Goal: Book appointment/travel/reservation

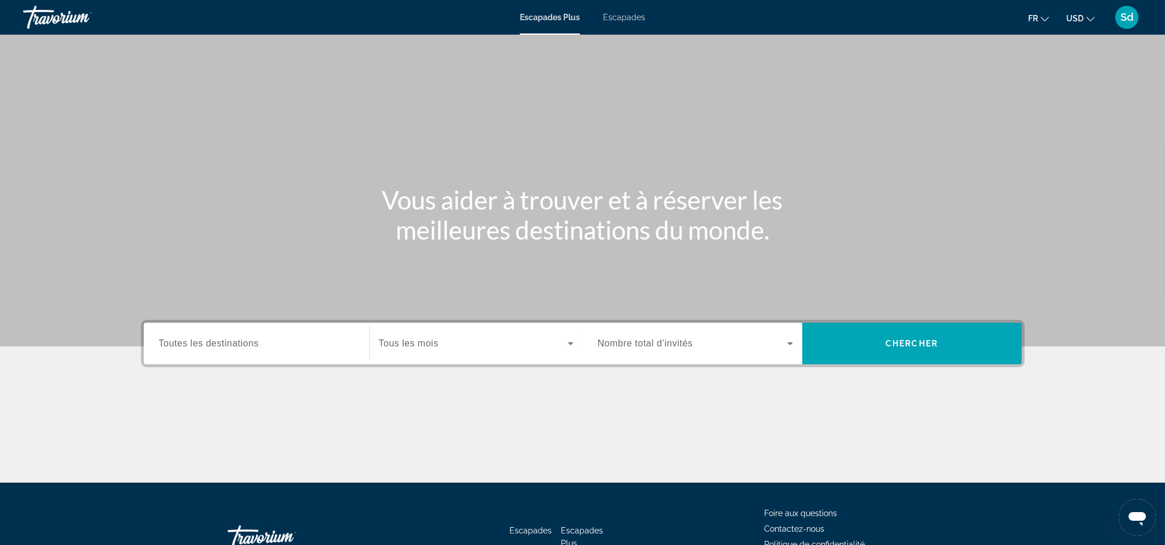
click at [569, 346] on icon "Widget de recherche" at bounding box center [571, 344] width 14 height 14
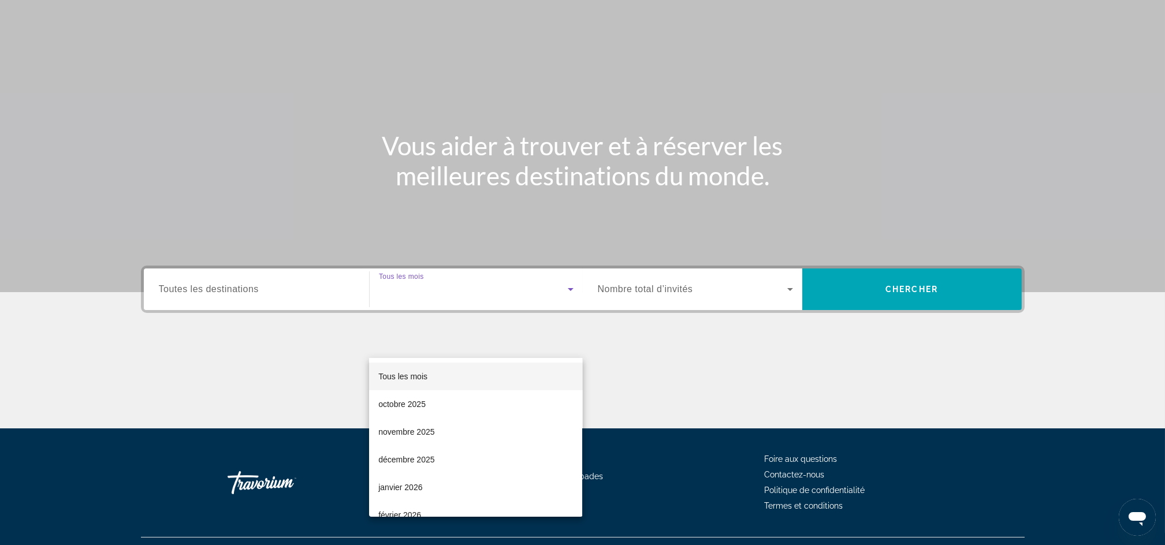
scroll to position [78, 0]
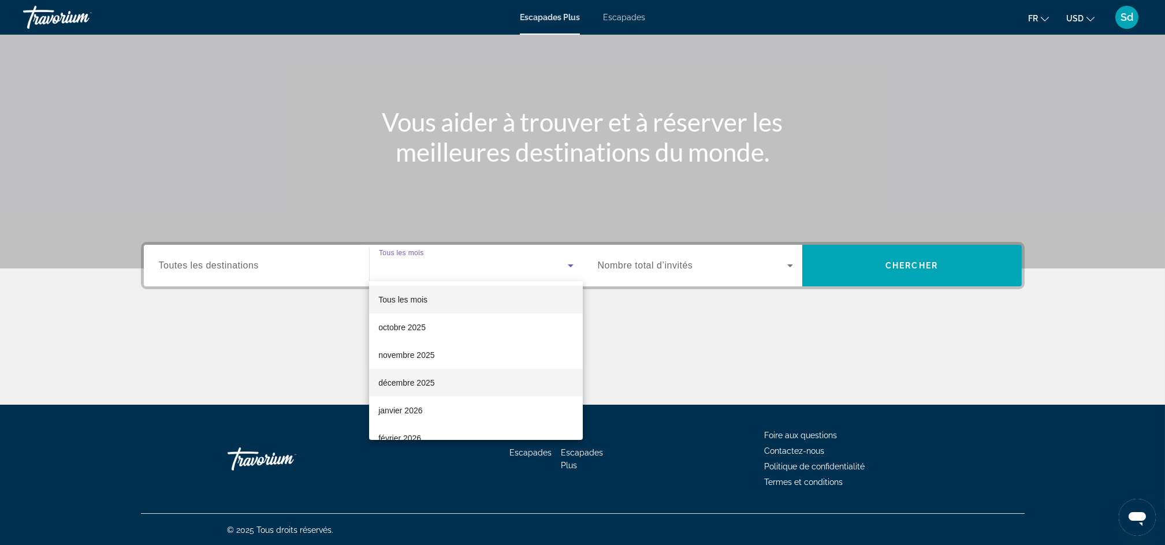
click at [422, 386] on font "décembre 2025" at bounding box center [406, 382] width 56 height 9
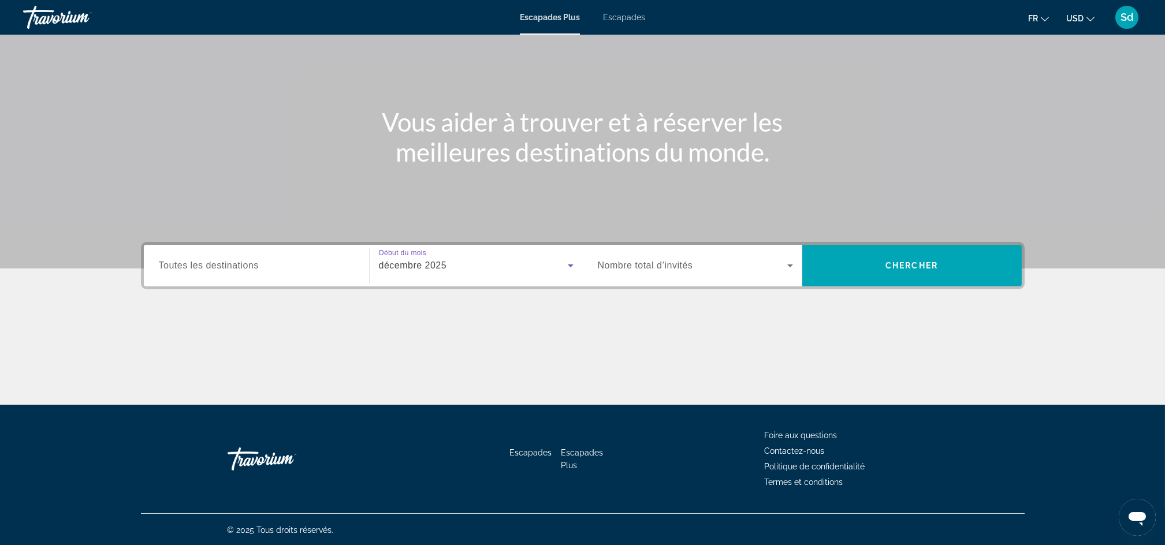
click at [787, 271] on icon "Widget de recherche" at bounding box center [790, 266] width 14 height 14
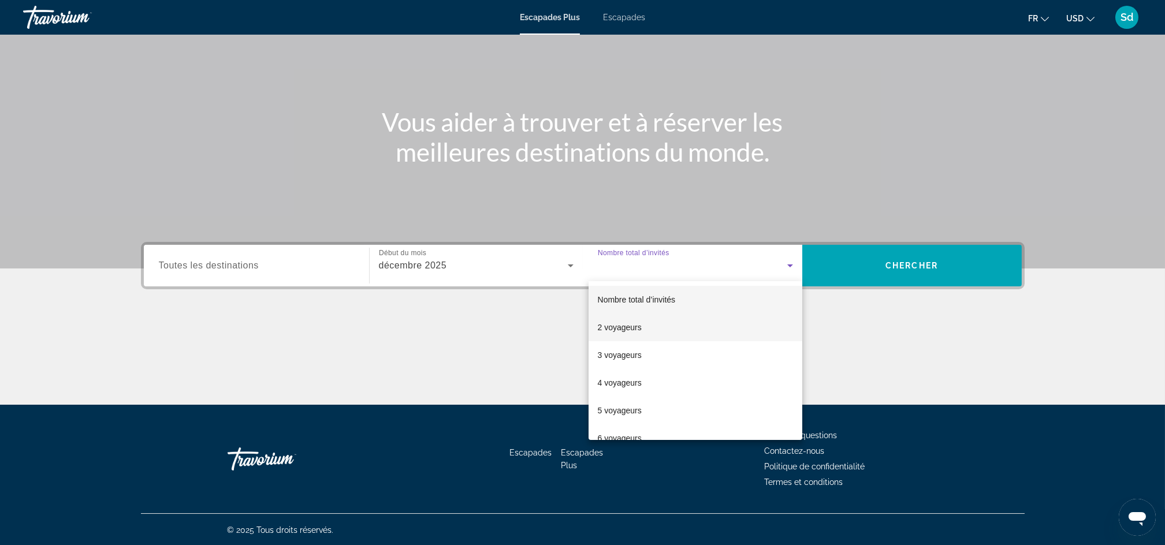
click at [620, 321] on span "2 voyageurs" at bounding box center [620, 328] width 44 height 14
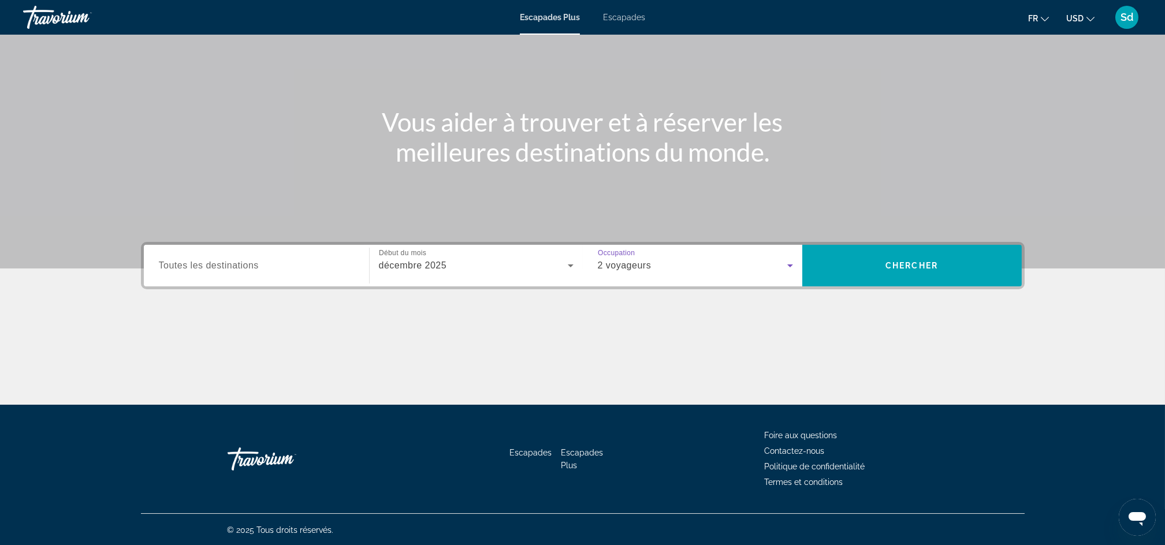
click at [294, 261] on input "Destination Toutes les destinations" at bounding box center [256, 266] width 195 height 14
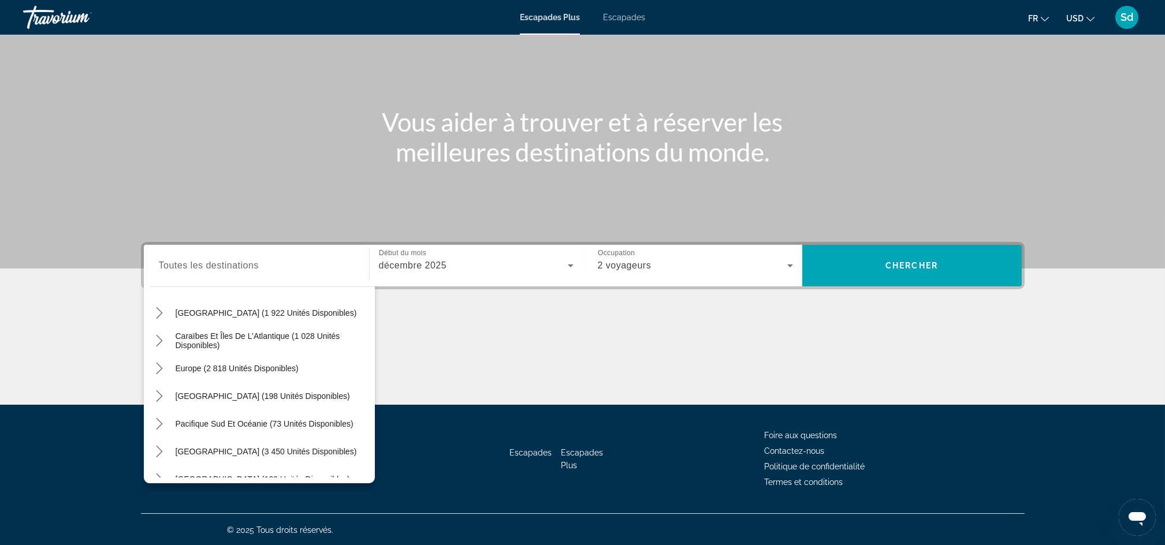
scroll to position [103, 0]
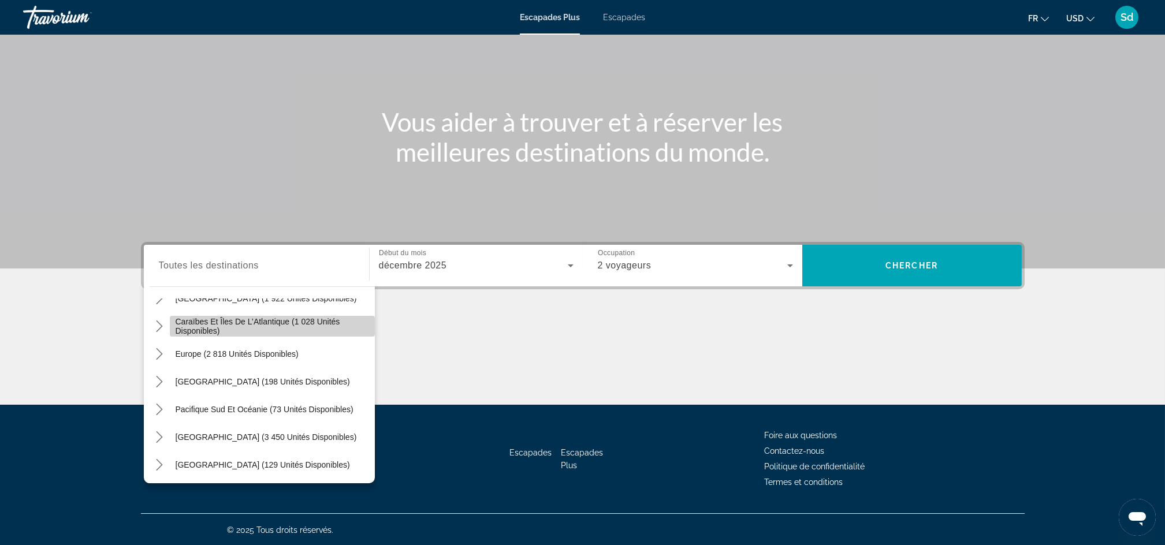
click at [307, 319] on span "Caraïbes et îles de l’Atlantique (1 028 unités disponibles)" at bounding box center [272, 326] width 193 height 18
type input "**********"
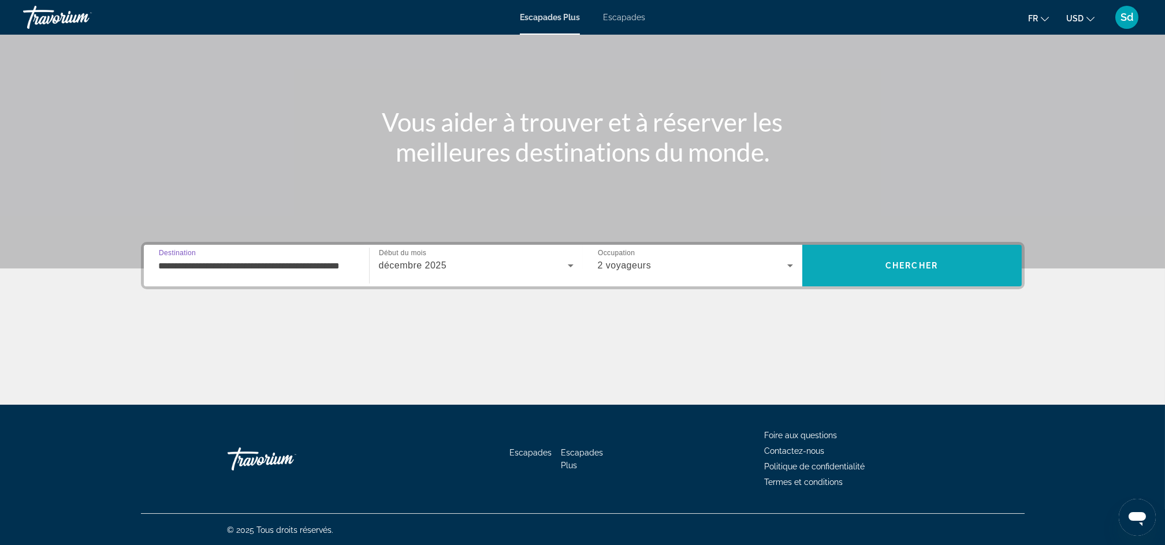
click at [898, 265] on span "Chercher" at bounding box center [911, 265] width 53 height 9
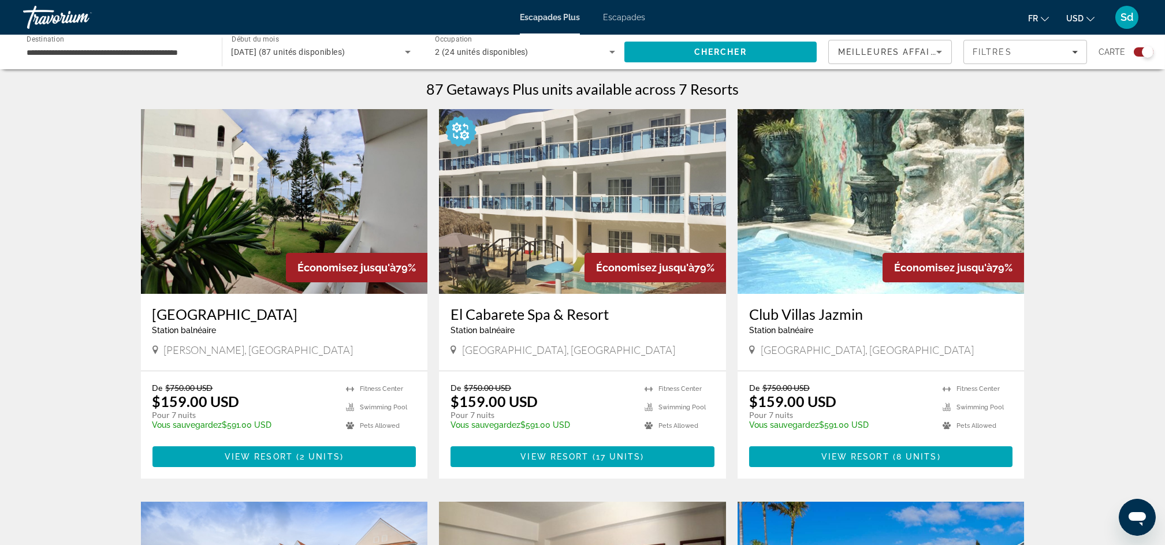
scroll to position [346, 0]
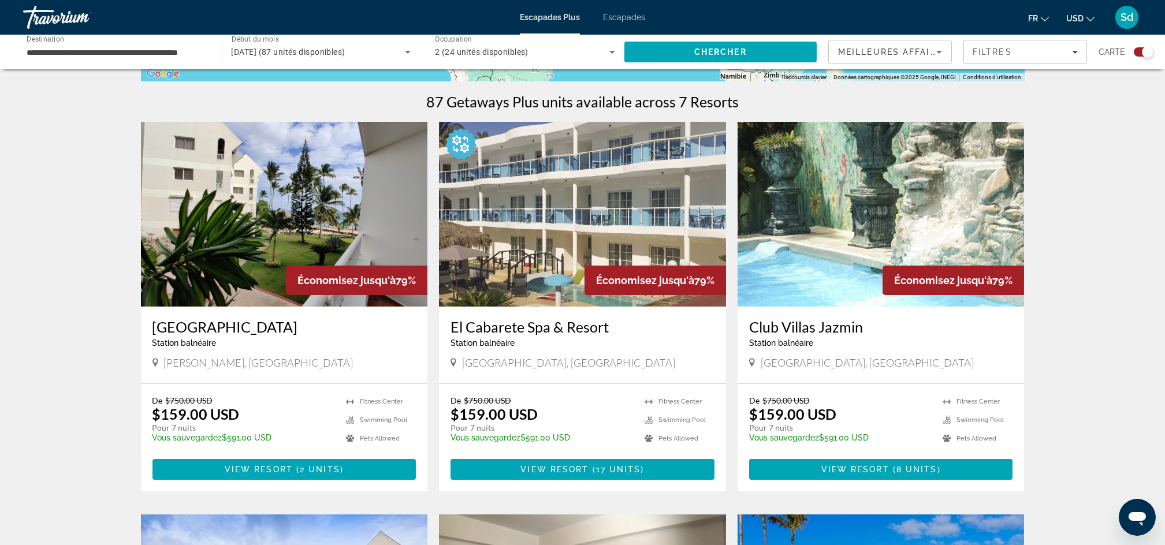
click at [928, 239] on img "Contenu principal" at bounding box center [881, 214] width 287 height 185
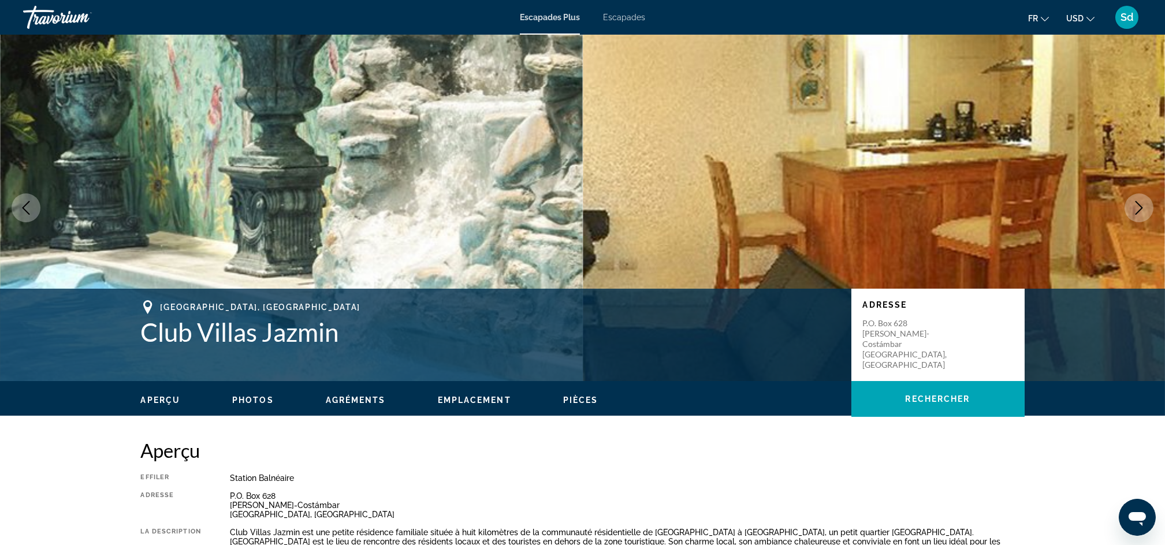
click at [1140, 208] on icon "Image suivante" at bounding box center [1139, 208] width 14 height 14
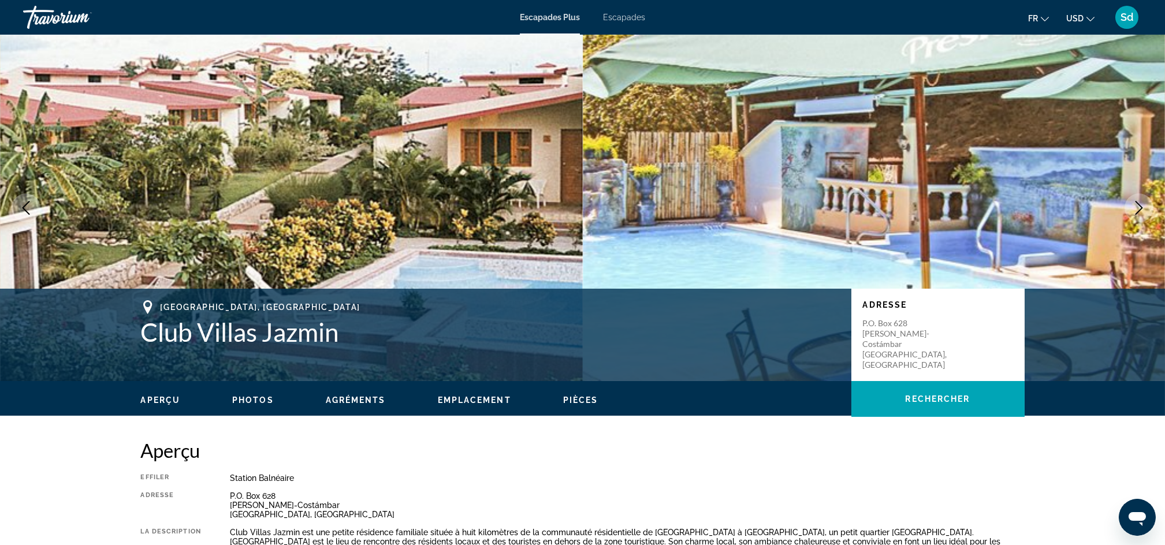
click at [1140, 208] on icon "Image suivante" at bounding box center [1139, 208] width 14 height 14
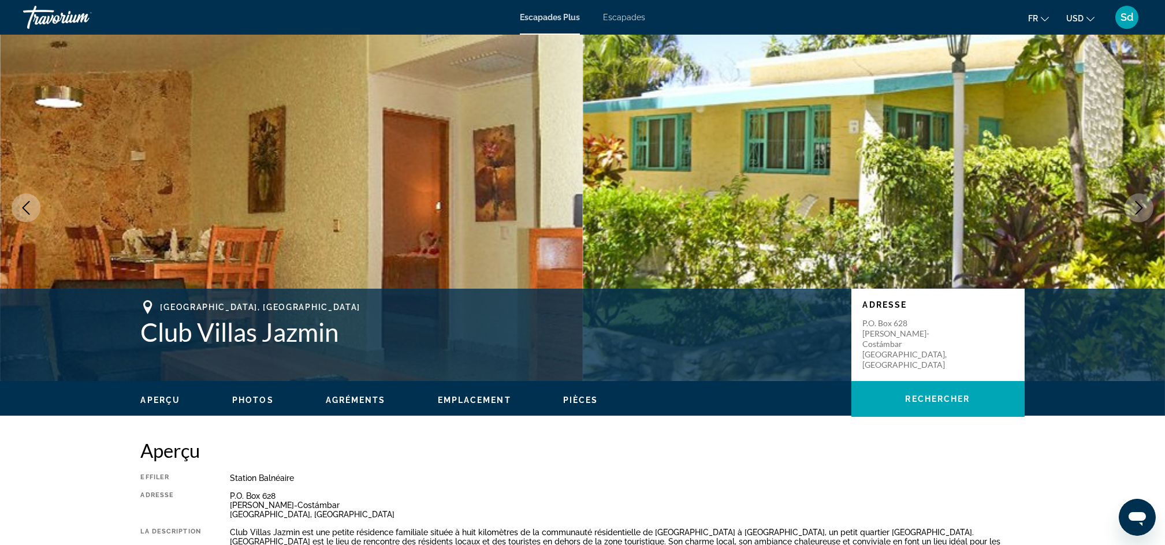
click at [1140, 208] on icon "Image suivante" at bounding box center [1139, 208] width 14 height 14
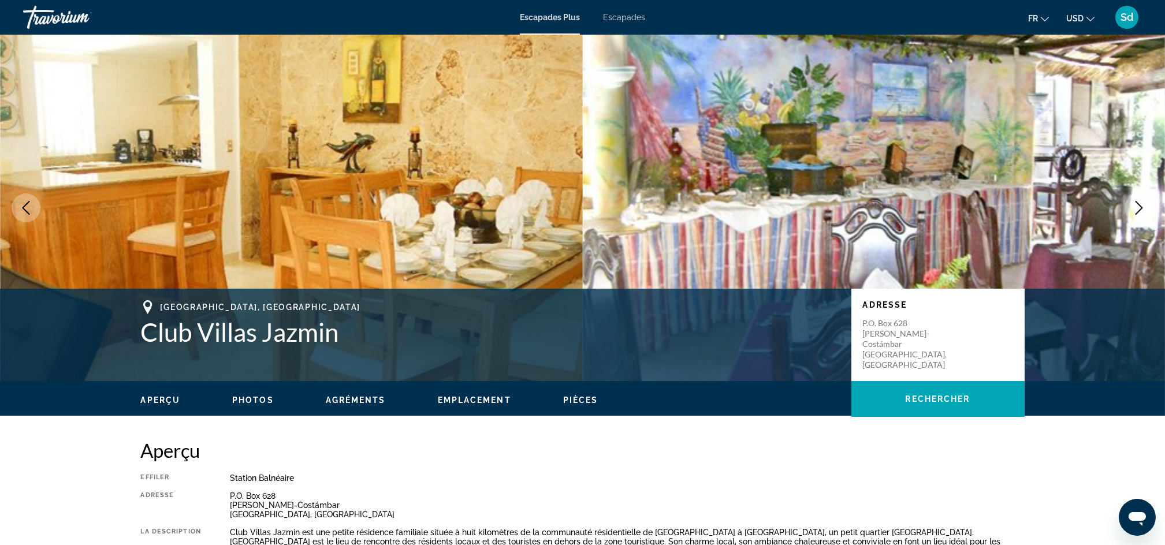
click at [1140, 208] on icon "Image suivante" at bounding box center [1139, 208] width 14 height 14
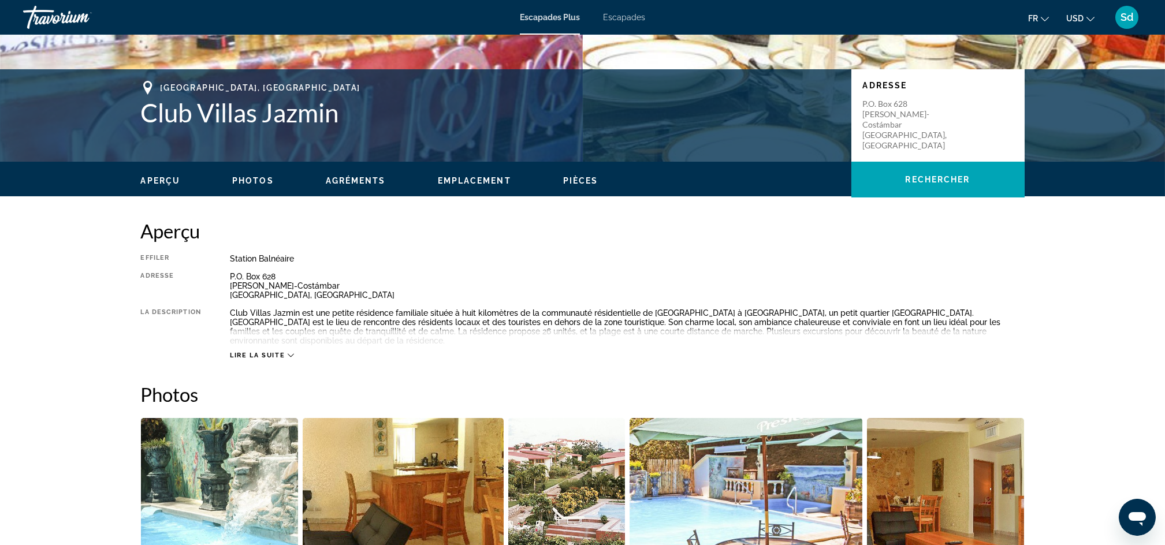
scroll to position [224, 0]
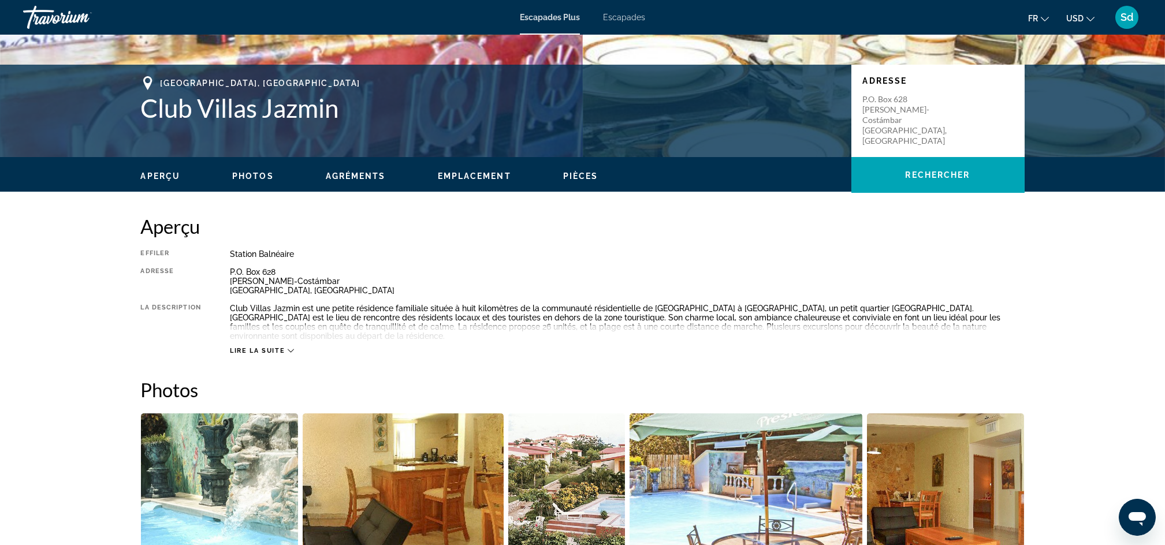
click at [292, 347] on button "Lire la suite" at bounding box center [262, 351] width 64 height 9
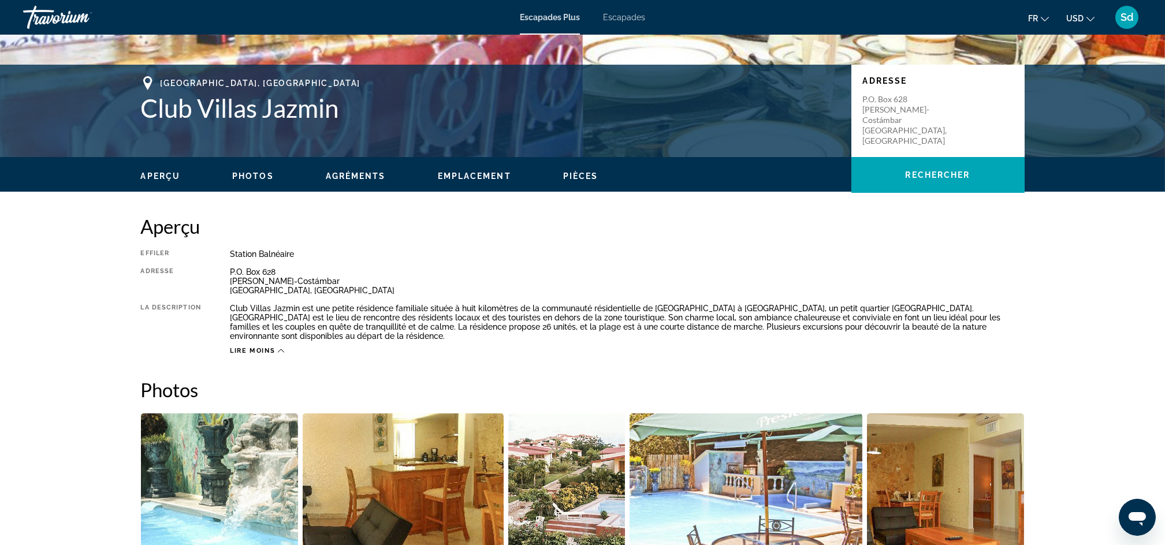
click at [284, 341] on div "Lire moins" at bounding box center [627, 348] width 795 height 14
click at [277, 347] on div "Lire moins" at bounding box center [257, 351] width 55 height 8
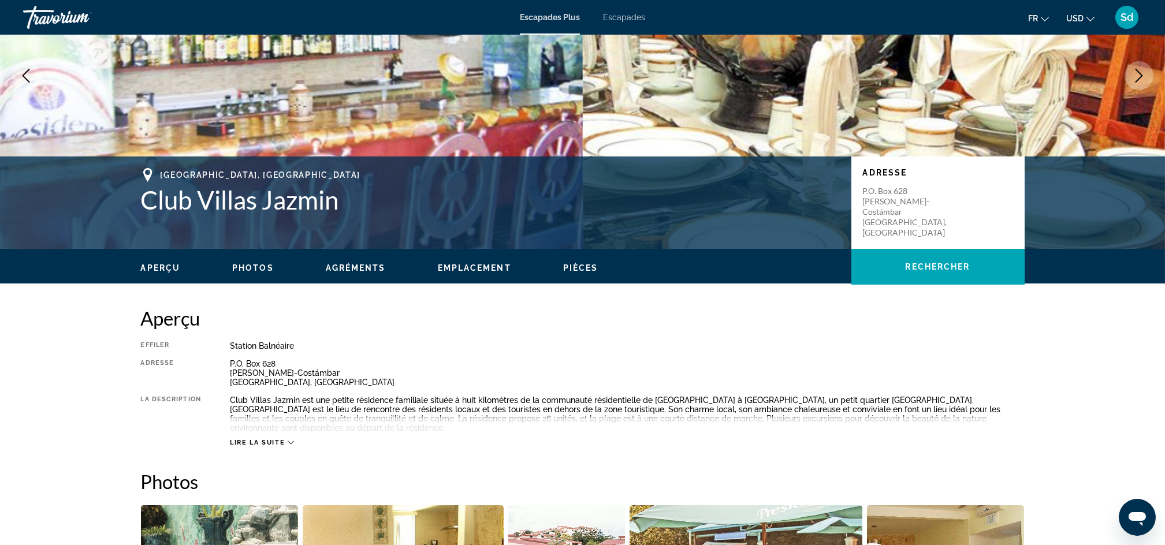
scroll to position [44, 0]
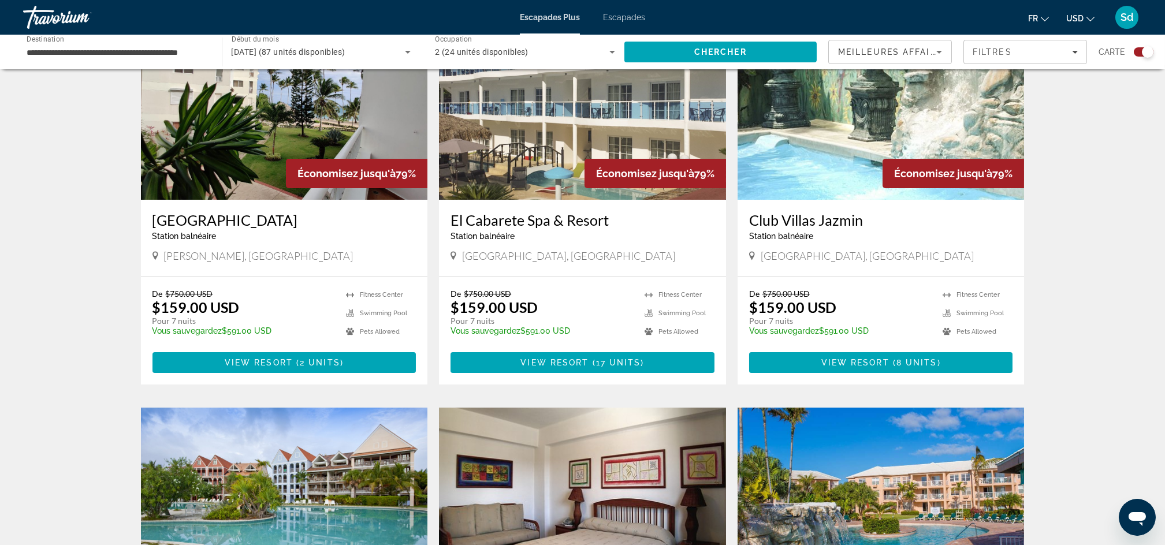
scroll to position [441, 0]
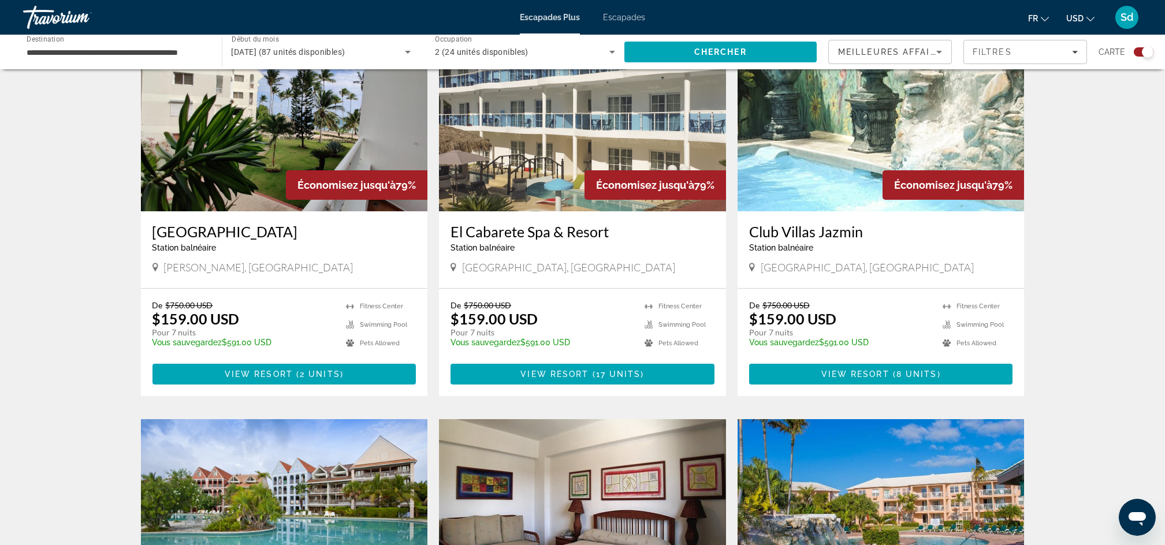
click at [240, 234] on h3 "[GEOGRAPHIC_DATA]" at bounding box center [284, 231] width 264 height 17
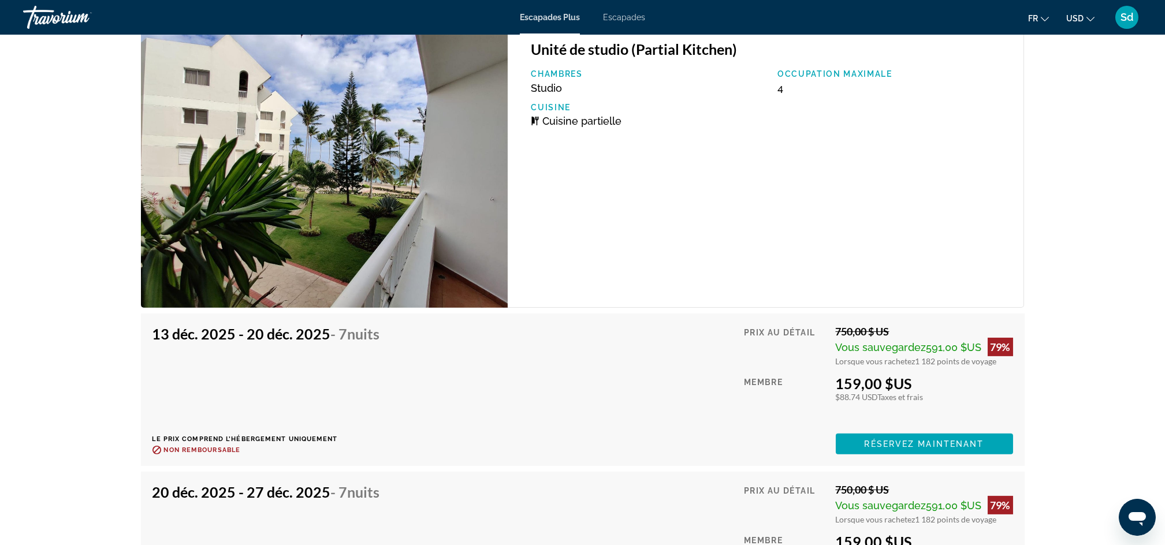
scroll to position [1805, 0]
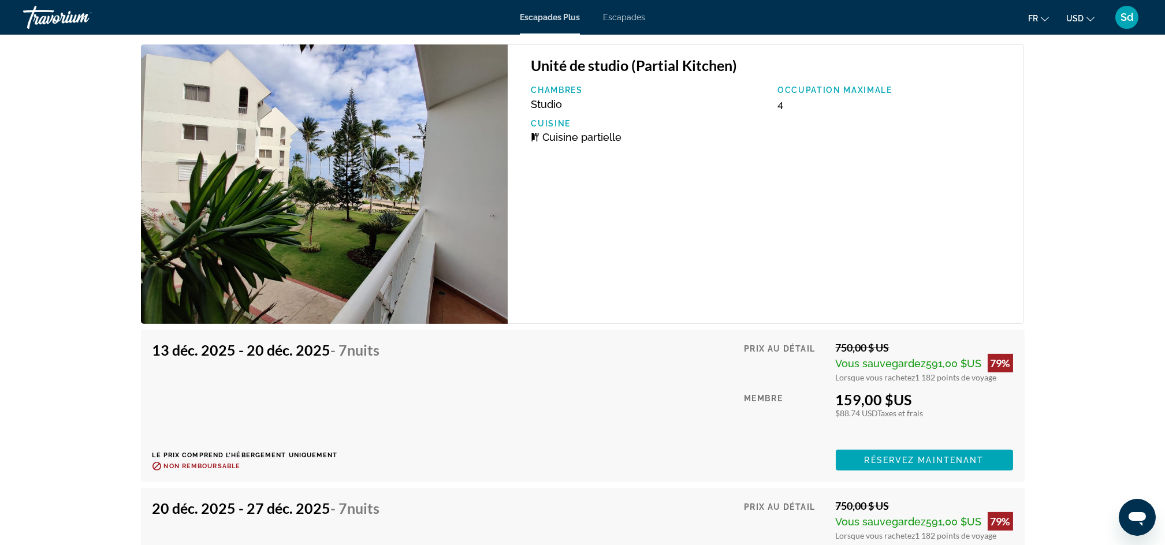
click at [893, 460] on span "Réservez maintenant" at bounding box center [925, 460] width 120 height 9
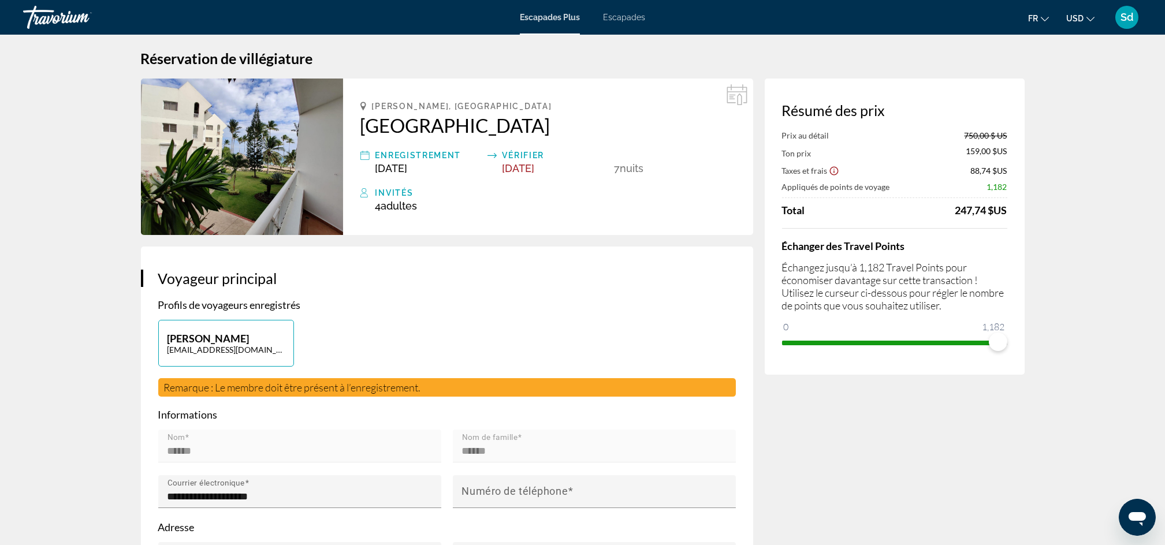
scroll to position [11, 0]
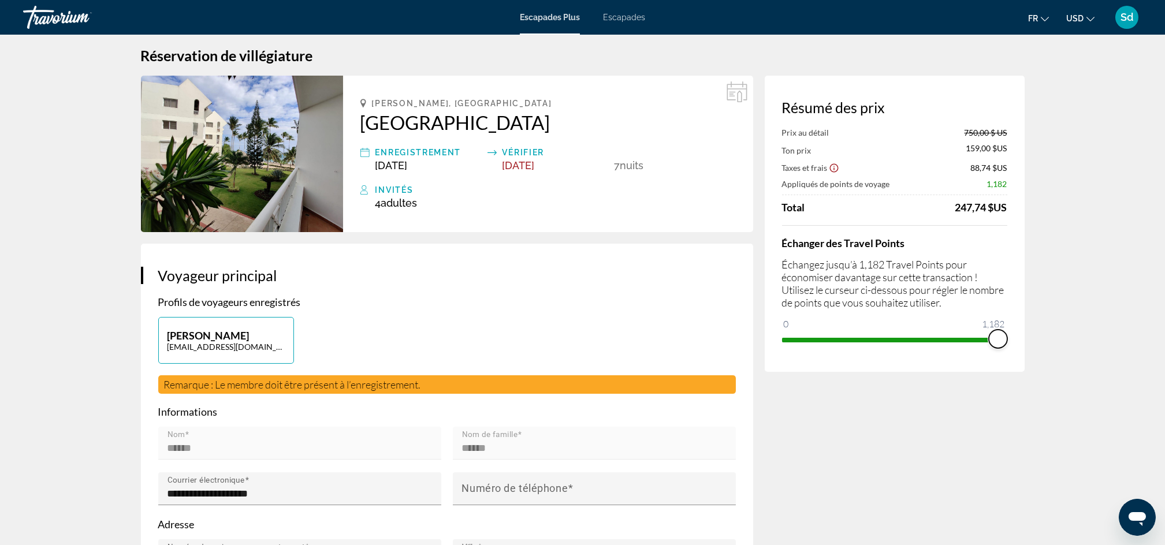
drag, startPoint x: 997, startPoint y: 335, endPoint x: 1029, endPoint y: 337, distance: 31.8
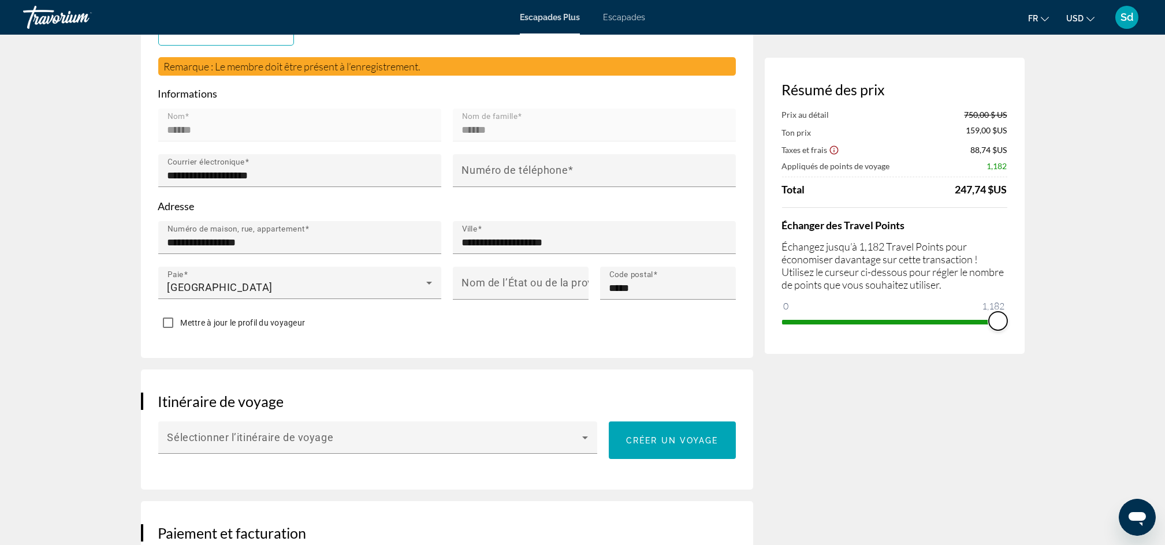
scroll to position [0, 0]
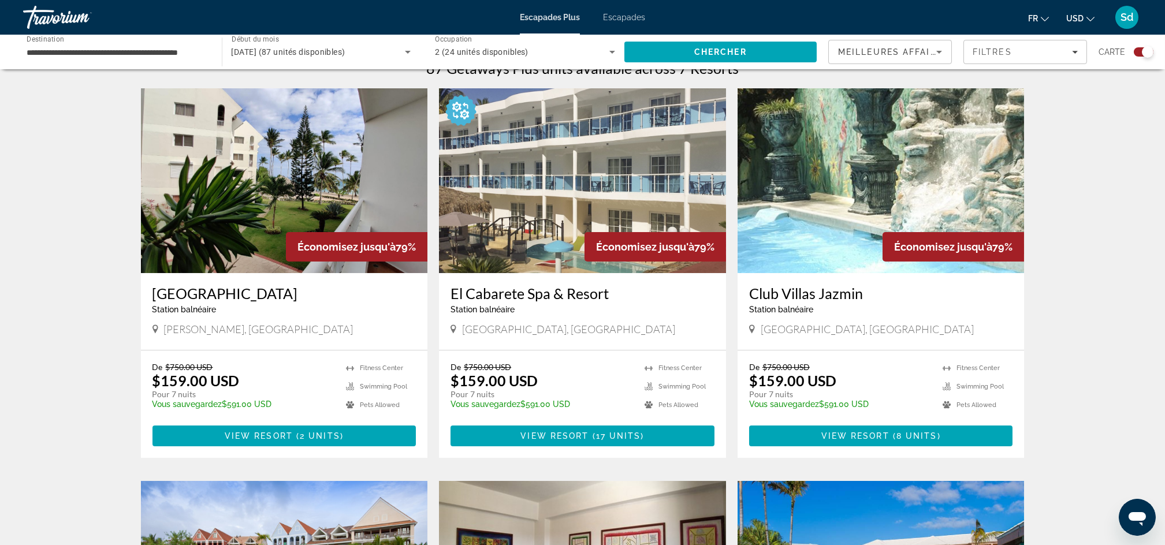
scroll to position [375, 0]
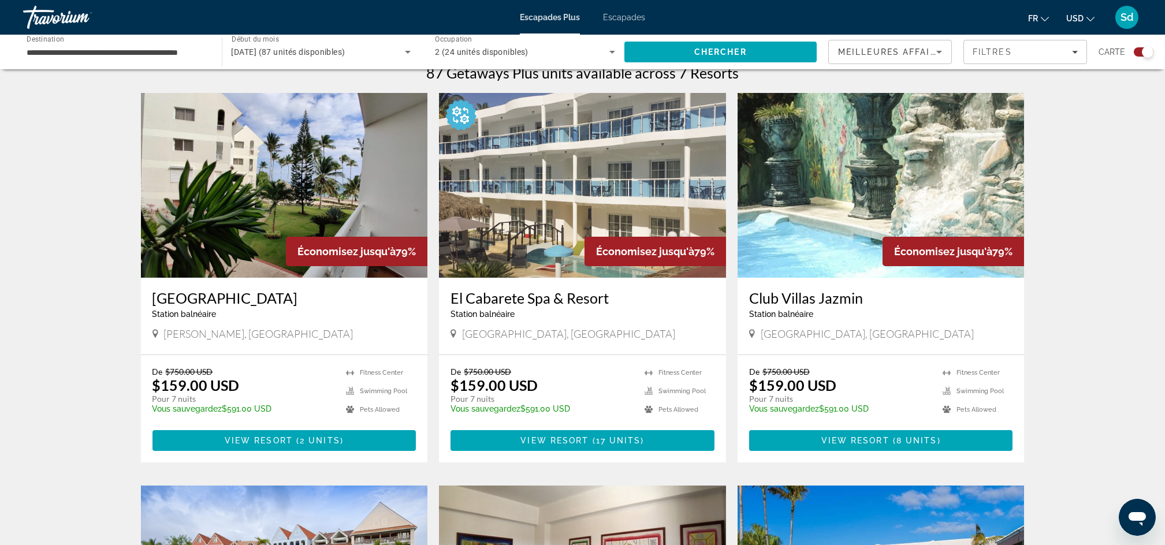
click at [538, 236] on img "Contenu principal" at bounding box center [582, 185] width 287 height 185
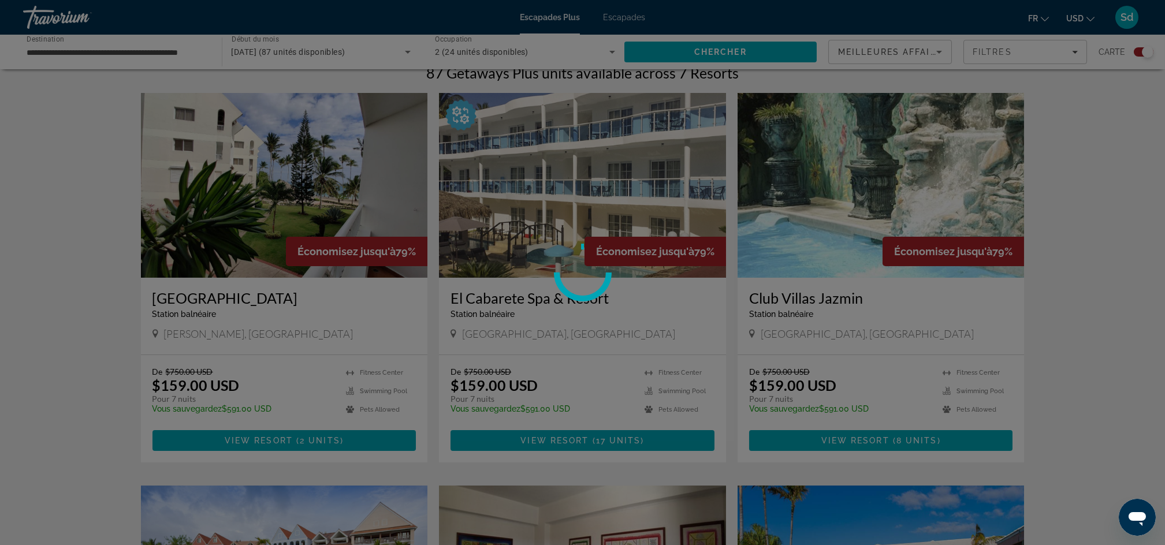
click at [538, 236] on div at bounding box center [582, 272] width 1165 height 545
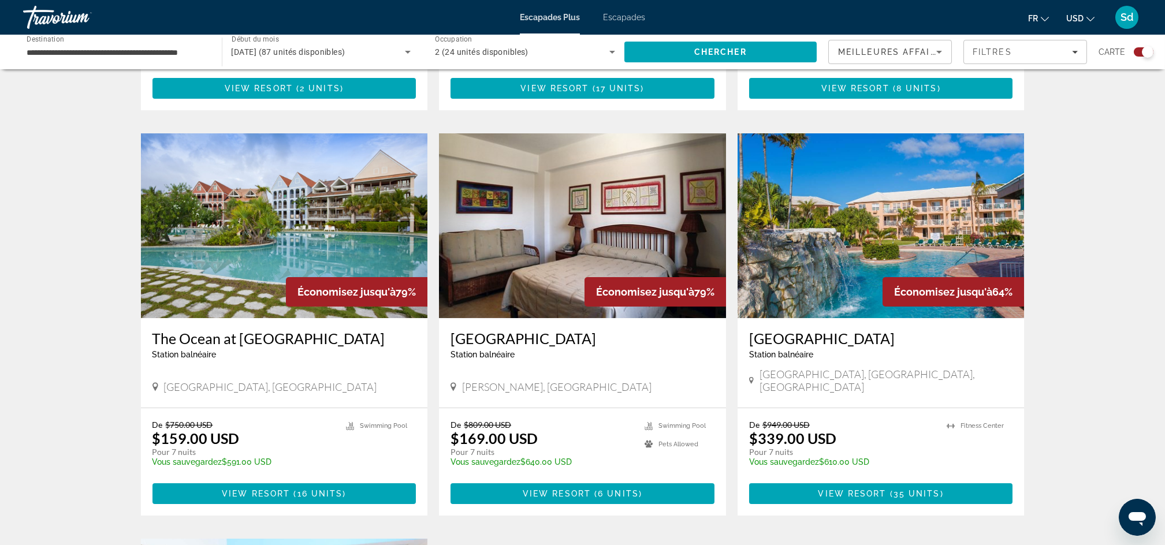
scroll to position [719, 0]
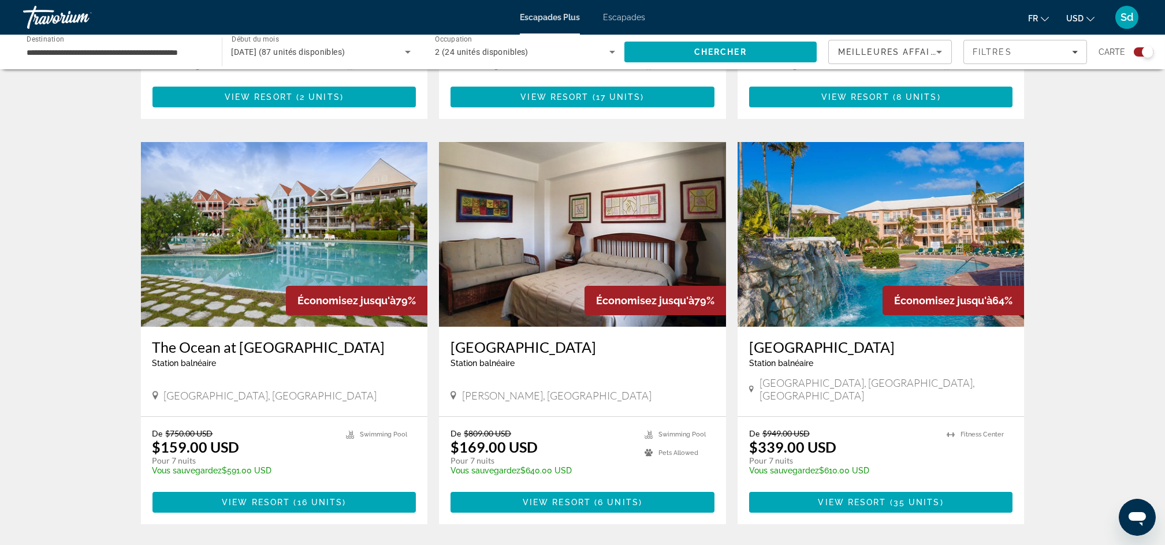
click at [310, 254] on img "Contenu principal" at bounding box center [284, 234] width 287 height 185
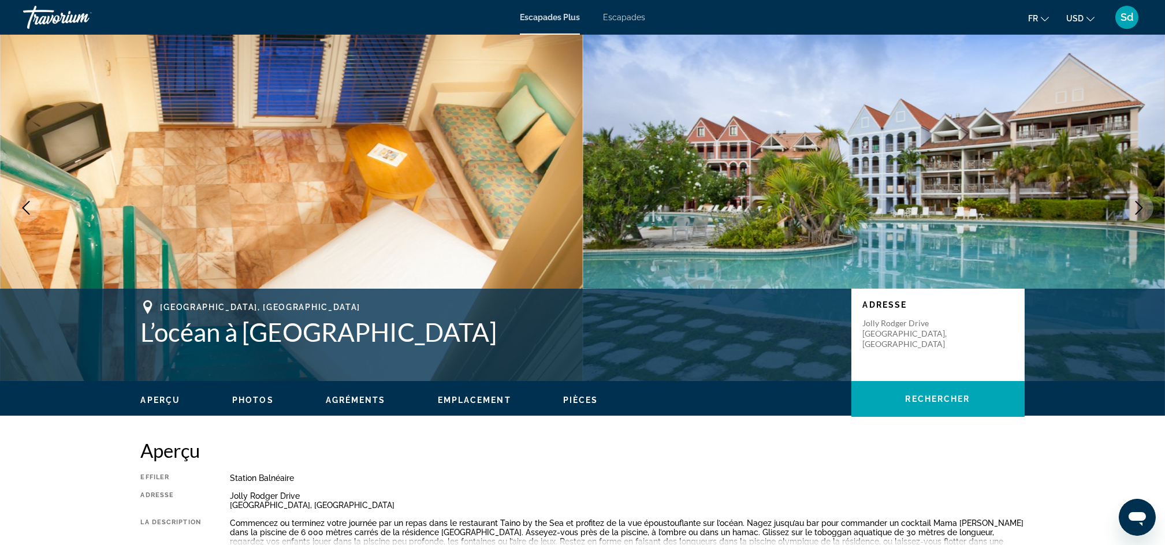
click at [1140, 206] on icon "Image suivante" at bounding box center [1140, 208] width 8 height 14
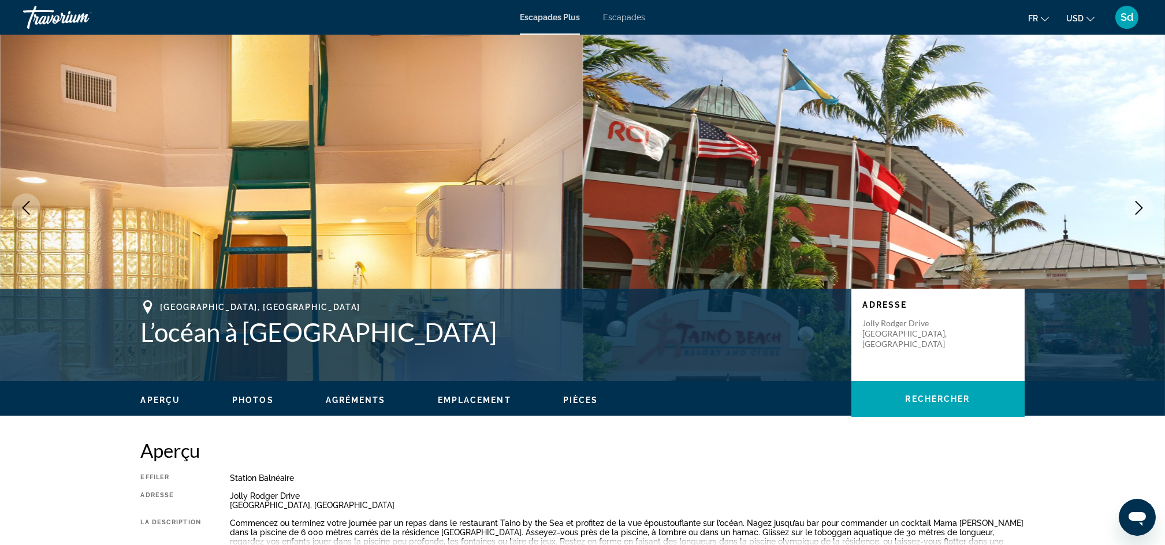
click at [1140, 206] on icon "Image suivante" at bounding box center [1140, 208] width 8 height 14
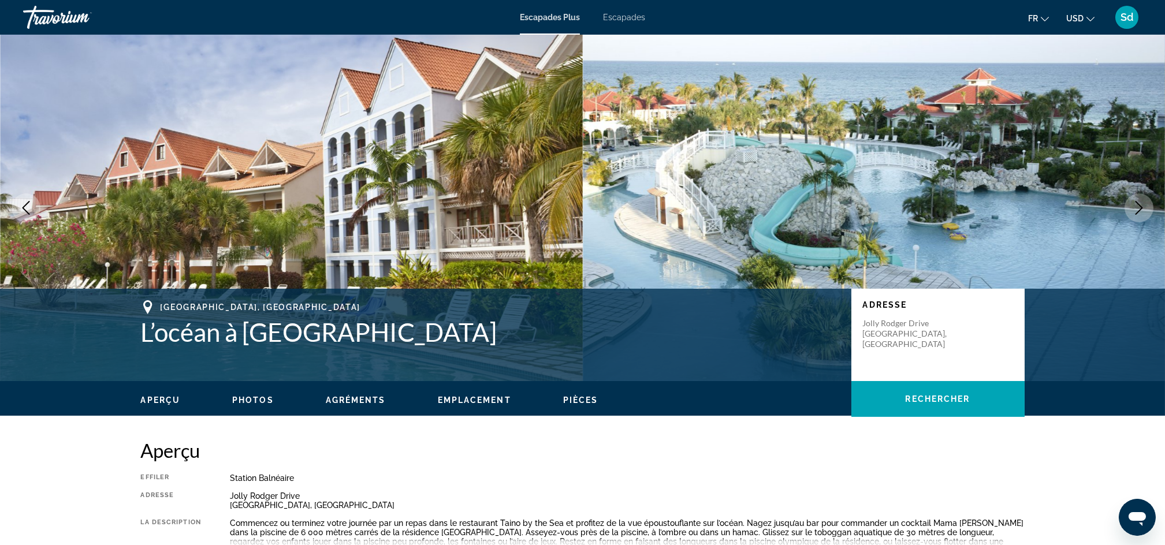
click at [1140, 206] on icon "Image suivante" at bounding box center [1140, 208] width 8 height 14
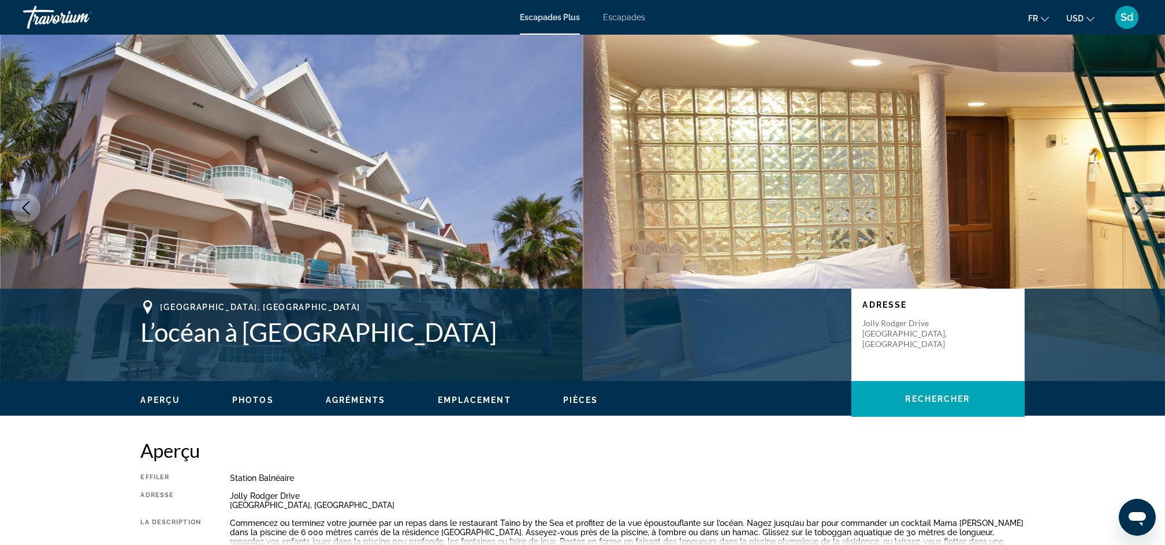
scroll to position [136, 0]
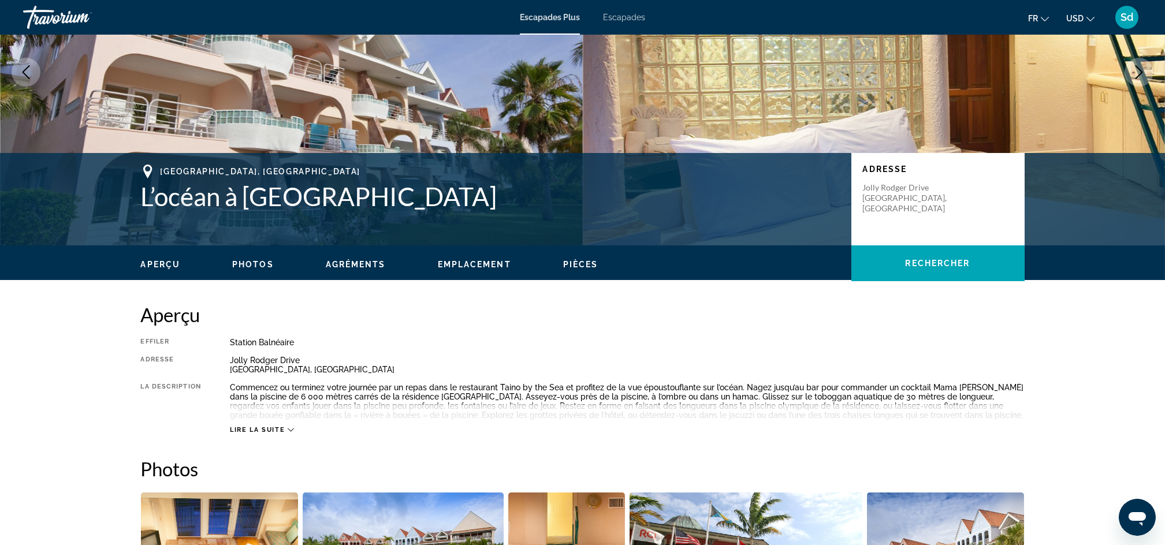
click at [288, 427] on icon "Contenu principal" at bounding box center [291, 430] width 6 height 6
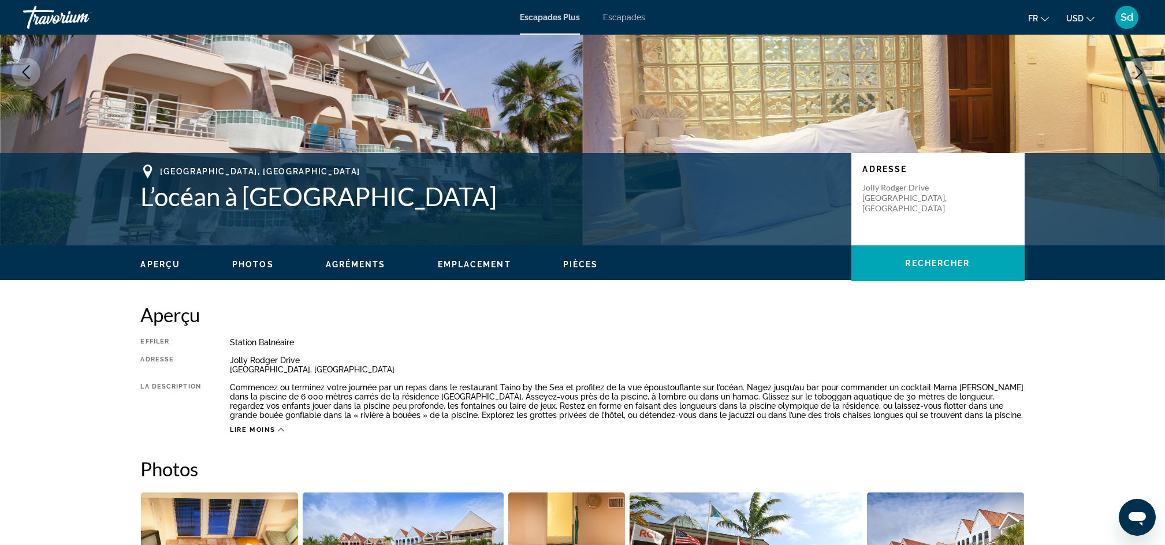
click at [280, 430] on icon "Contenu principal" at bounding box center [281, 430] width 6 height 6
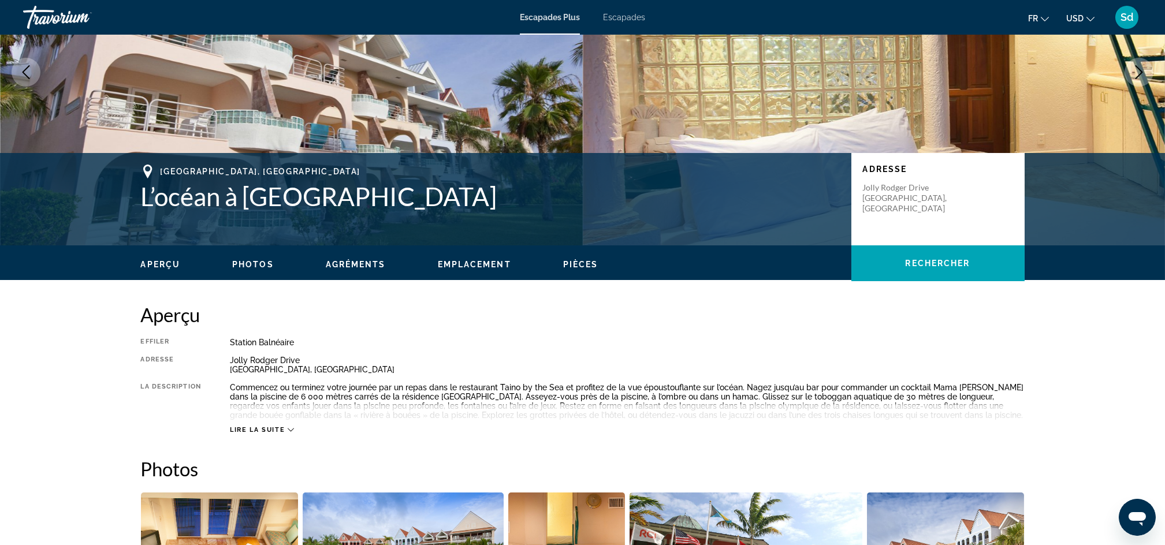
scroll to position [97, 0]
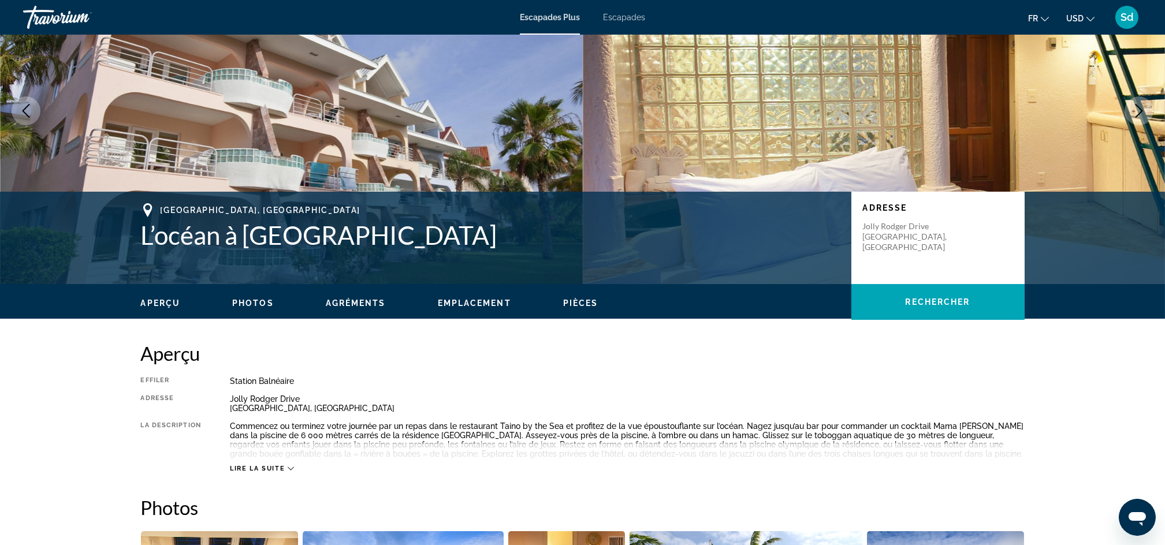
click at [289, 468] on icon "Contenu principal" at bounding box center [291, 469] width 6 height 6
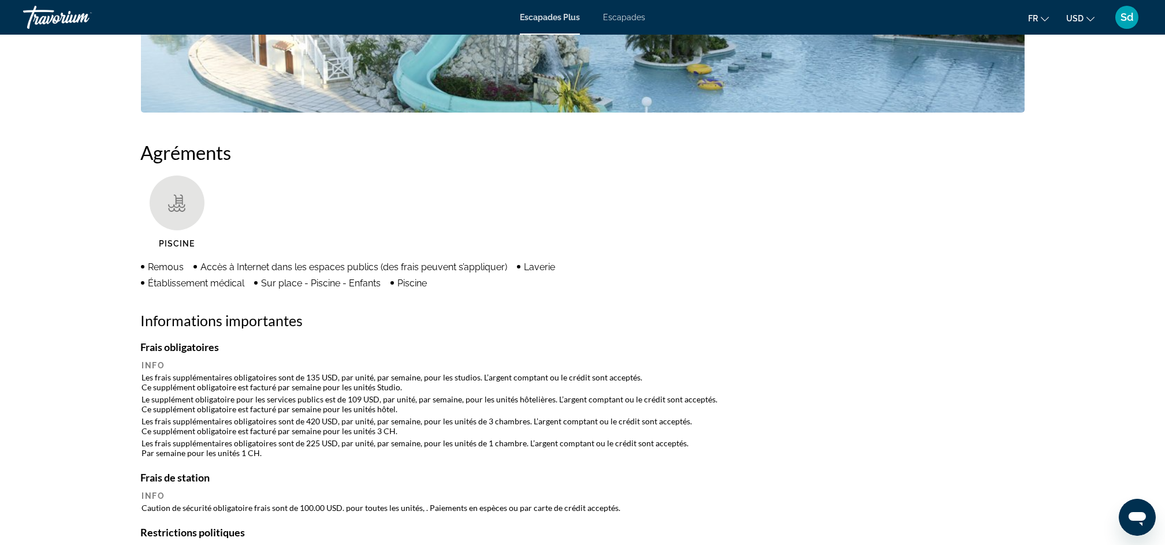
scroll to position [0, 0]
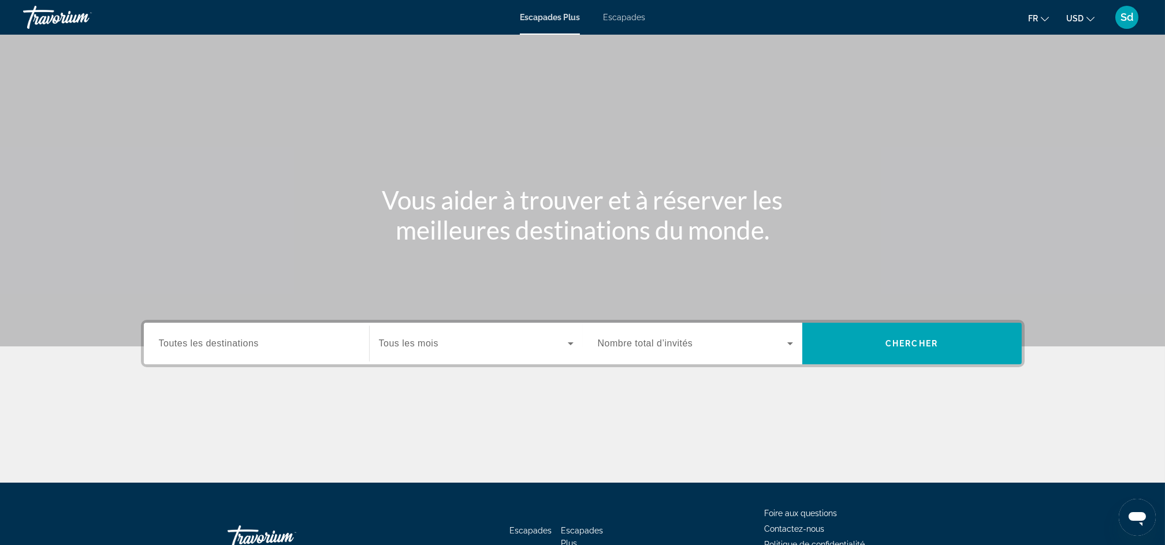
click at [240, 348] on span "Toutes les destinations" at bounding box center [209, 343] width 100 height 10
click at [240, 348] on input "Destination Toutes les destinations" at bounding box center [256, 344] width 195 height 14
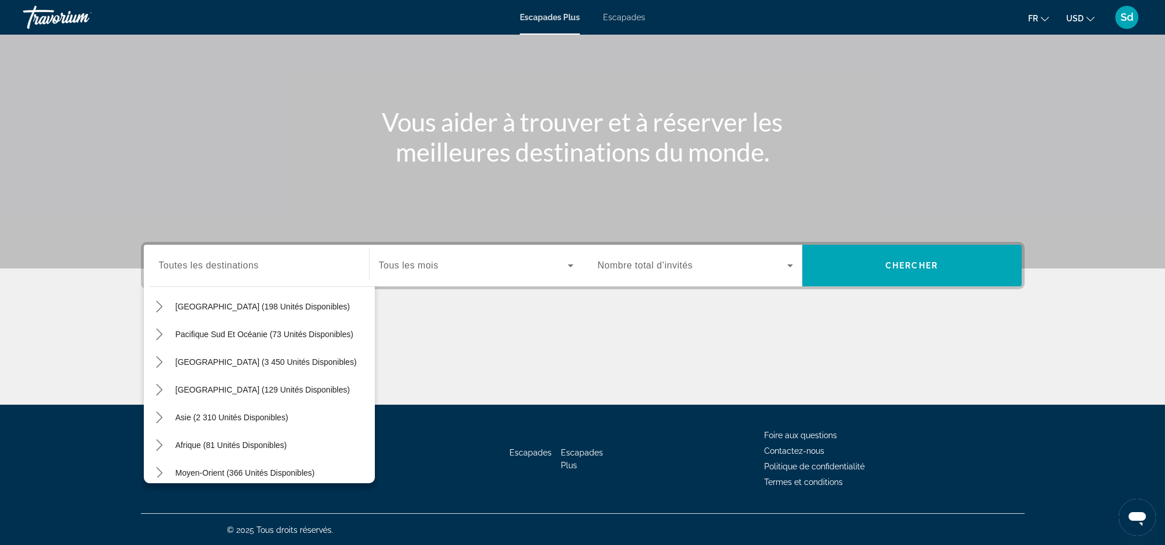
scroll to position [187, 0]
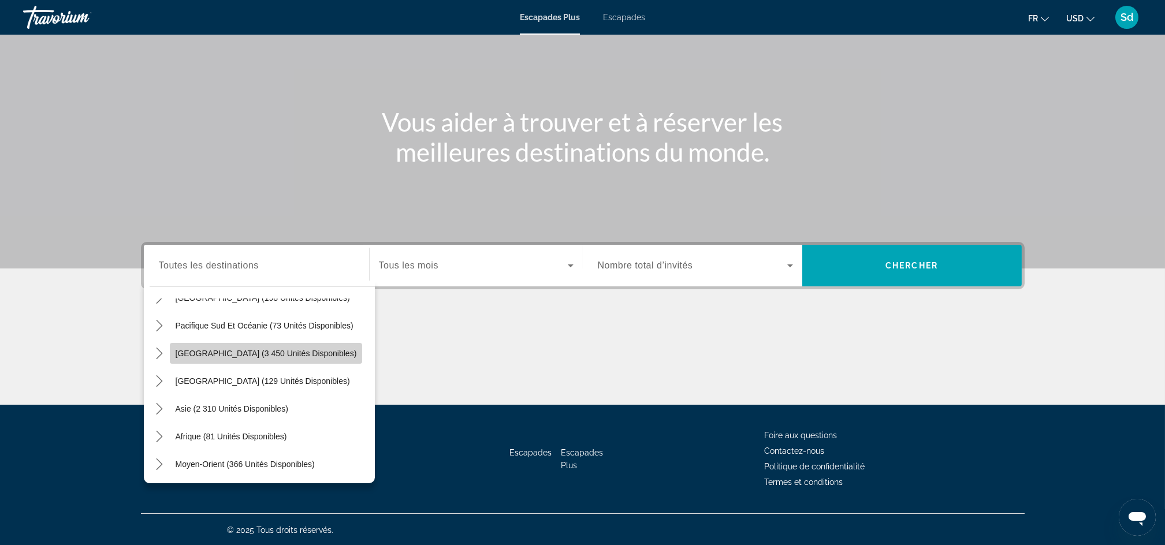
click at [278, 351] on span "Amérique du Sud (3 450 unités disponibles)" at bounding box center [266, 353] width 181 height 9
type input "**********"
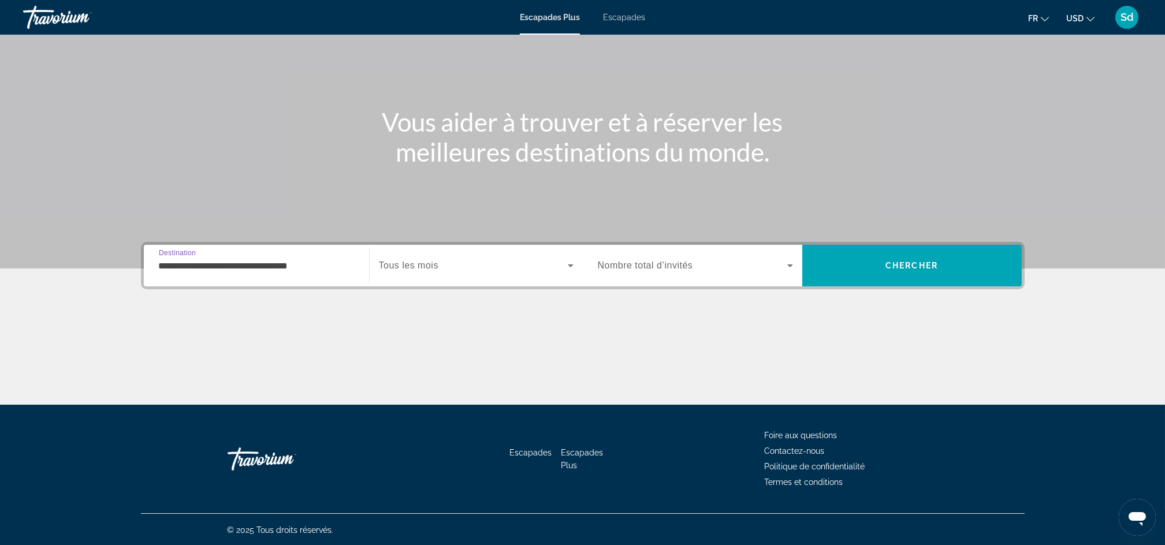
click at [566, 270] on icon "Widget de recherche" at bounding box center [571, 266] width 14 height 14
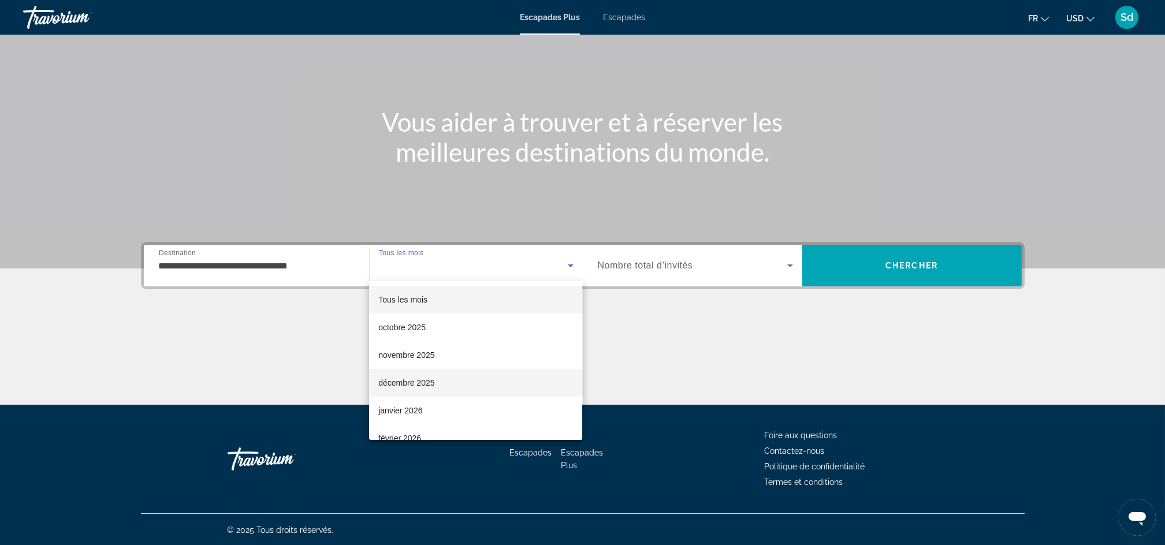
click at [407, 384] on font "décembre 2025" at bounding box center [406, 382] width 56 height 9
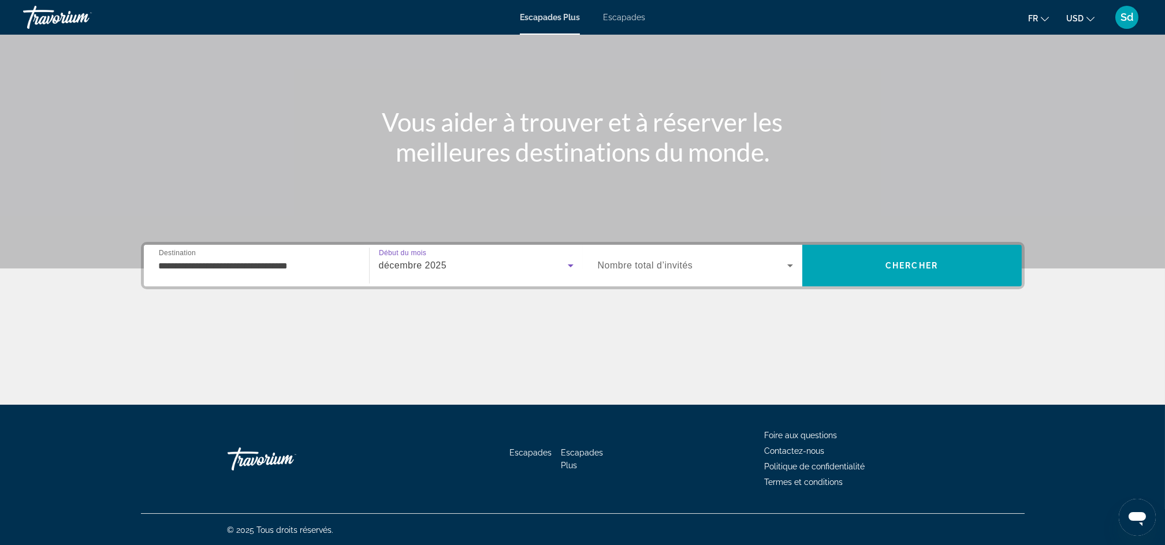
click at [791, 266] on icon "Widget de recherche" at bounding box center [790, 266] width 14 height 14
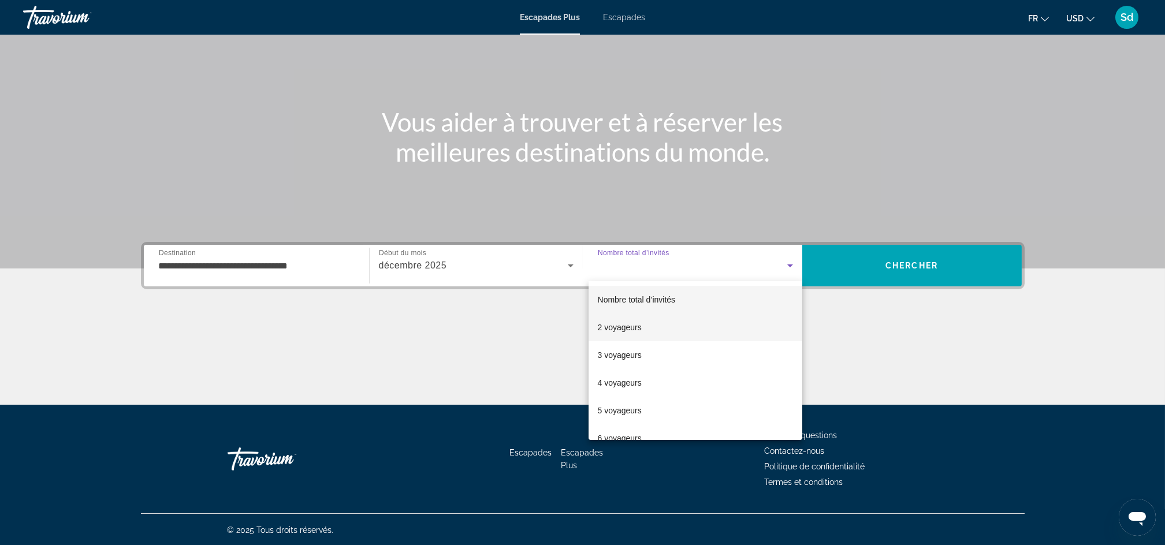
click at [639, 330] on font "2 voyageurs" at bounding box center [620, 327] width 44 height 9
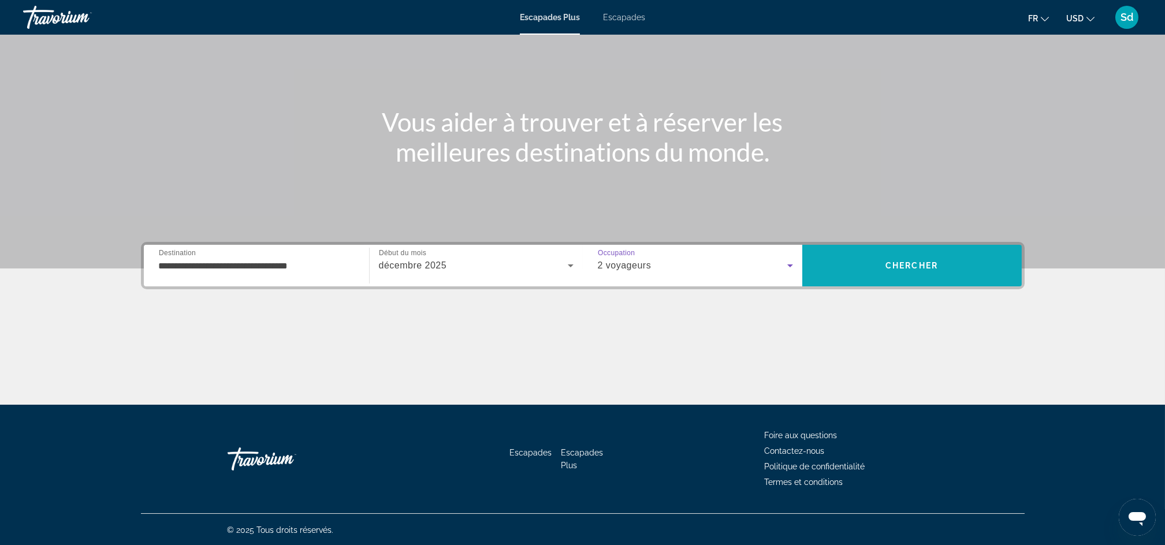
click at [945, 266] on span "Rechercher" at bounding box center [911, 266] width 219 height 28
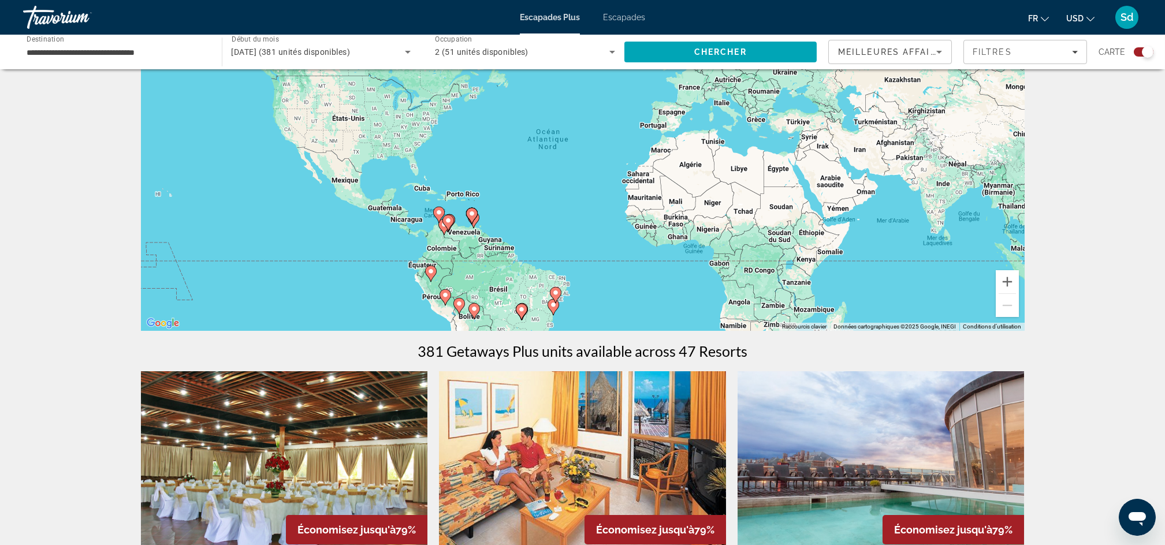
scroll to position [102, 0]
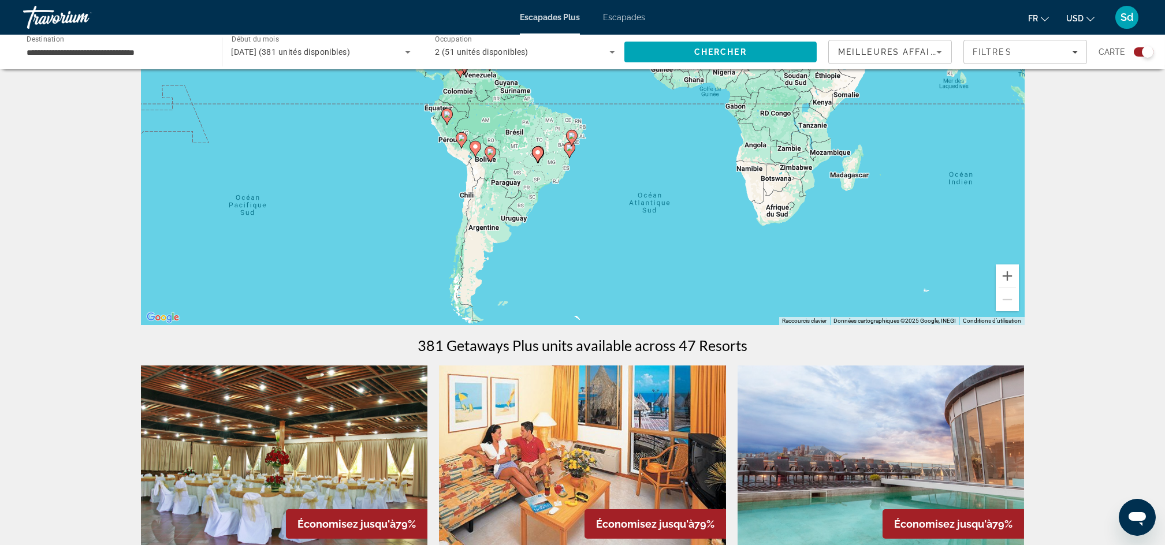
drag, startPoint x: 581, startPoint y: 268, endPoint x: 597, endPoint y: 108, distance: 160.8
click at [597, 108] on div "Pour activer le glissement avec le clavier, appuyez sur Alt+Entrée. Une fois ce…" at bounding box center [583, 152] width 884 height 347
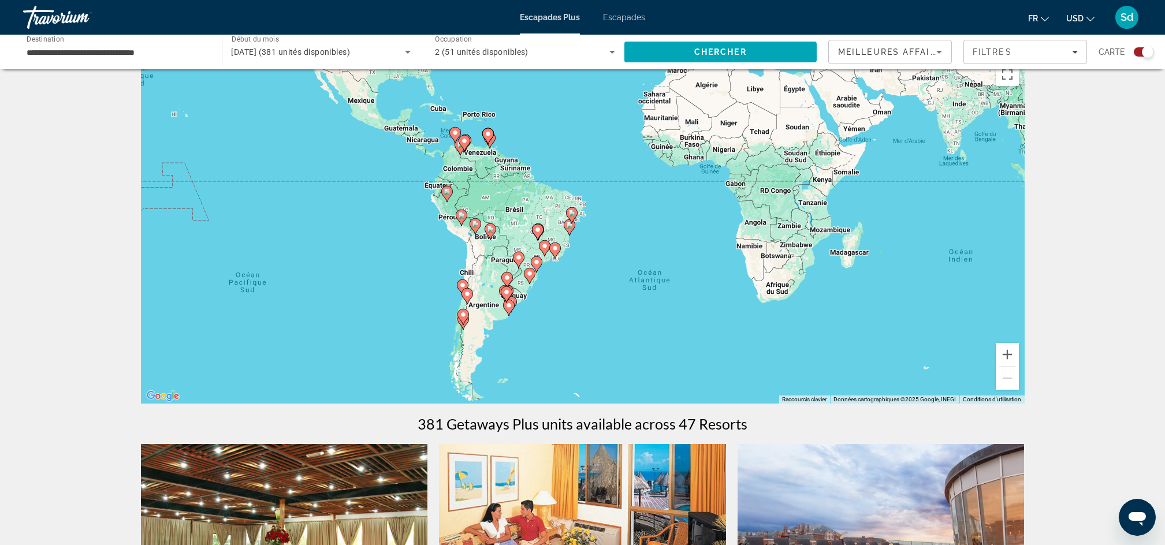
scroll to position [0, 0]
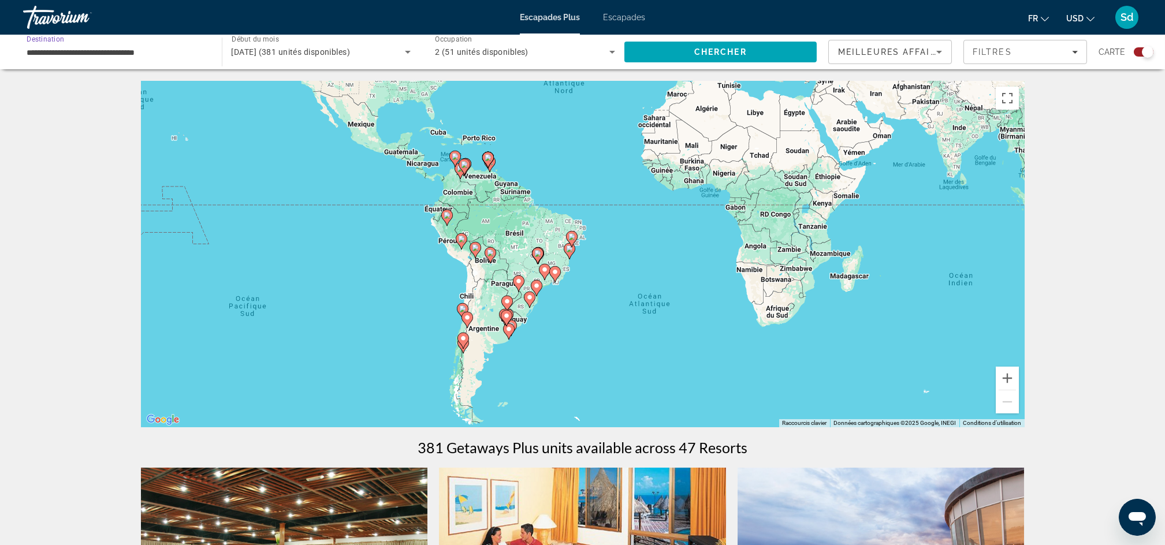
click at [188, 51] on input "**********" at bounding box center [117, 53] width 180 height 14
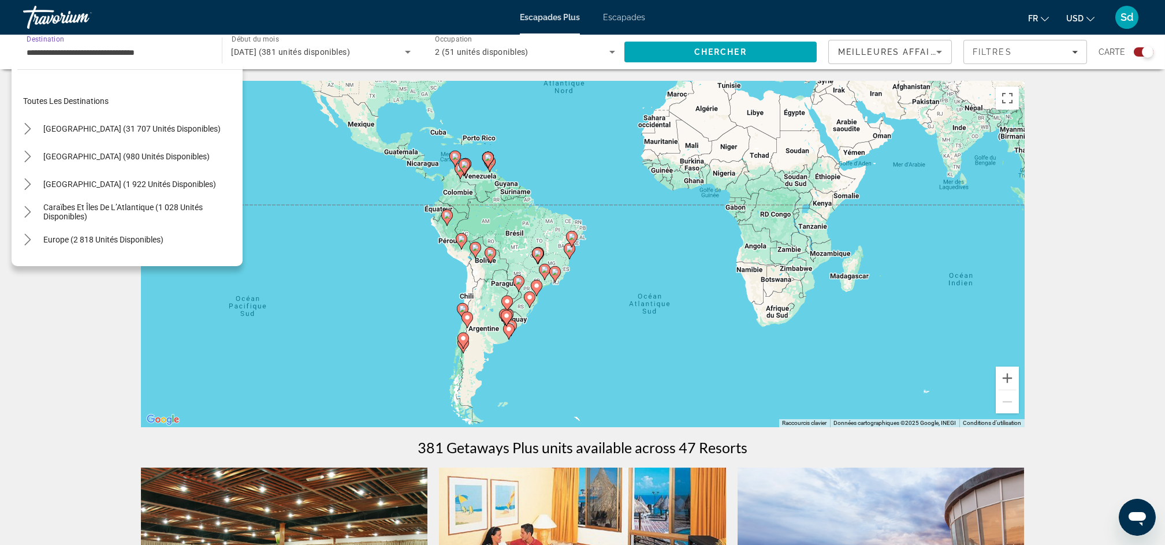
scroll to position [152, 0]
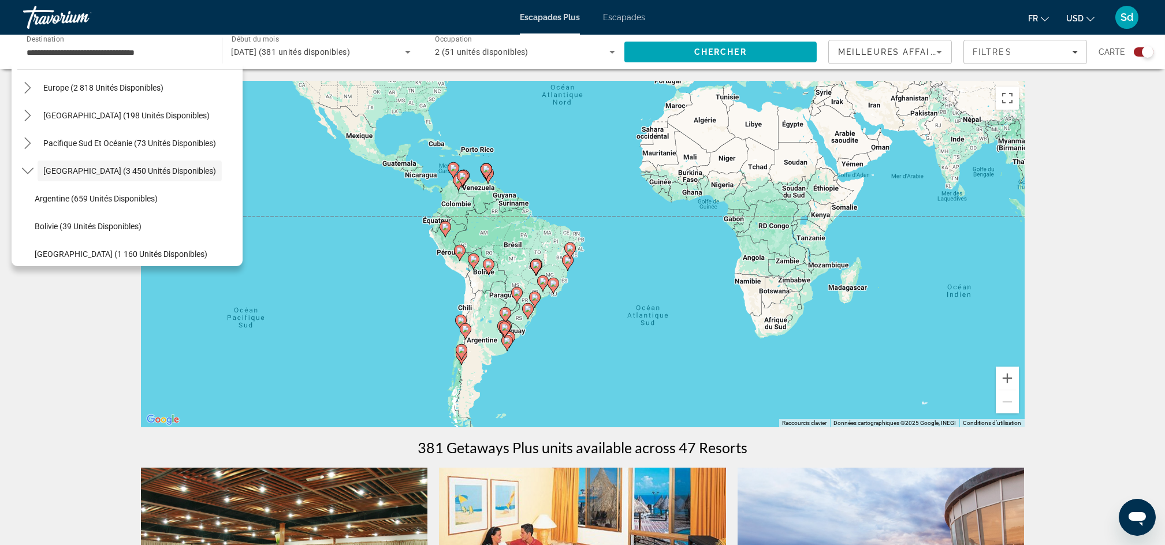
drag, startPoint x: 243, startPoint y: 159, endPoint x: 241, endPoint y: 169, distance: 9.9
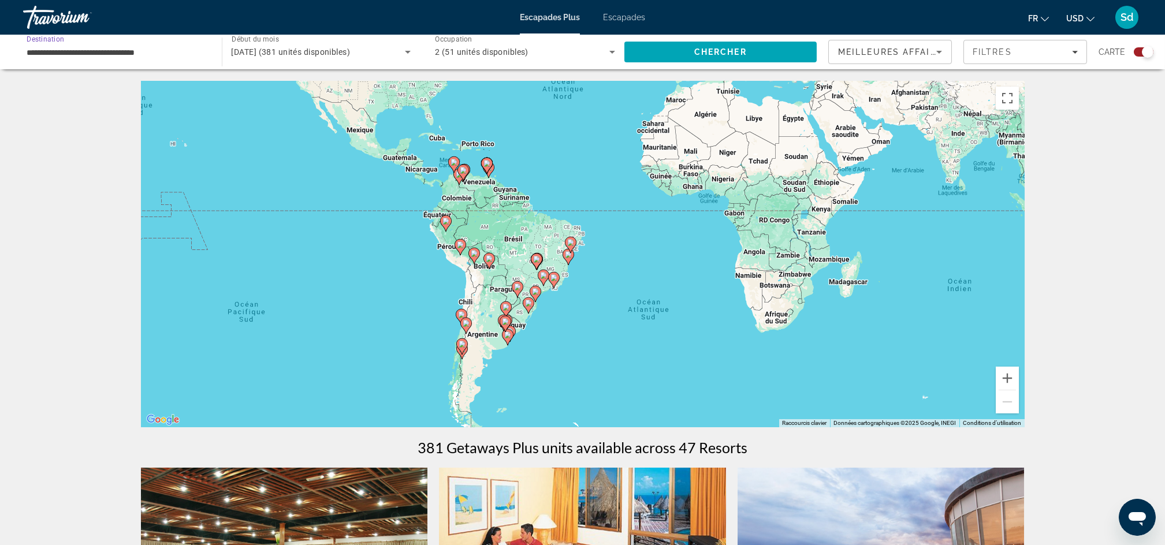
click at [188, 47] on input "**********" at bounding box center [117, 53] width 180 height 14
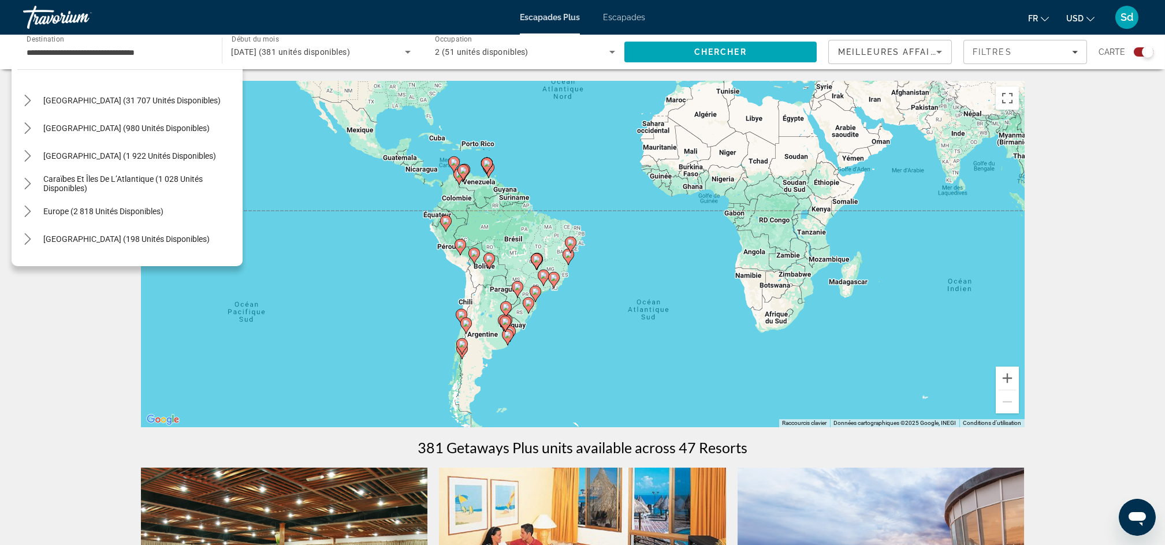
scroll to position [0, 0]
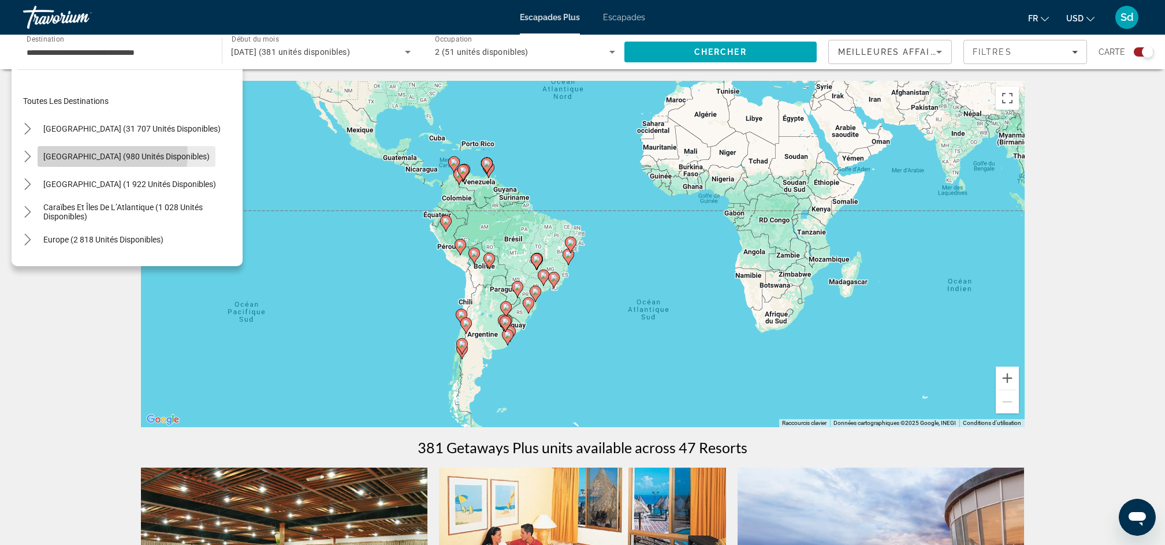
click at [112, 155] on span "Mexique (980 unités disponibles)" at bounding box center [126, 156] width 166 height 9
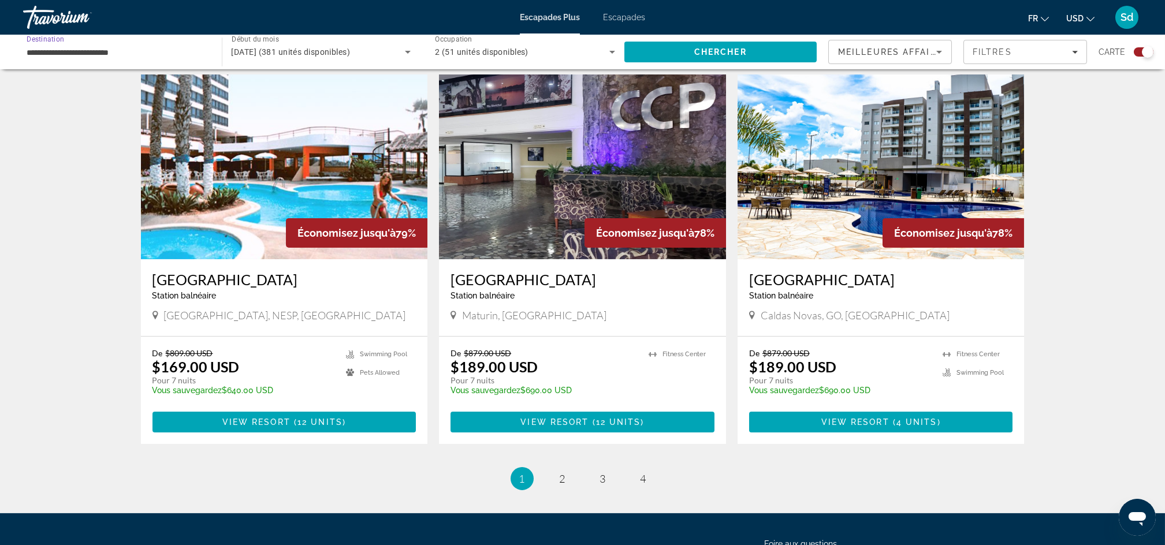
scroll to position [1606, 0]
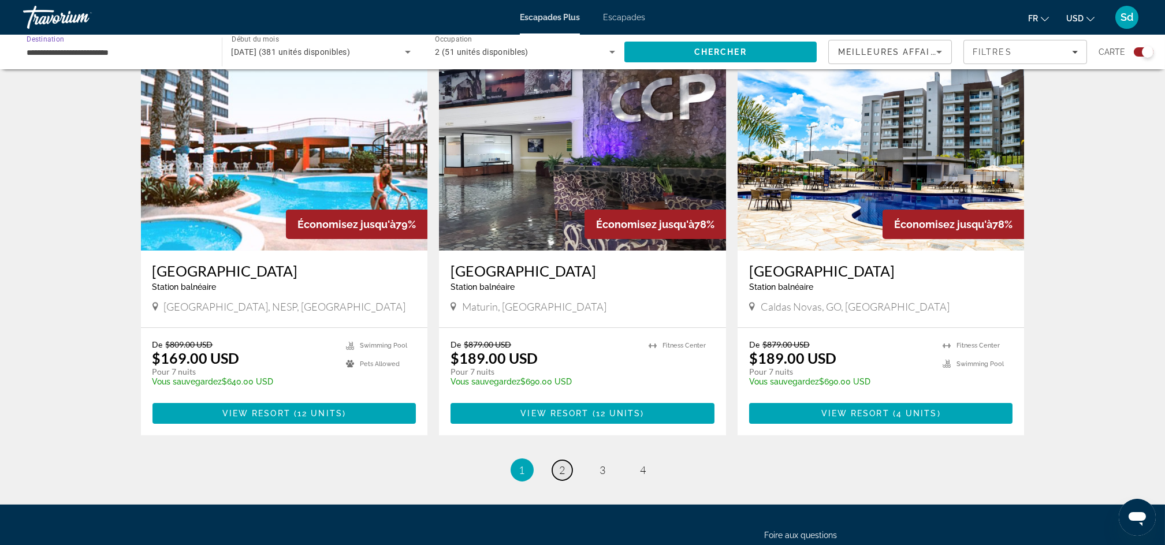
click at [561, 464] on span "2" at bounding box center [563, 470] width 6 height 13
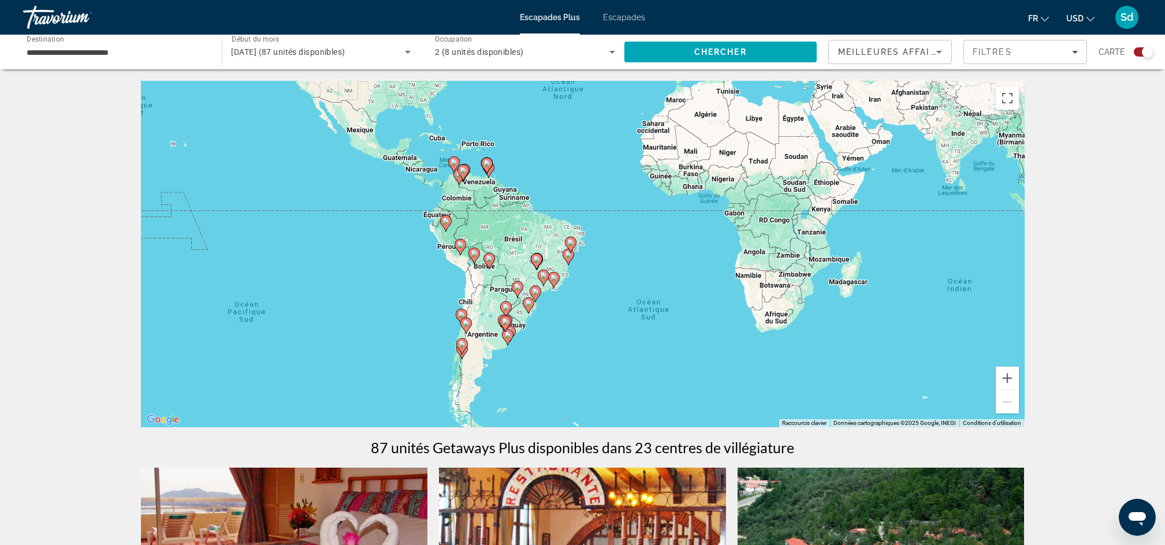
click at [191, 55] on input "**********" at bounding box center [117, 53] width 180 height 14
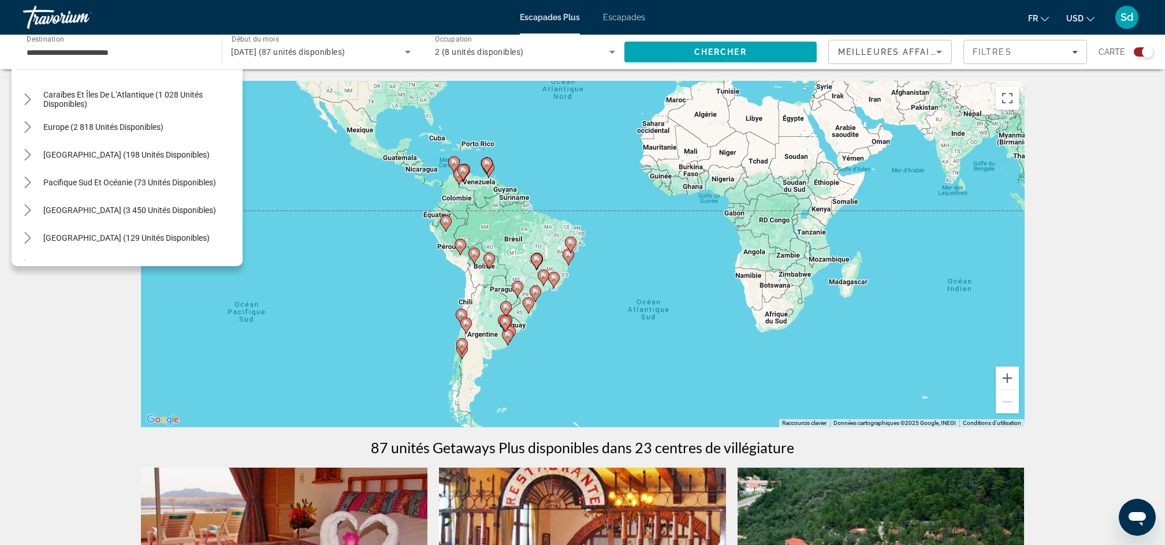
scroll to position [379, 0]
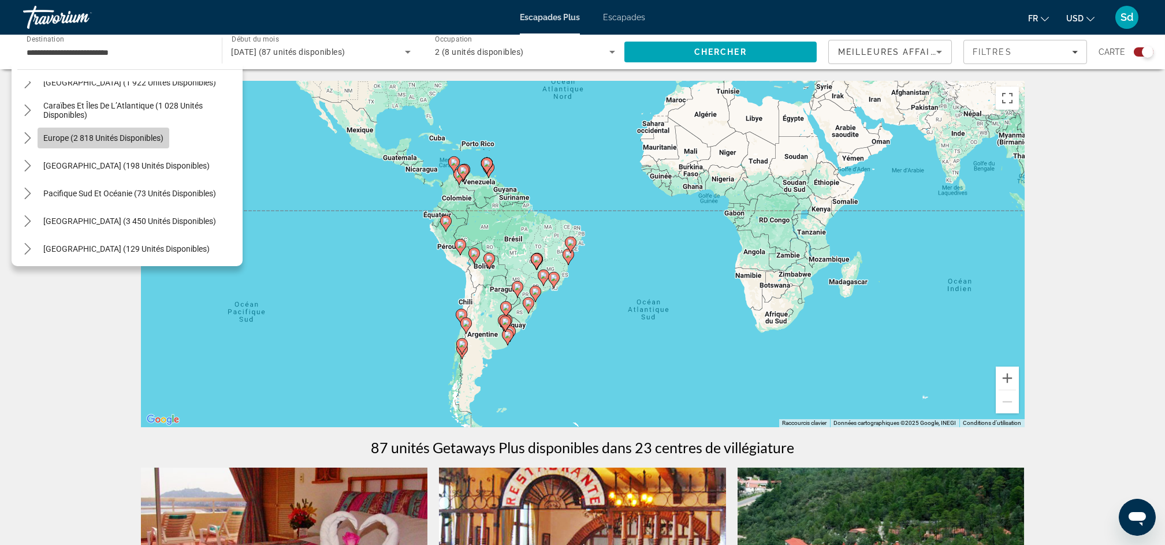
click at [133, 139] on span "Europe (2 818 unités disponibles)" at bounding box center [103, 137] width 120 height 9
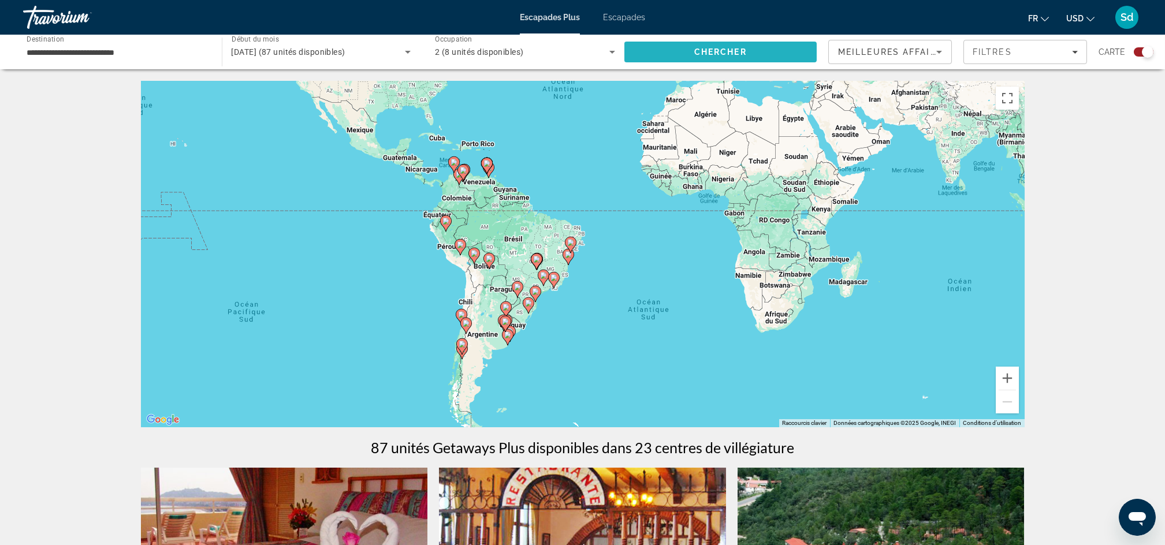
click at [704, 53] on span "Chercher" at bounding box center [720, 51] width 53 height 9
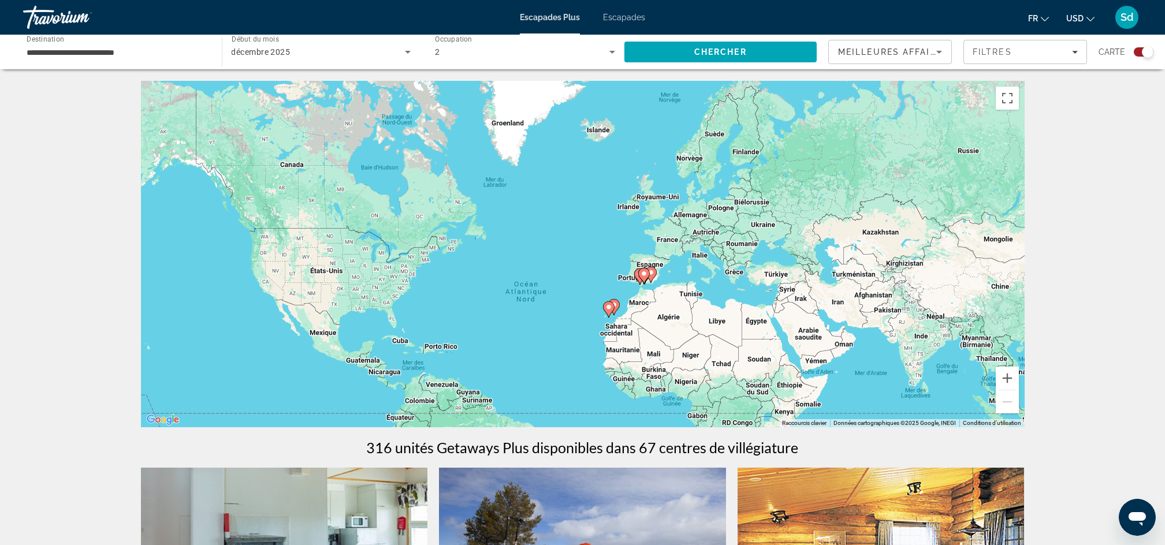
drag, startPoint x: 875, startPoint y: 286, endPoint x: 839, endPoint y: 499, distance: 215.6
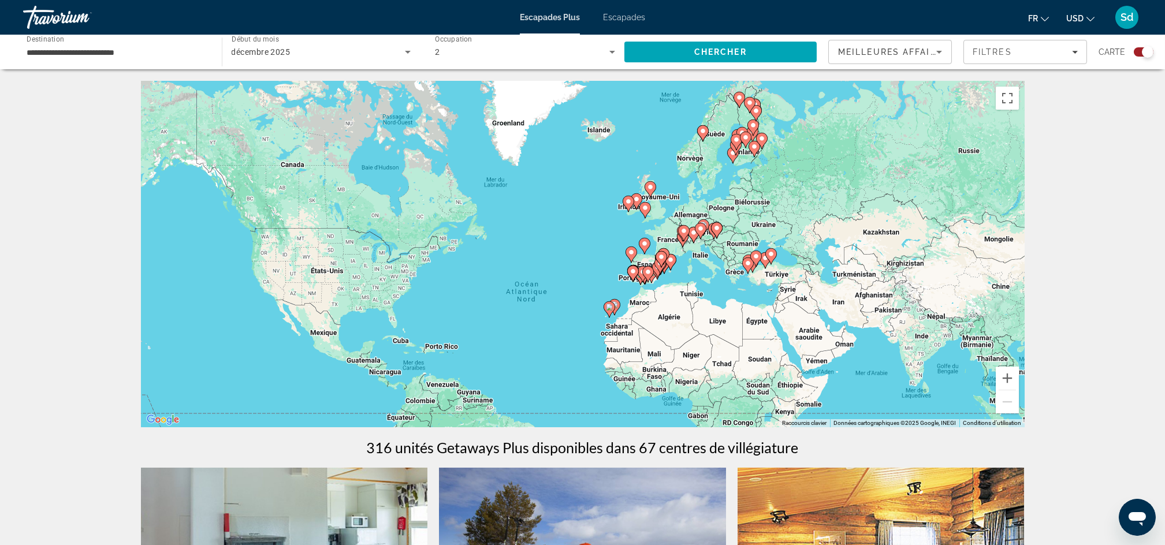
click at [612, 311] on icon "Contenu principal" at bounding box center [610, 309] width 12 height 16
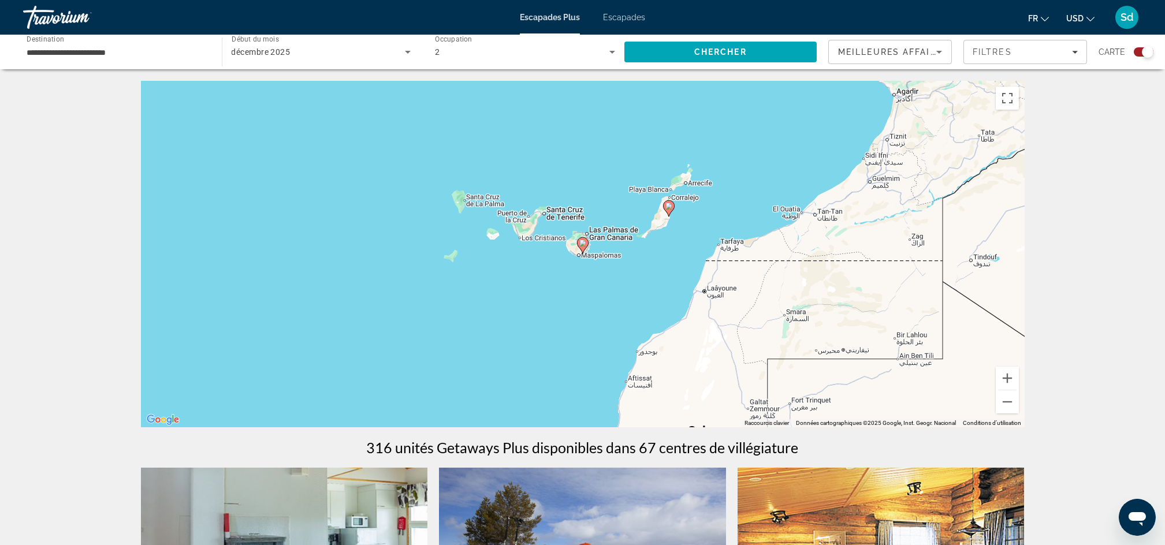
click at [669, 206] on image "Contenu principal" at bounding box center [668, 206] width 7 height 7
type input "**********"
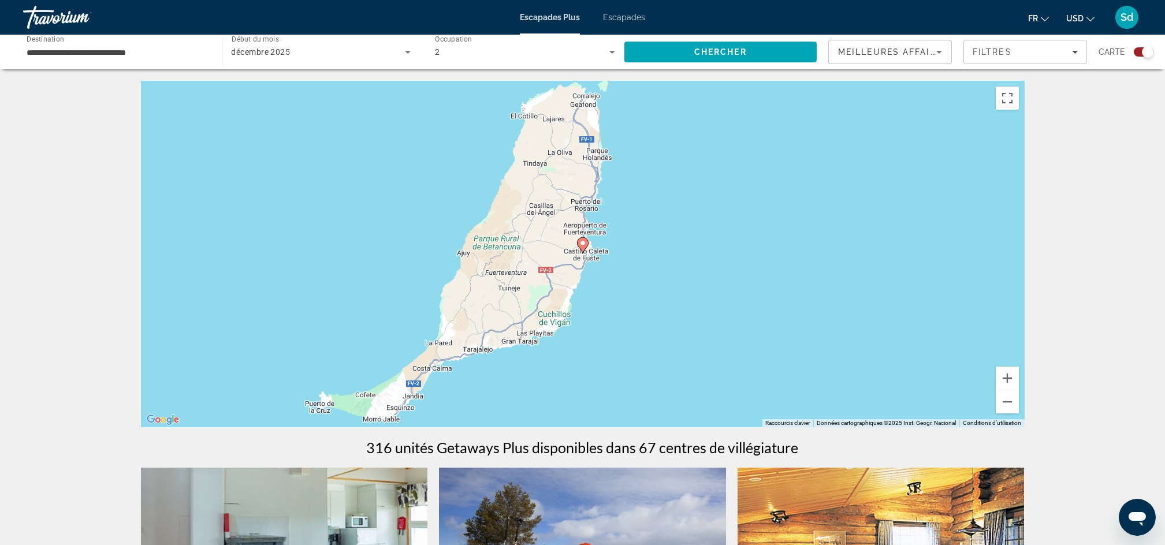
click at [585, 241] on image "Contenu principal" at bounding box center [582, 243] width 7 height 7
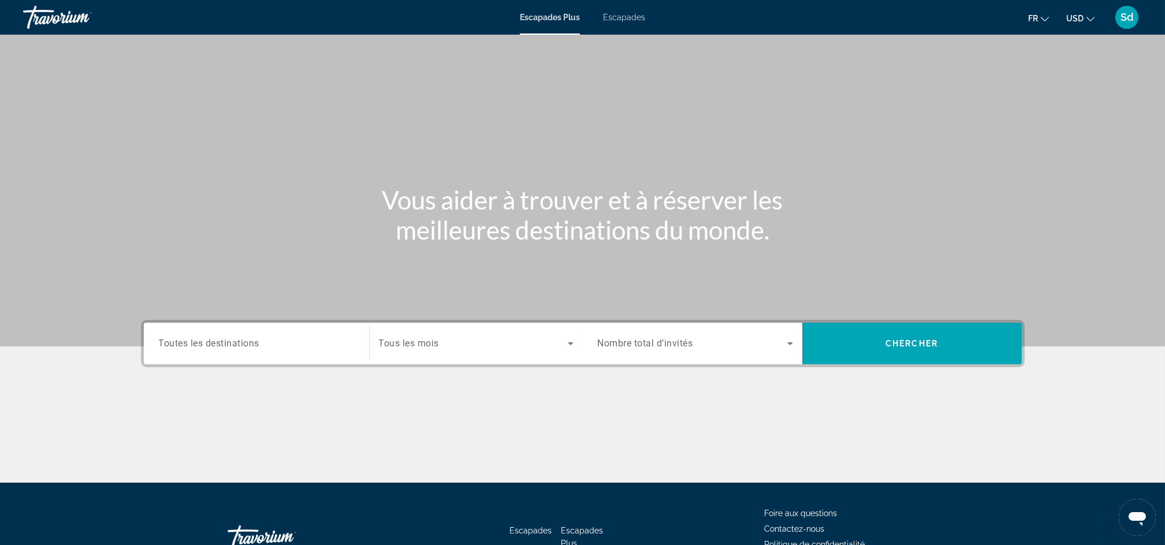
click at [228, 337] on div "Destination Toutes les destinations" at bounding box center [256, 343] width 195 height 33
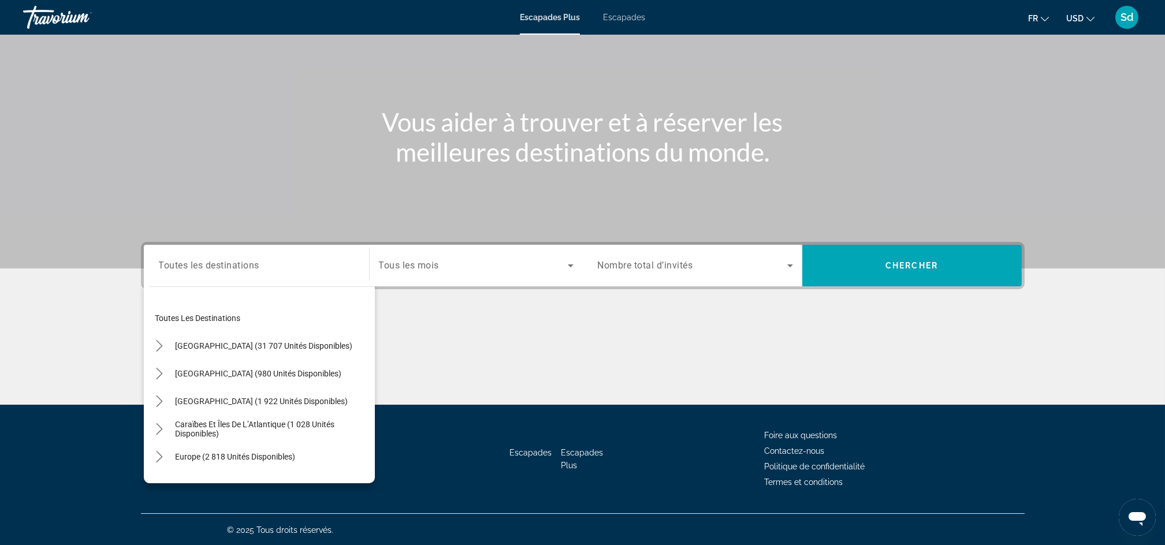
scroll to position [44, 0]
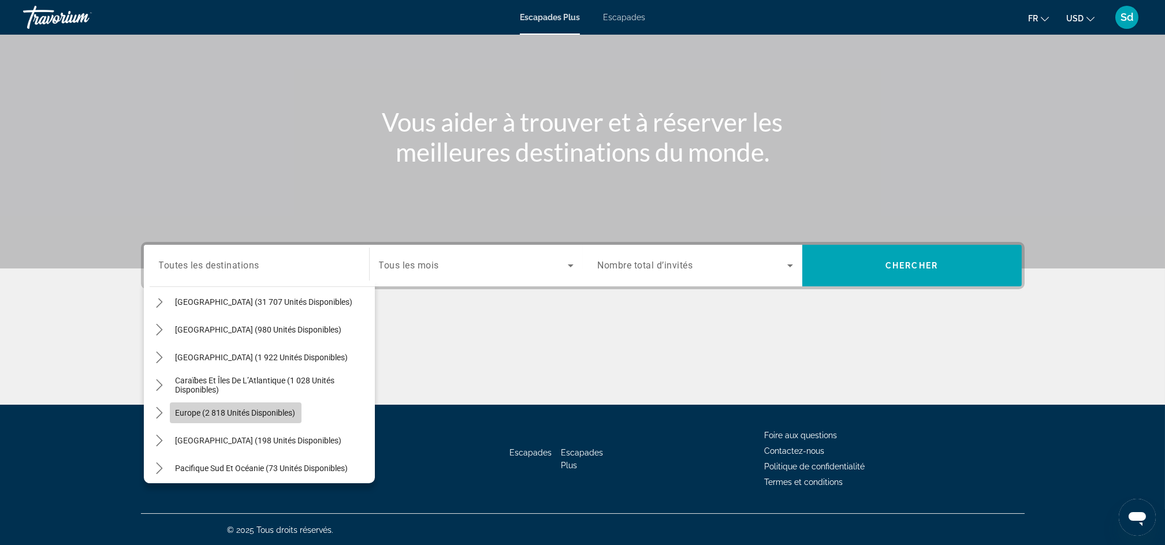
click at [231, 410] on span "Europe (2 818 unités disponibles)" at bounding box center [236, 412] width 120 height 9
type input "**********"
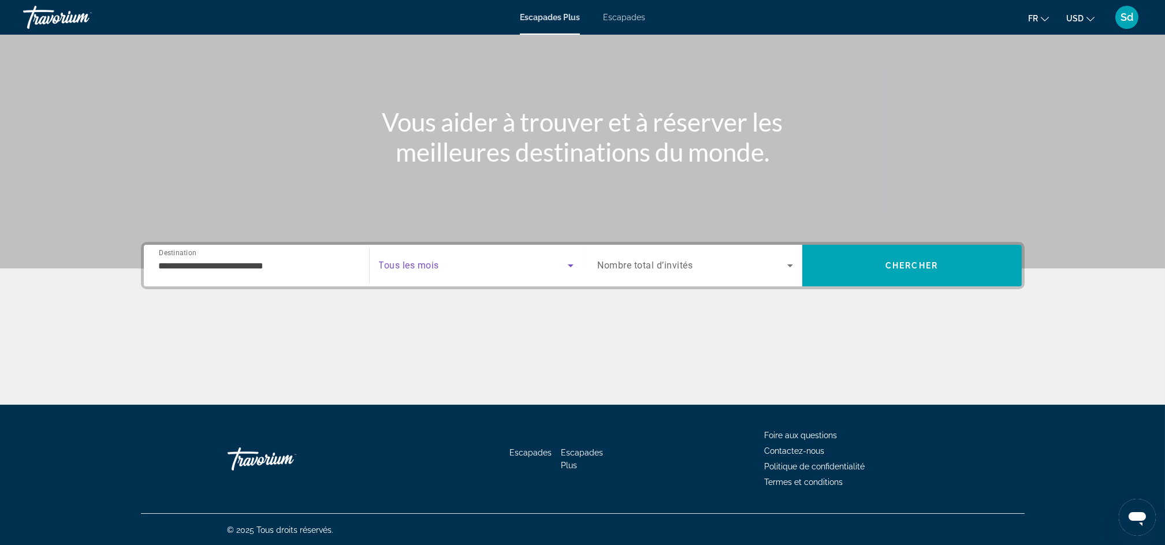
click at [566, 269] on icon "Widget de recherche" at bounding box center [571, 266] width 14 height 14
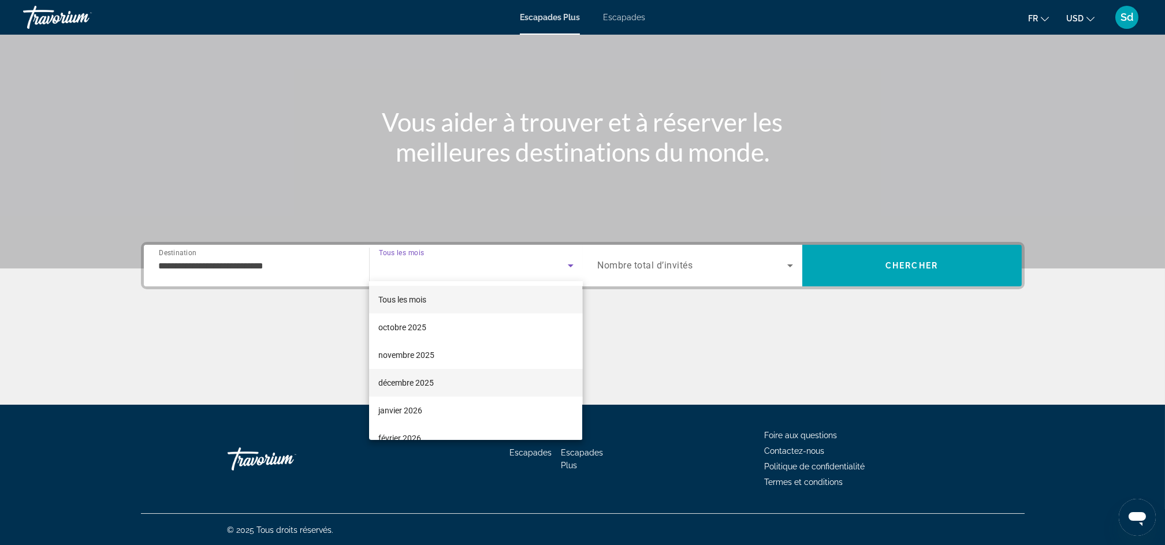
click at [420, 381] on font "décembre 2025" at bounding box center [405, 382] width 55 height 9
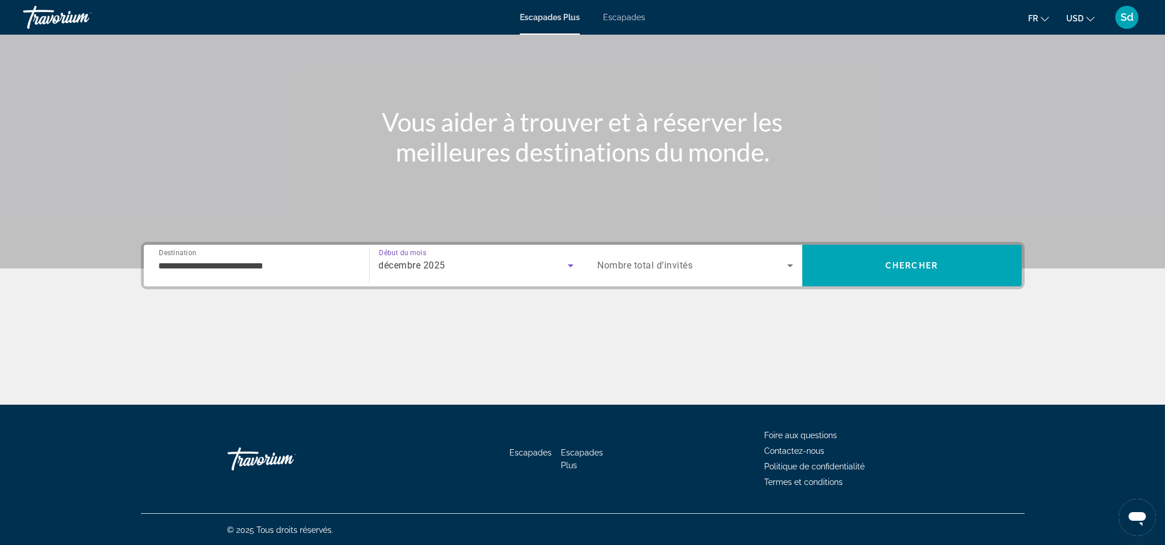
click at [787, 267] on icon "Widget de recherche" at bounding box center [790, 266] width 14 height 14
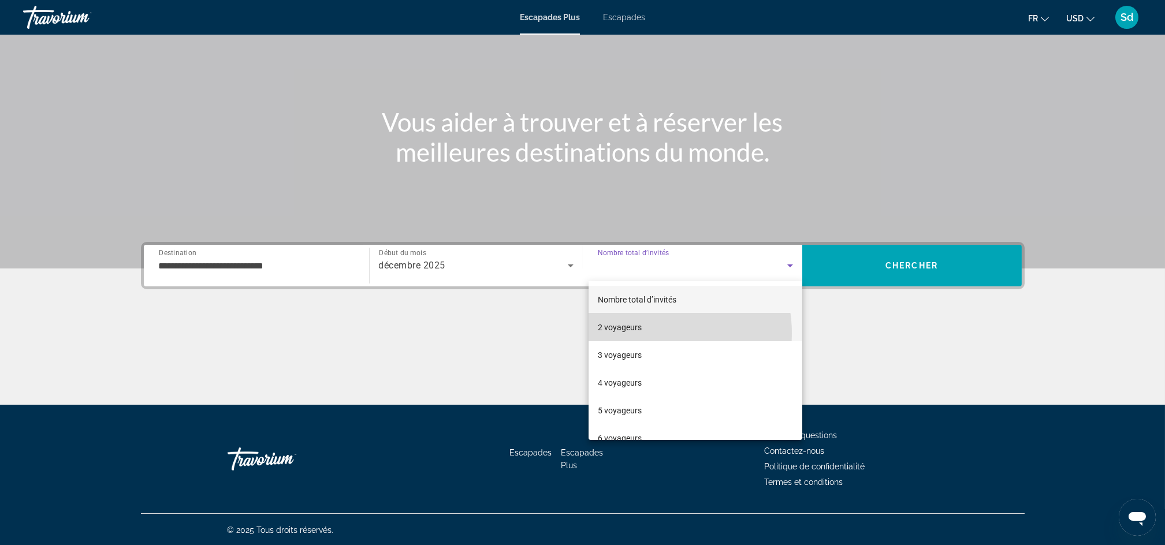
click at [645, 333] on mat-option "2 voyageurs" at bounding box center [696, 328] width 214 height 28
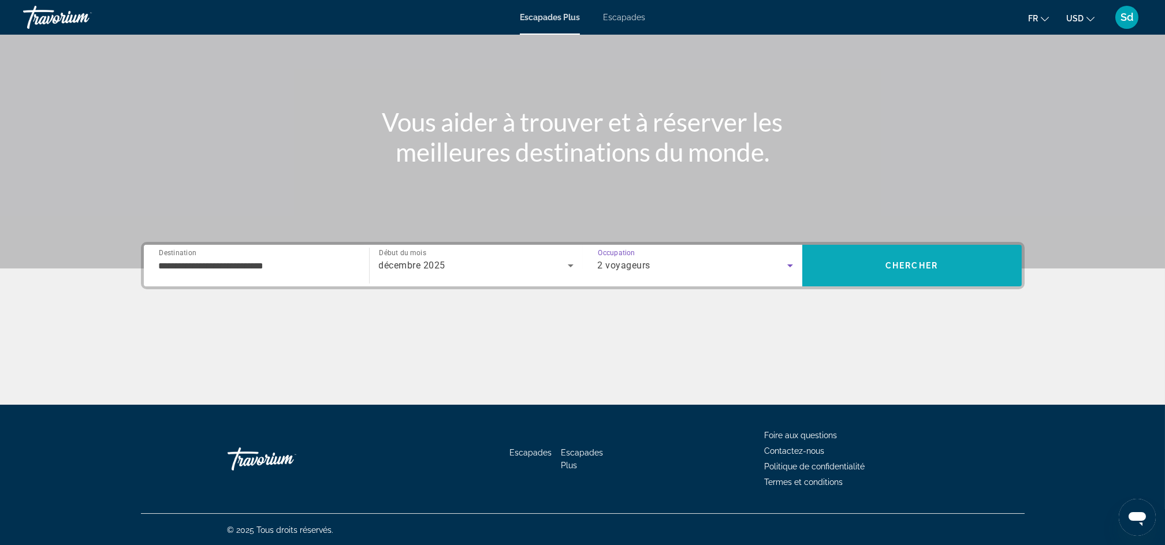
click at [897, 266] on span "Chercher" at bounding box center [911, 265] width 53 height 9
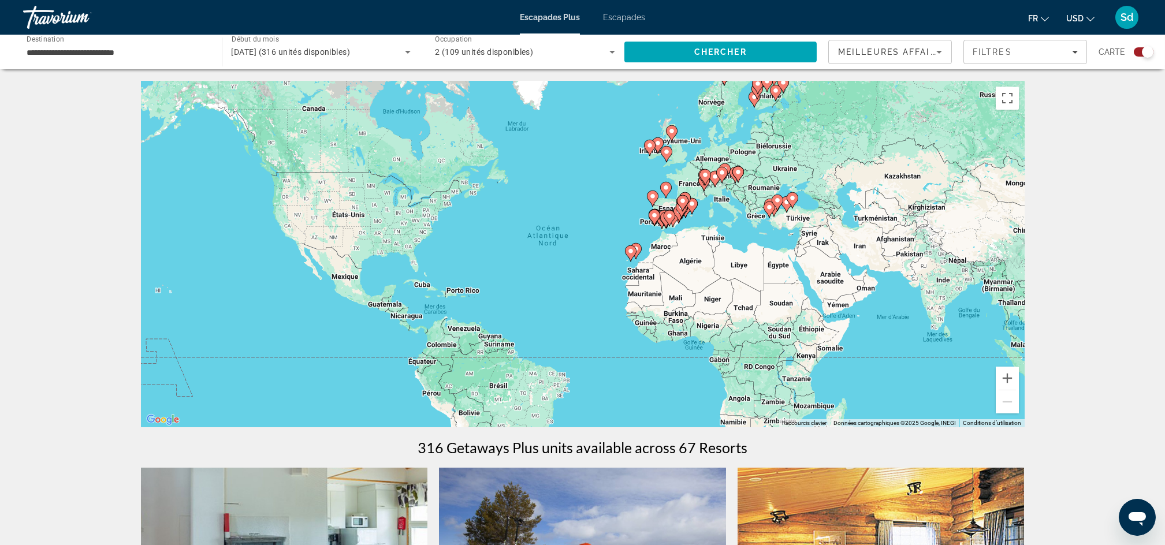
click at [635, 251] on icon "Contenu principal" at bounding box center [631, 253] width 12 height 16
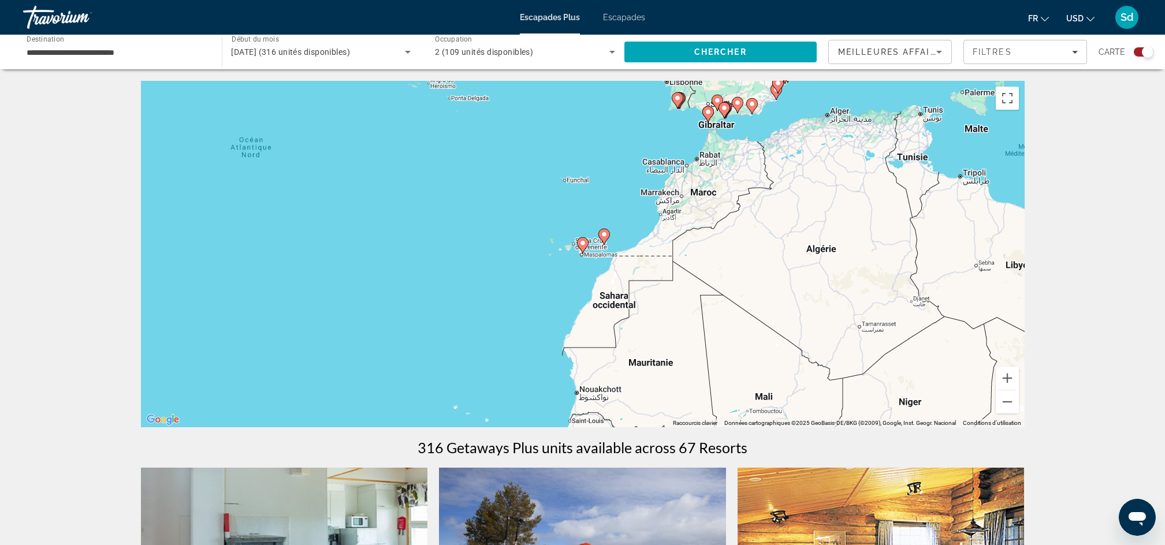
click at [581, 243] on image "Contenu principal" at bounding box center [582, 243] width 7 height 7
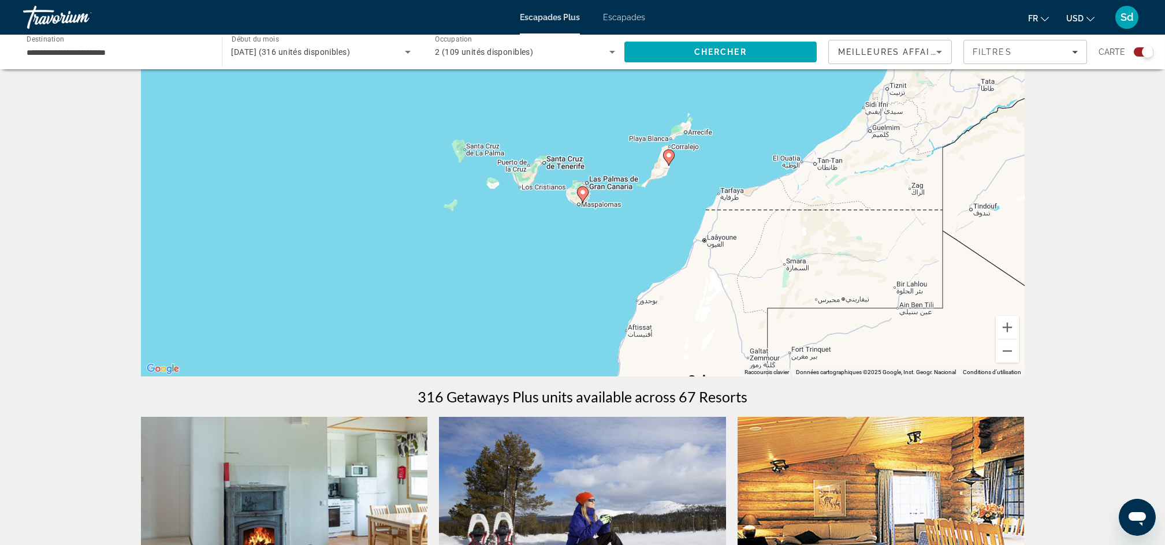
scroll to position [49, 0]
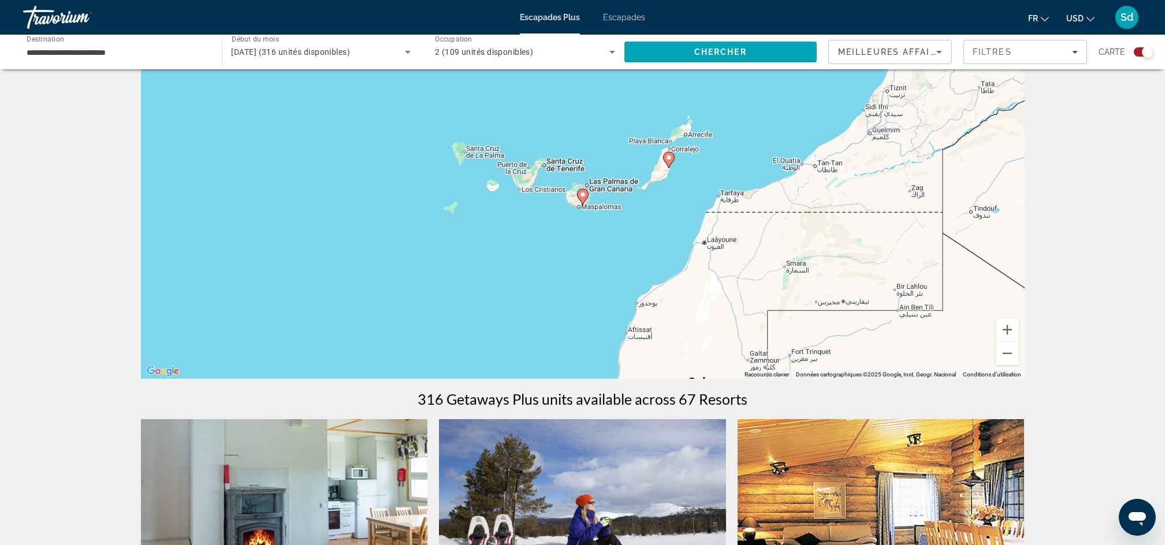
click at [579, 194] on image "Contenu principal" at bounding box center [582, 194] width 7 height 7
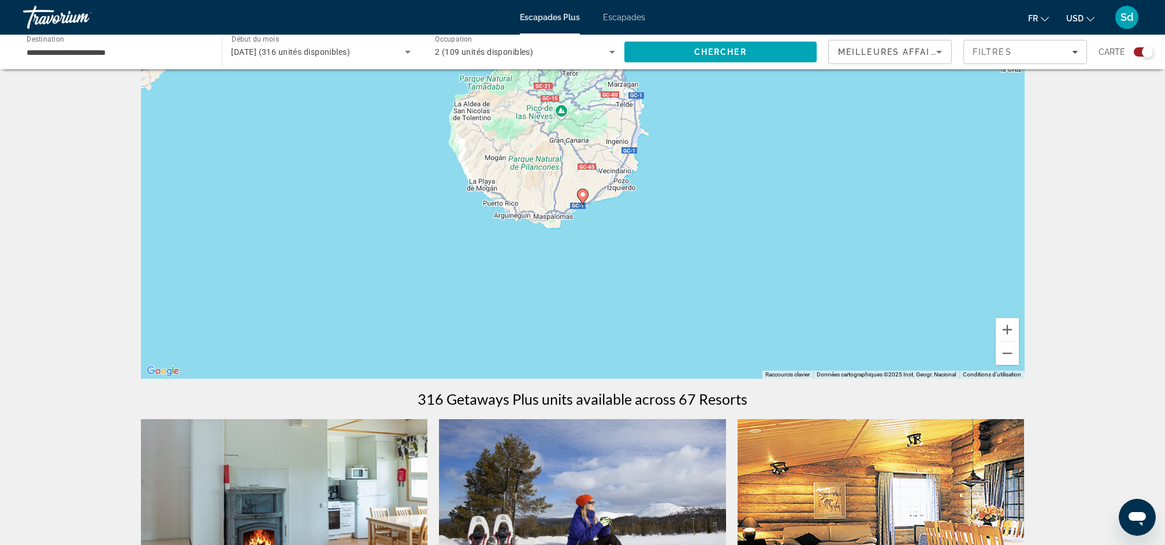
click at [579, 194] on image "Contenu principal" at bounding box center [582, 194] width 7 height 7
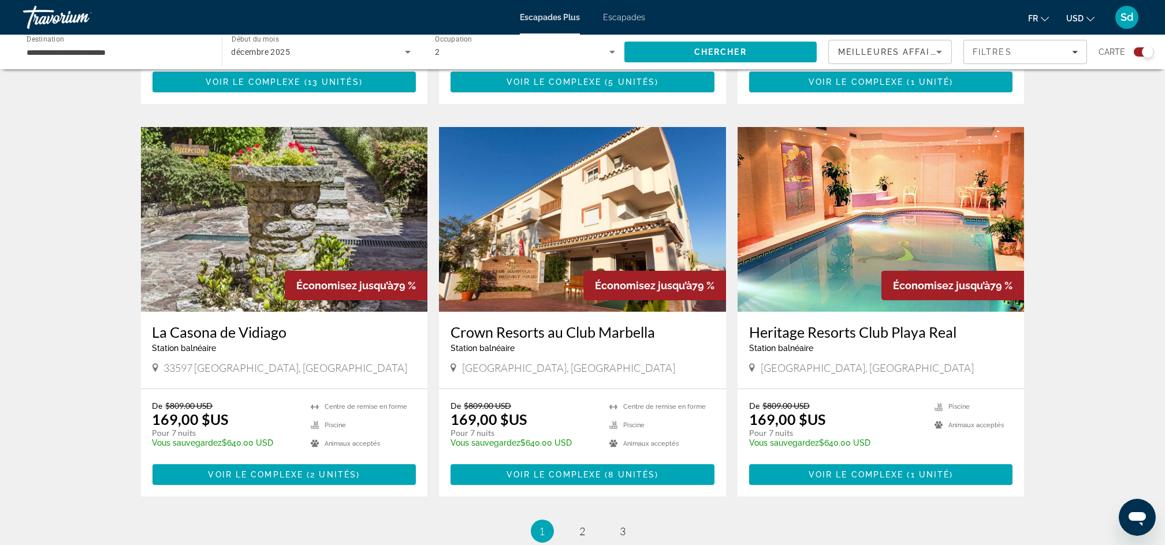
scroll to position [1546, 0]
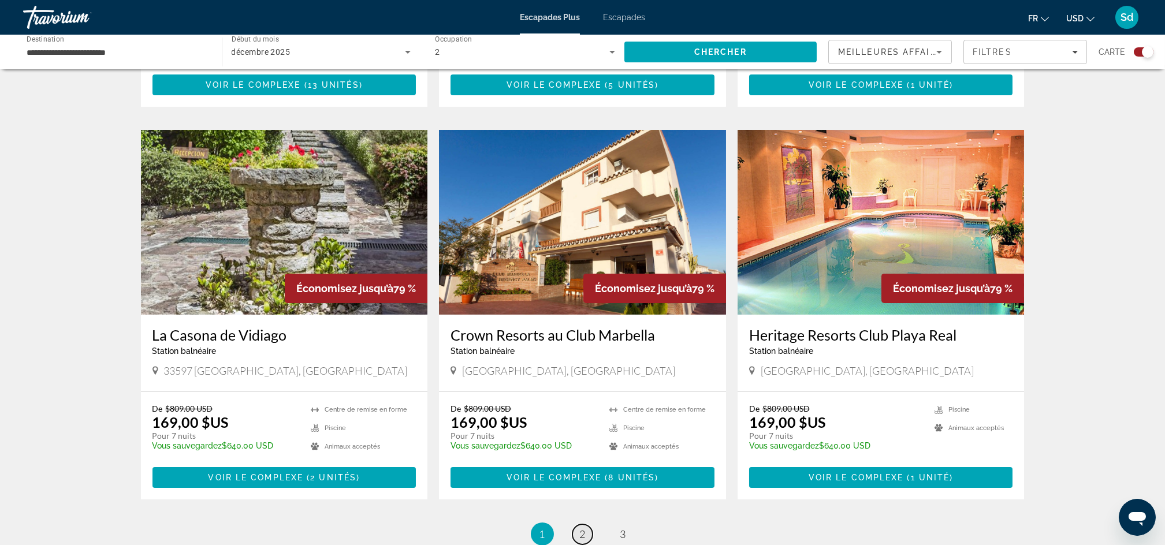
click at [582, 528] on span "2" at bounding box center [583, 534] width 6 height 13
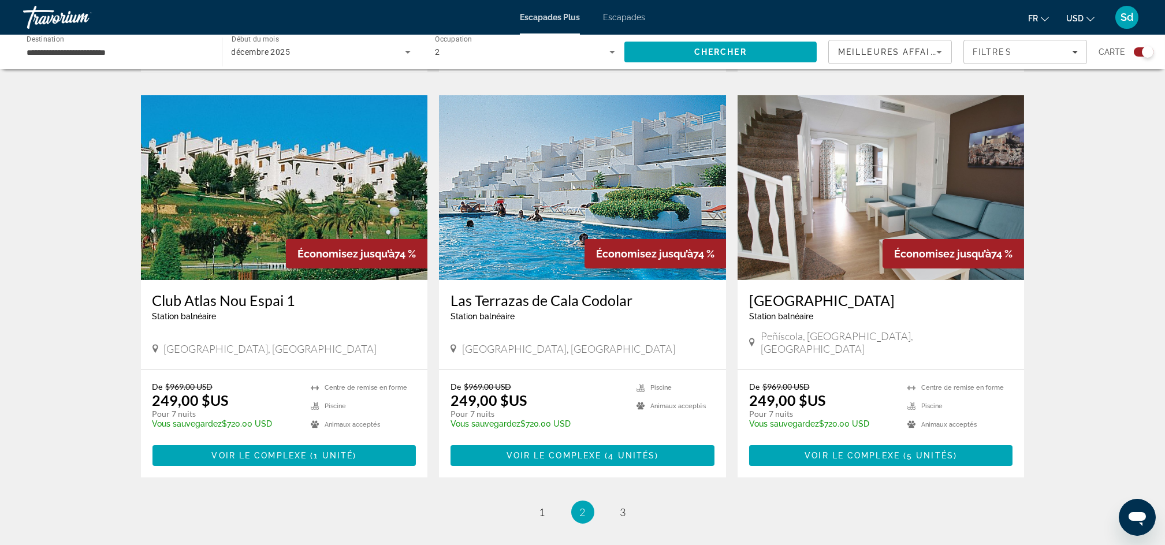
scroll to position [1681, 0]
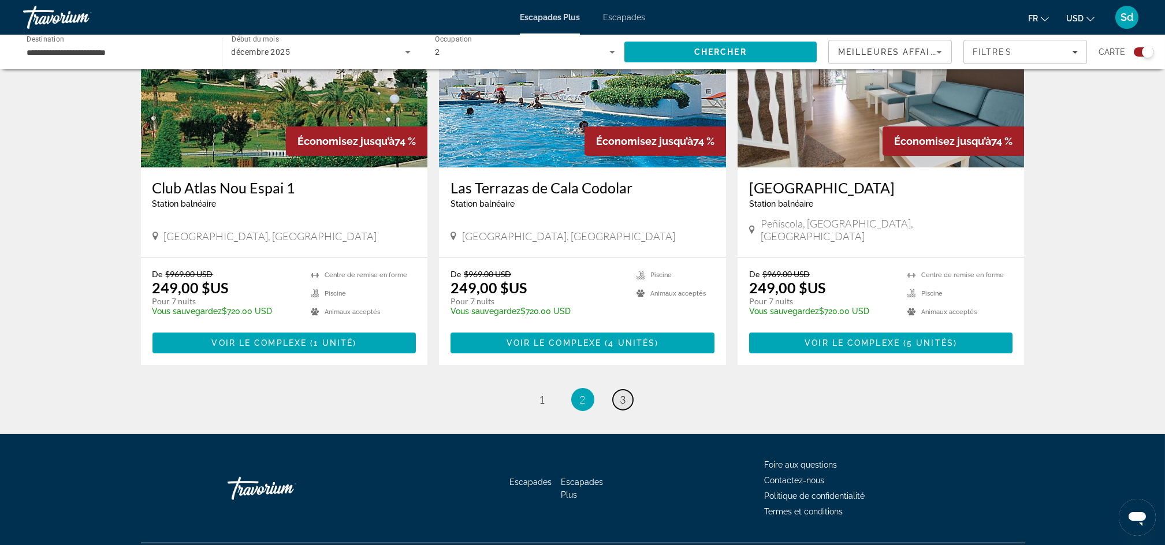
click at [620, 393] on span "3" at bounding box center [623, 399] width 6 height 13
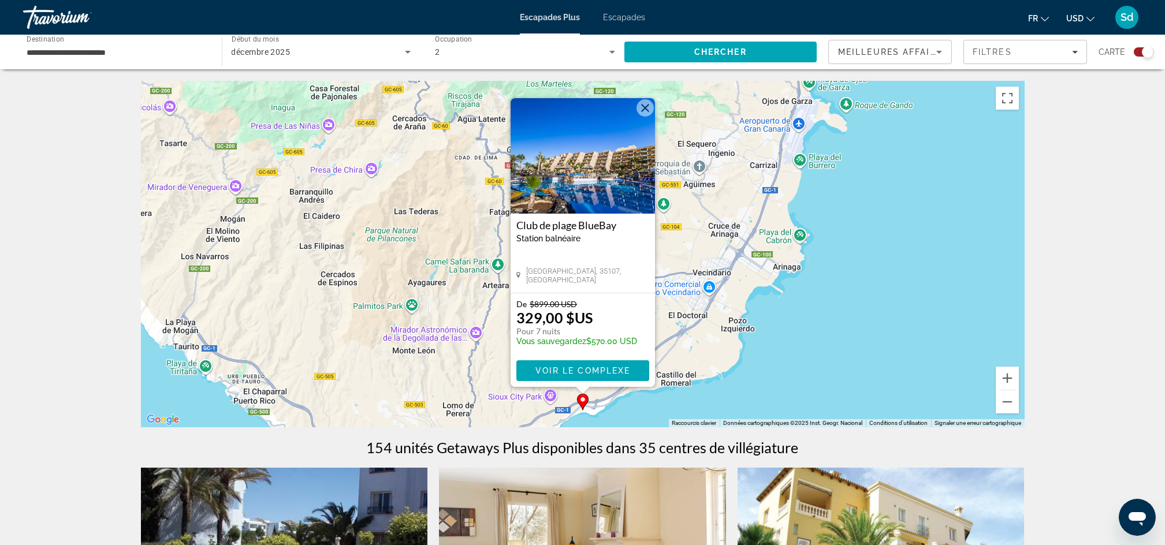
click at [939, 52] on icon "Trier par" at bounding box center [939, 52] width 6 height 3
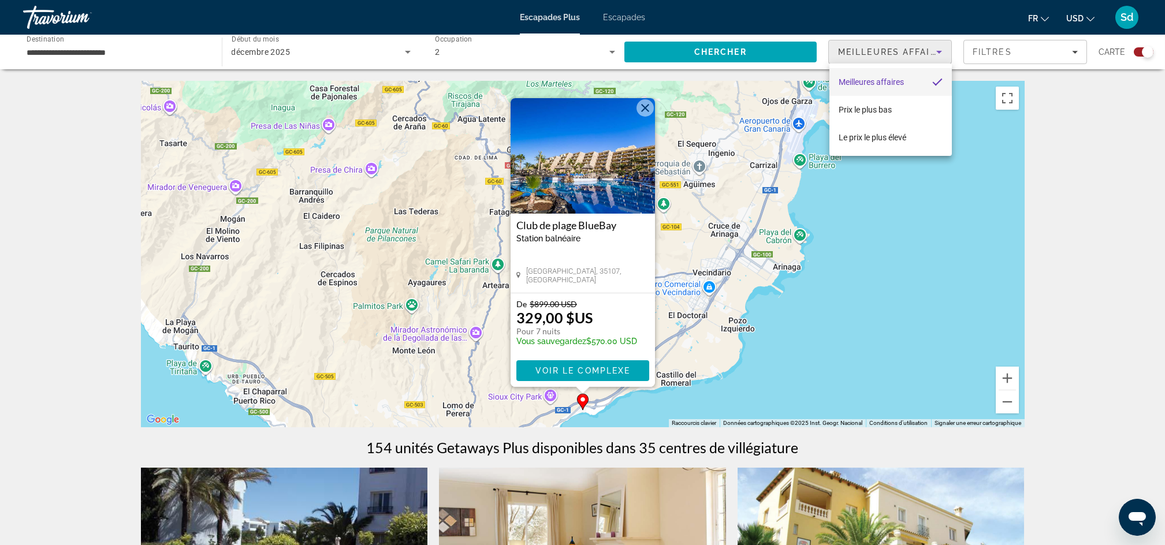
click at [1021, 51] on div at bounding box center [582, 272] width 1165 height 545
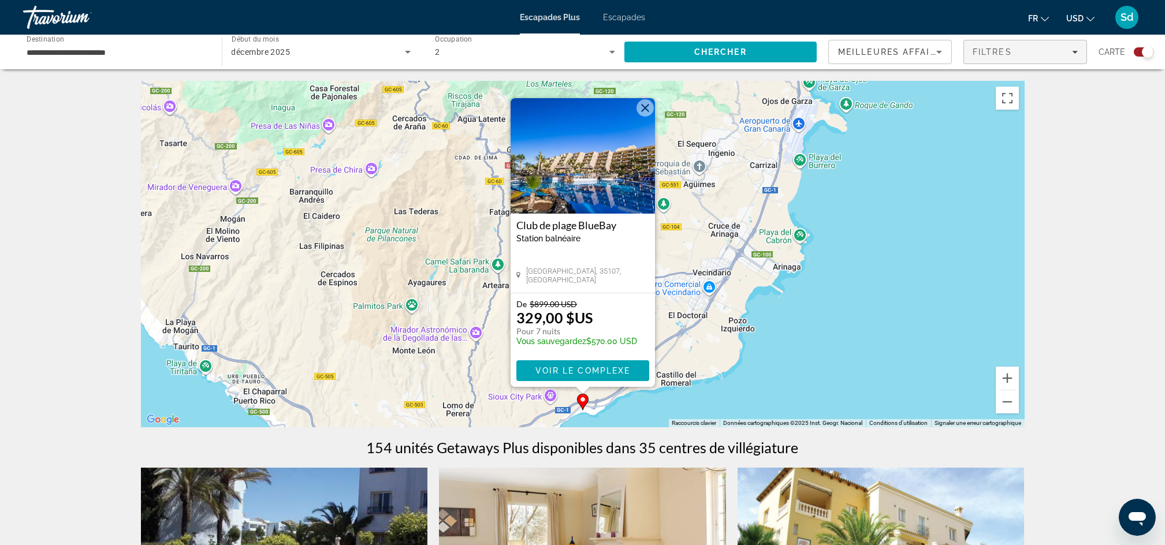
click at [1077, 51] on icon "Filtres" at bounding box center [1075, 52] width 6 height 3
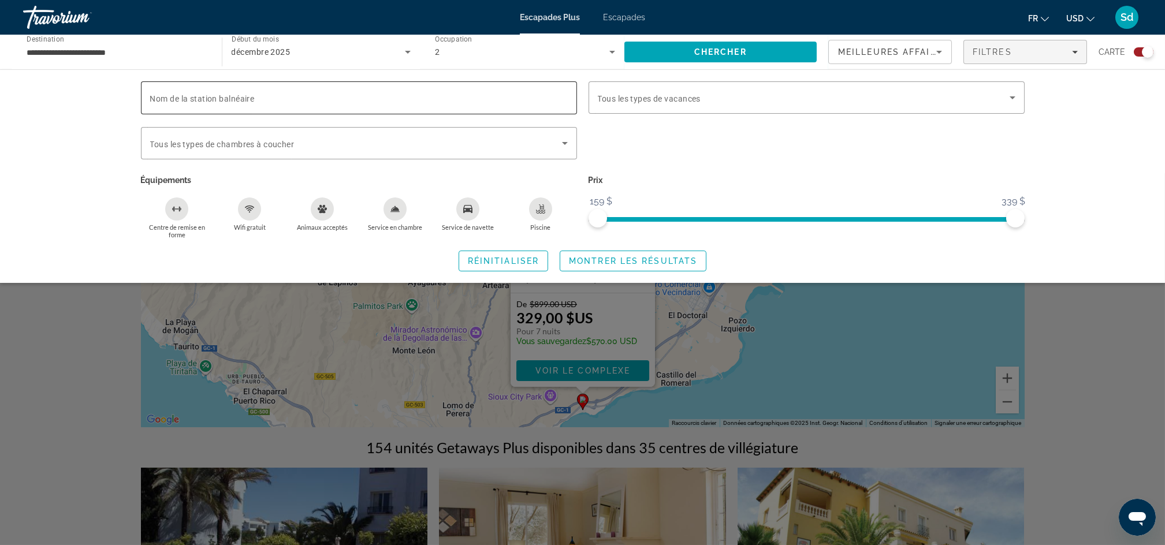
click at [248, 103] on input "Nom de la station balnéaire" at bounding box center [359, 98] width 418 height 14
click at [163, 52] on input "**********" at bounding box center [117, 53] width 180 height 14
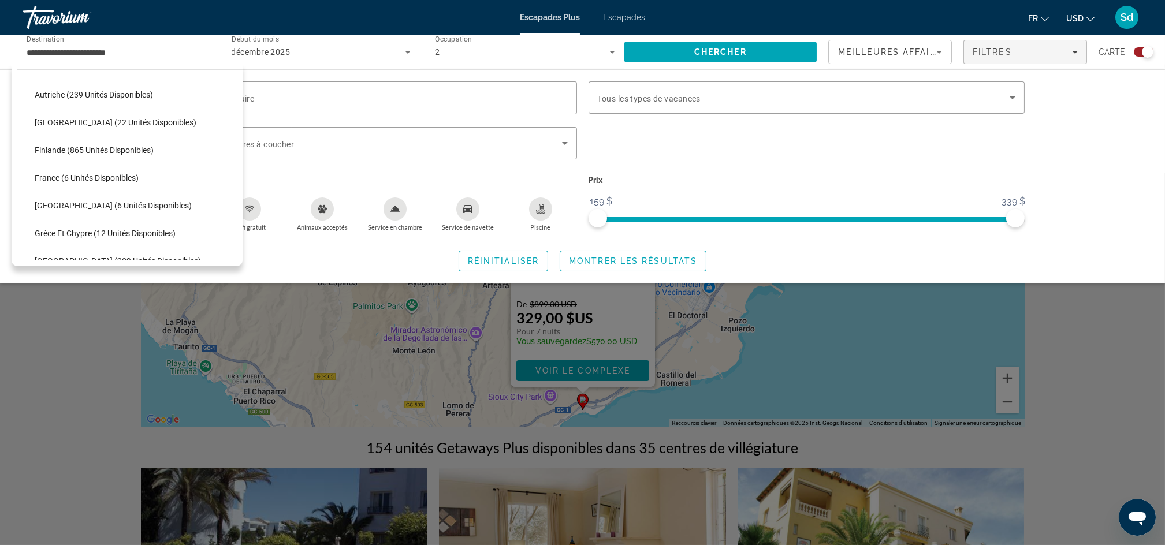
scroll to position [192, 0]
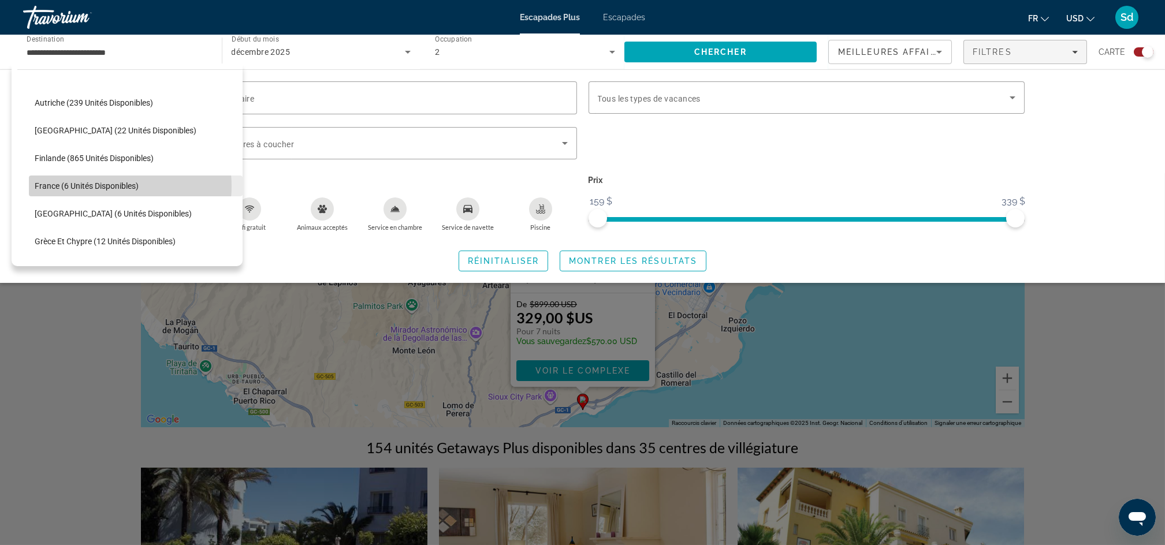
click at [116, 186] on span "France (6 unités disponibles)" at bounding box center [87, 185] width 104 height 9
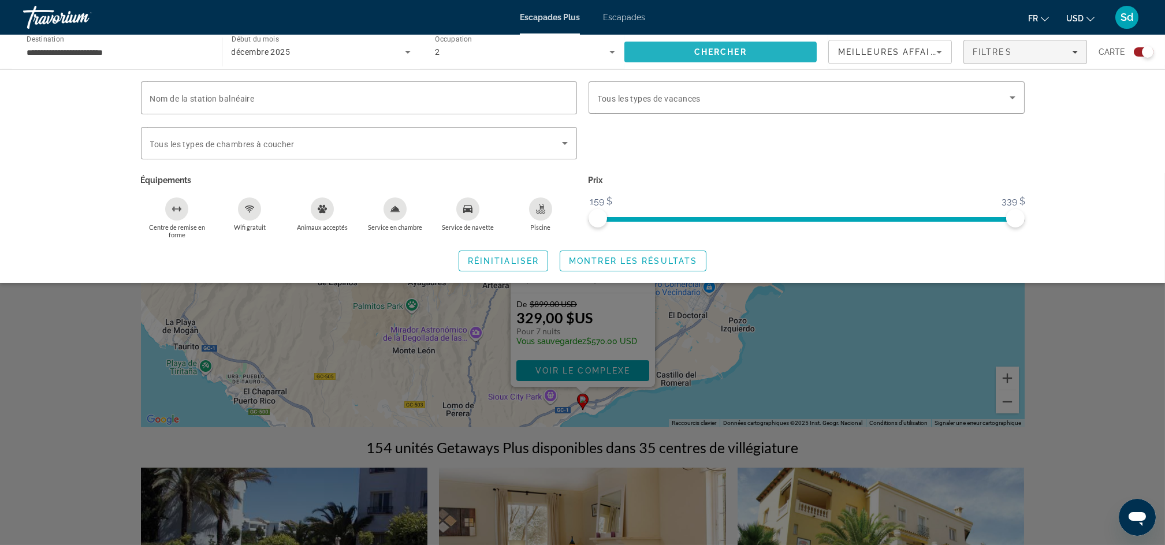
click at [686, 50] on span "Rechercher" at bounding box center [720, 52] width 193 height 28
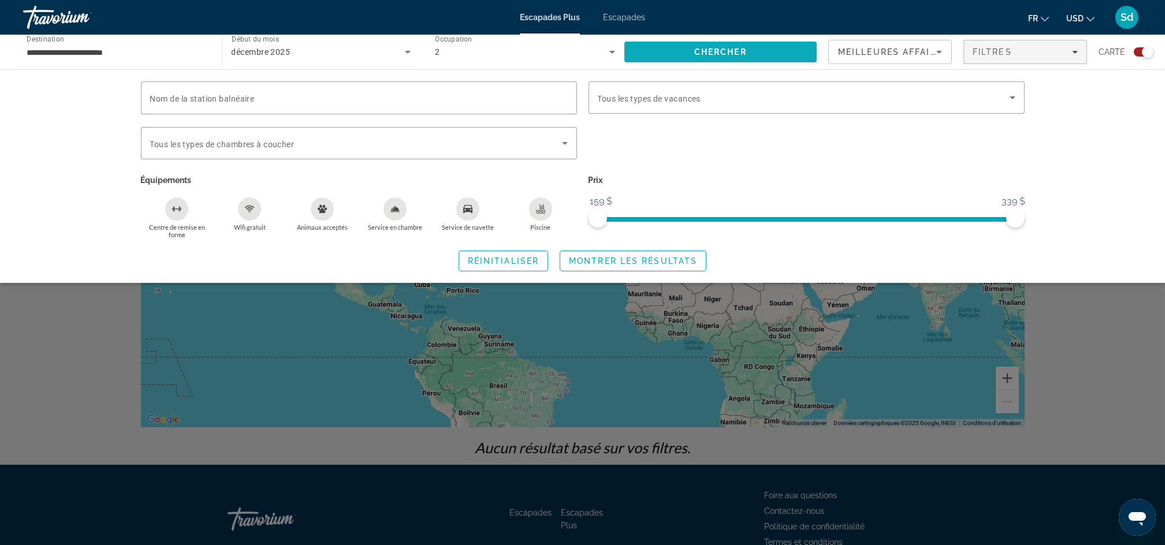
click at [710, 52] on span "Chercher" at bounding box center [720, 51] width 53 height 9
click at [595, 259] on span "Montrer les résultats" at bounding box center [633, 260] width 128 height 9
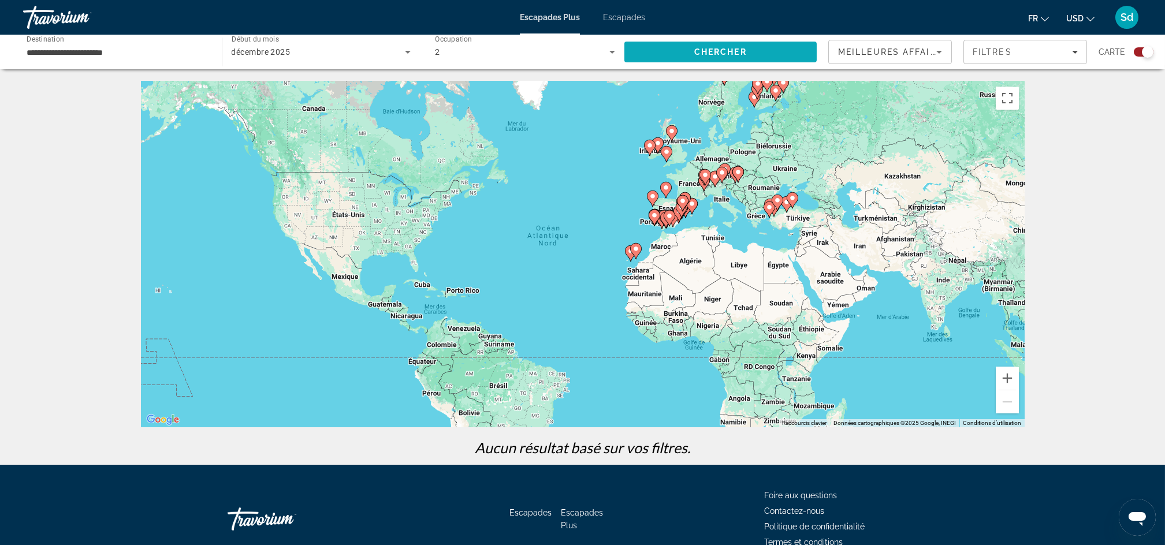
click at [731, 50] on span "Chercher" at bounding box center [720, 51] width 53 height 9
click at [139, 51] on input "**********" at bounding box center [117, 53] width 180 height 14
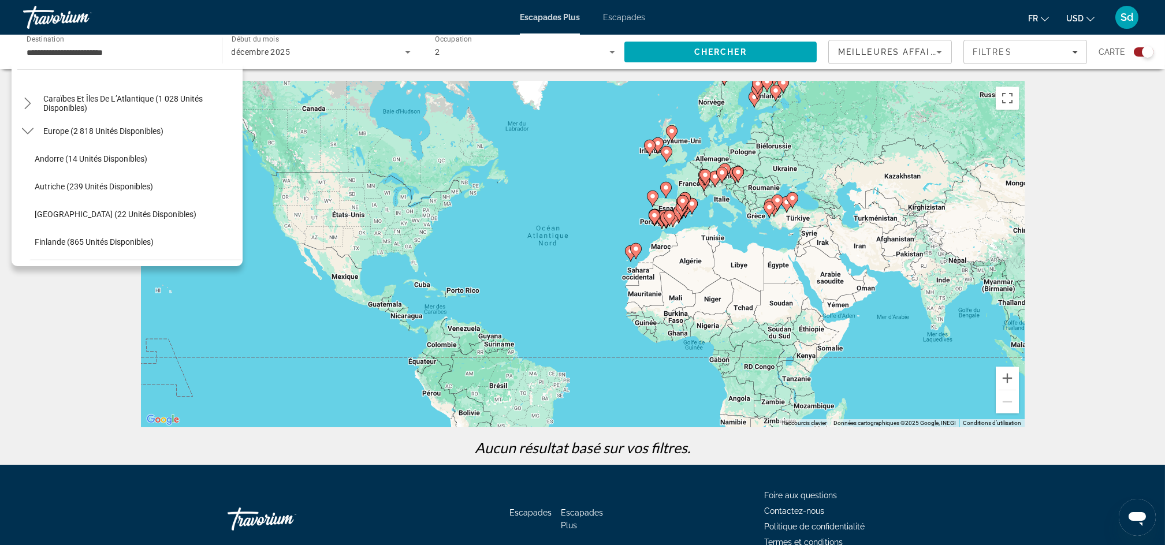
scroll to position [100, 0]
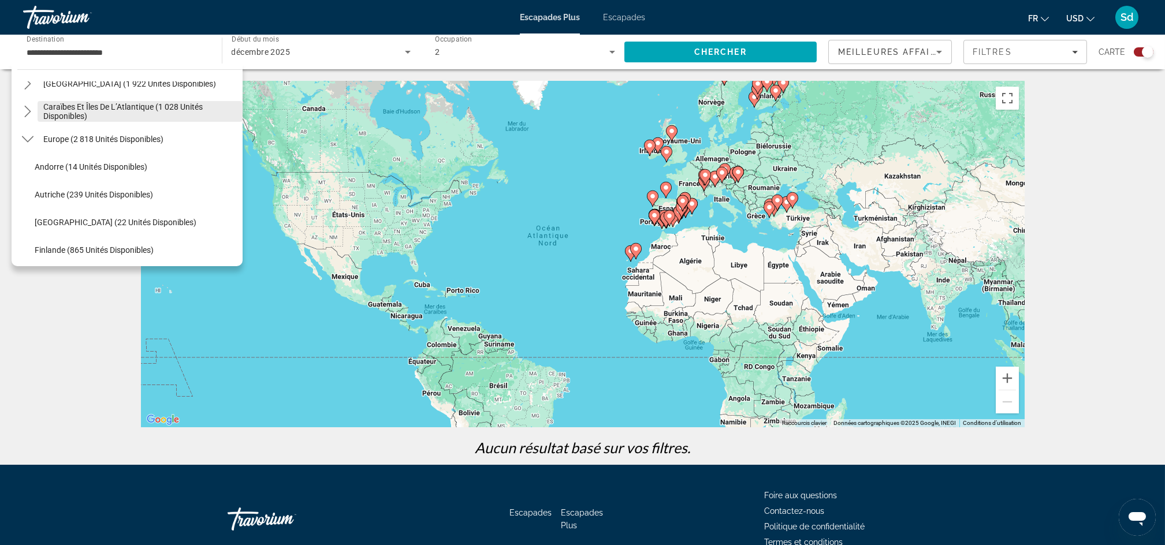
click at [146, 105] on span "Caraïbes et îles de l’Atlantique (1 028 unités disponibles)" at bounding box center [139, 111] width 193 height 18
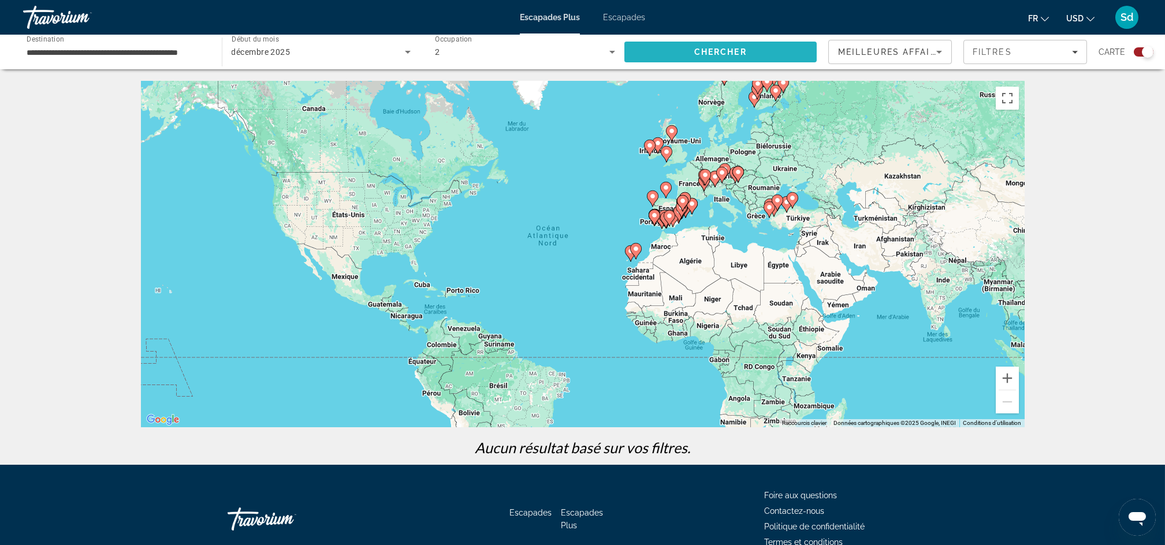
click at [699, 45] on span "Rechercher" at bounding box center [720, 52] width 193 height 28
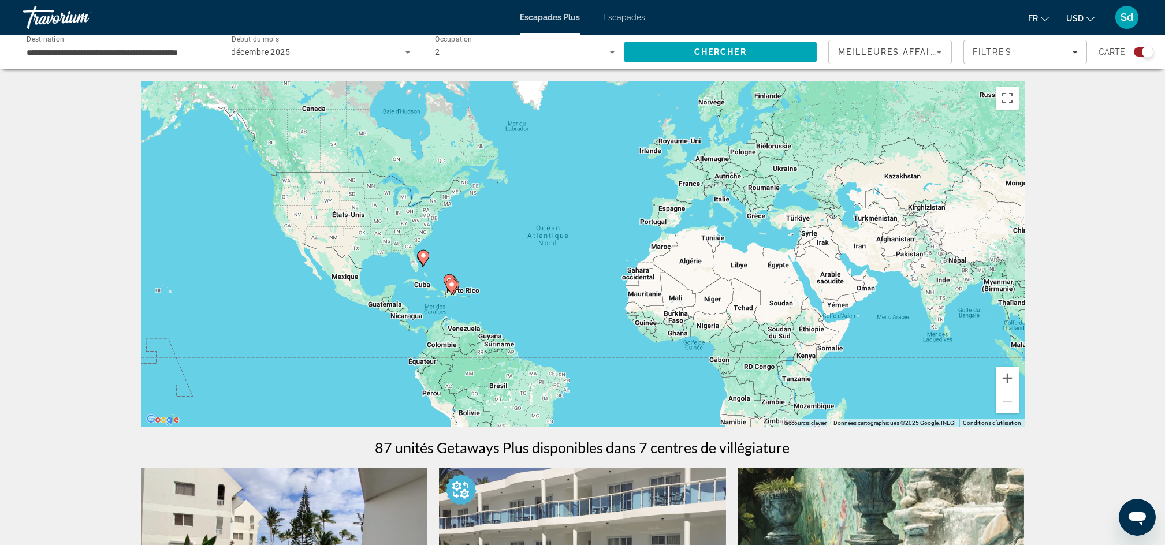
click at [184, 49] on input "**********" at bounding box center [117, 53] width 180 height 14
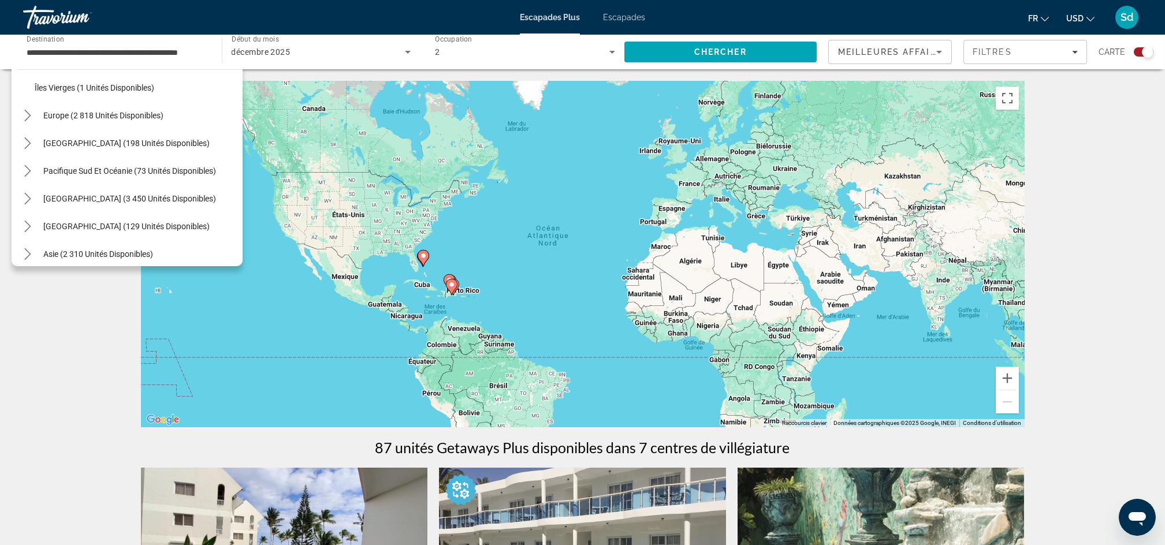
scroll to position [269, 0]
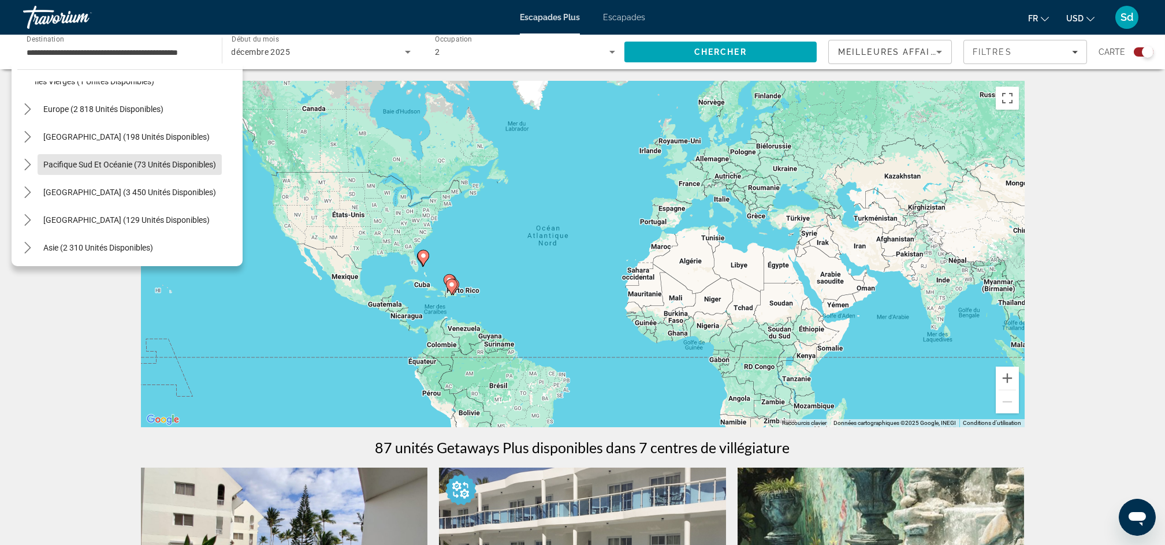
click at [134, 162] on span "Pacifique Sud et Océanie (73 unités disponibles)" at bounding box center [129, 164] width 173 height 9
type input "**********"
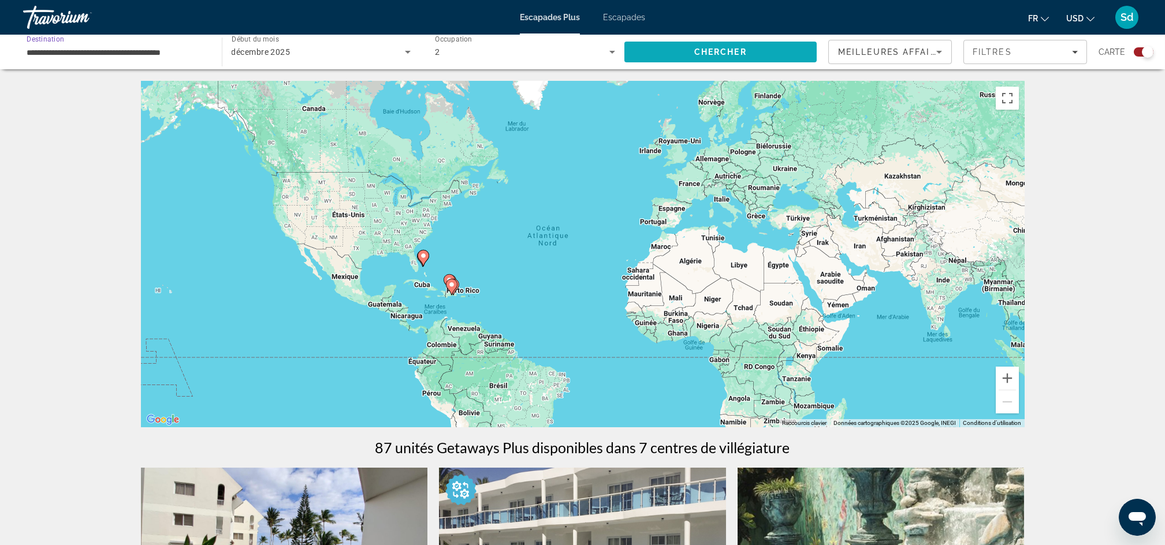
click at [731, 51] on span "Chercher" at bounding box center [720, 51] width 53 height 9
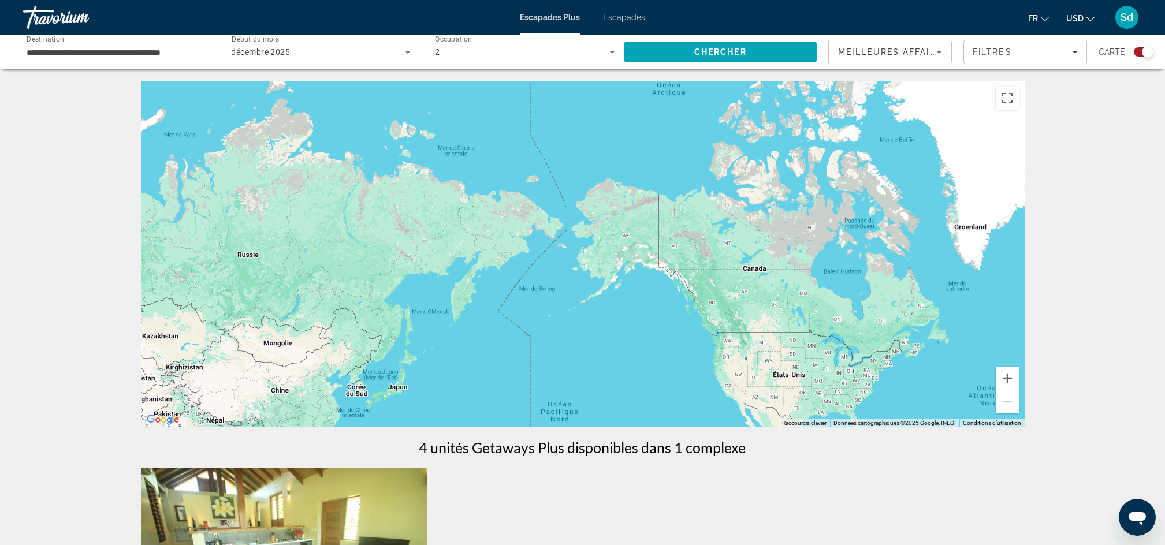
drag, startPoint x: 740, startPoint y: 327, endPoint x: 1179, endPoint y: 482, distance: 465.3
click at [1165, 482] on html "**********" at bounding box center [582, 272] width 1165 height 545
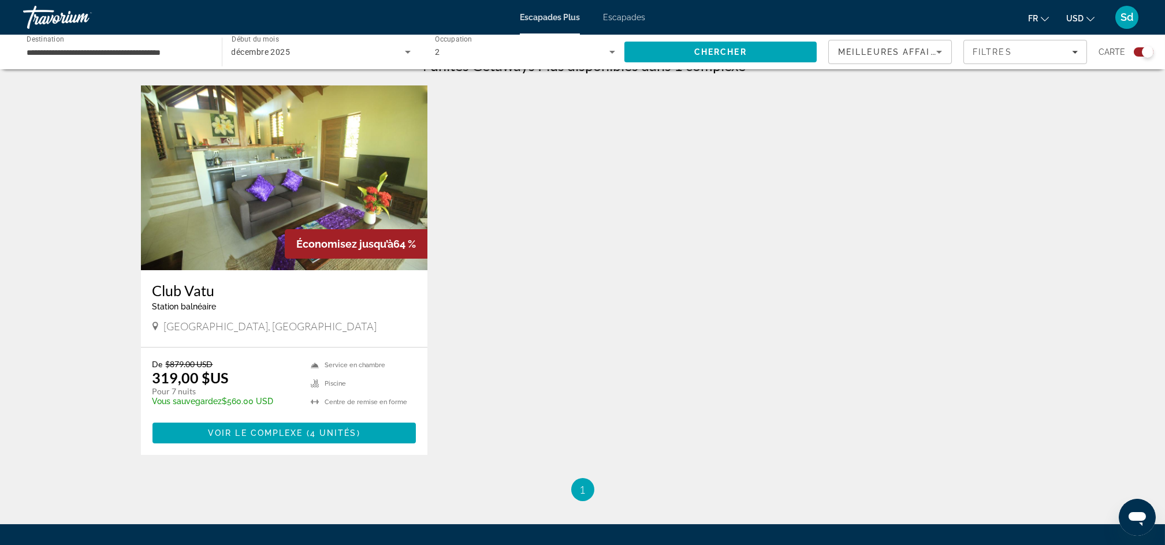
scroll to position [389, 0]
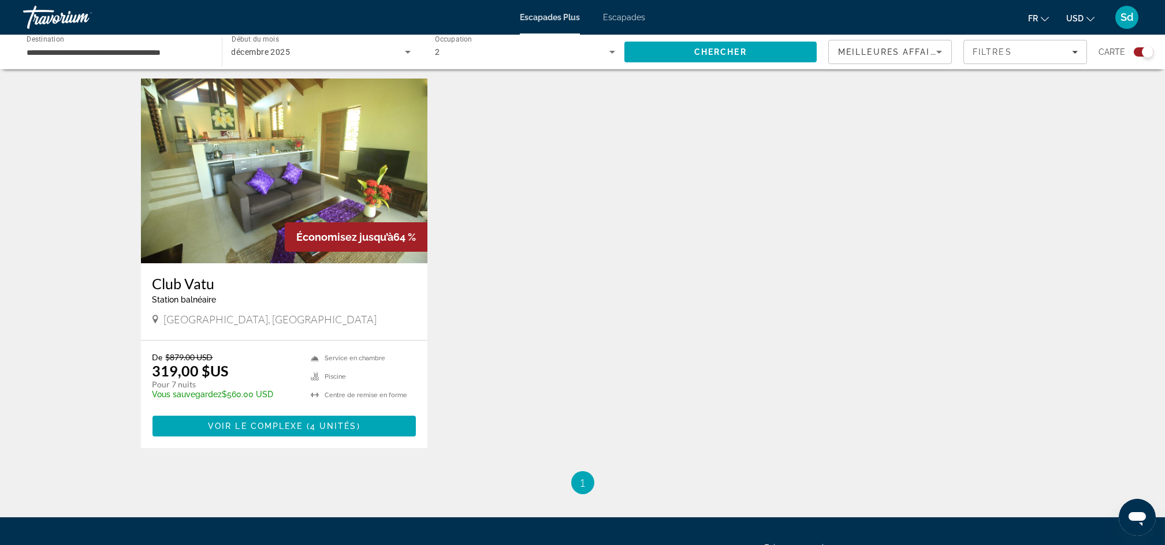
click at [270, 234] on img "Contenu principal" at bounding box center [284, 171] width 287 height 185
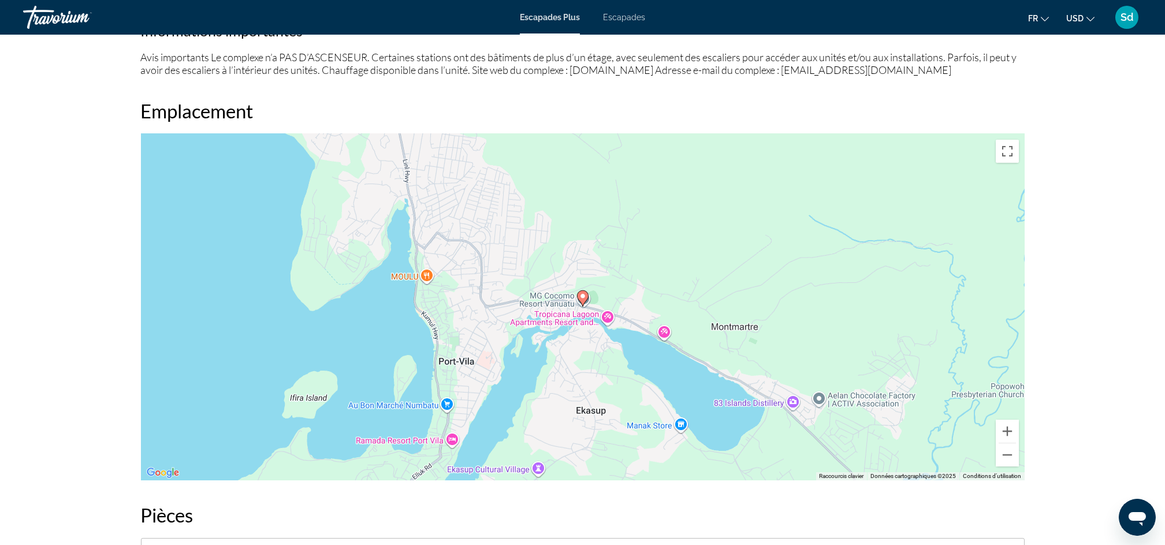
scroll to position [1267, 0]
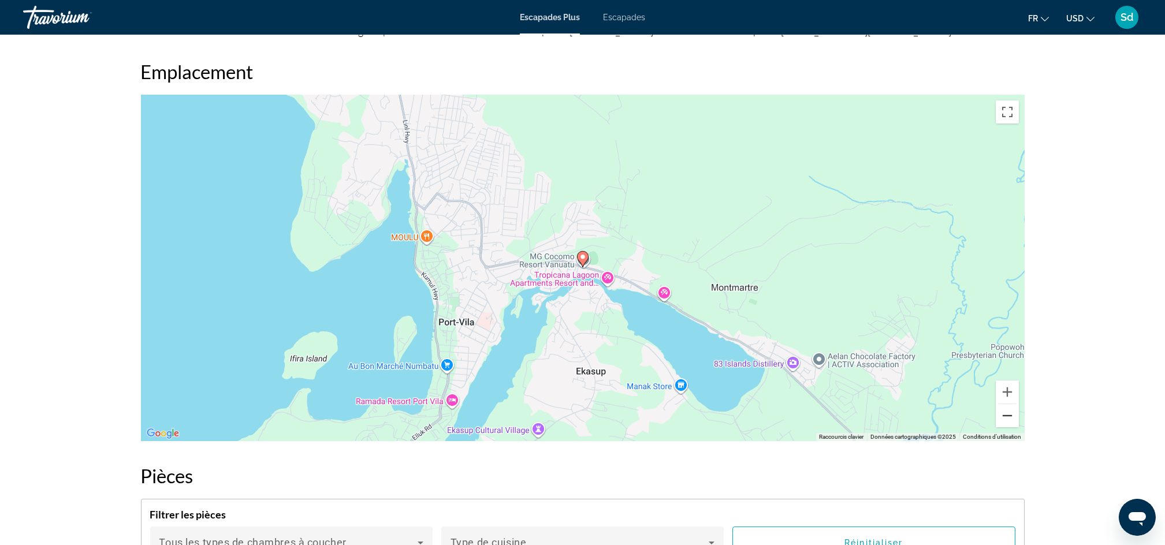
click at [1009, 417] on button "Zoom arrière" at bounding box center [1007, 415] width 23 height 23
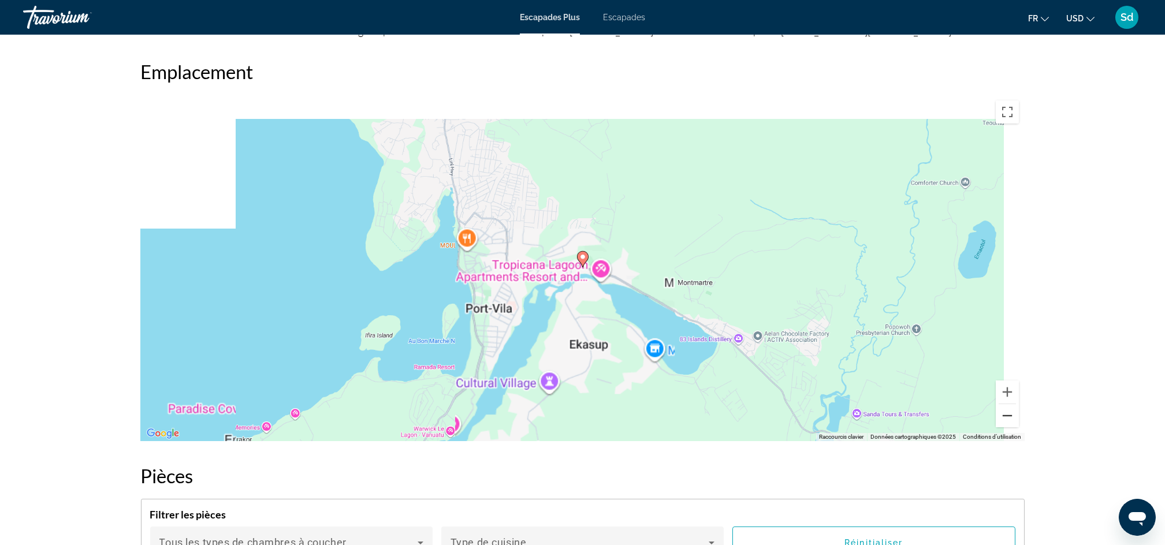
click at [1009, 417] on button "Zoom arrière" at bounding box center [1007, 415] width 23 height 23
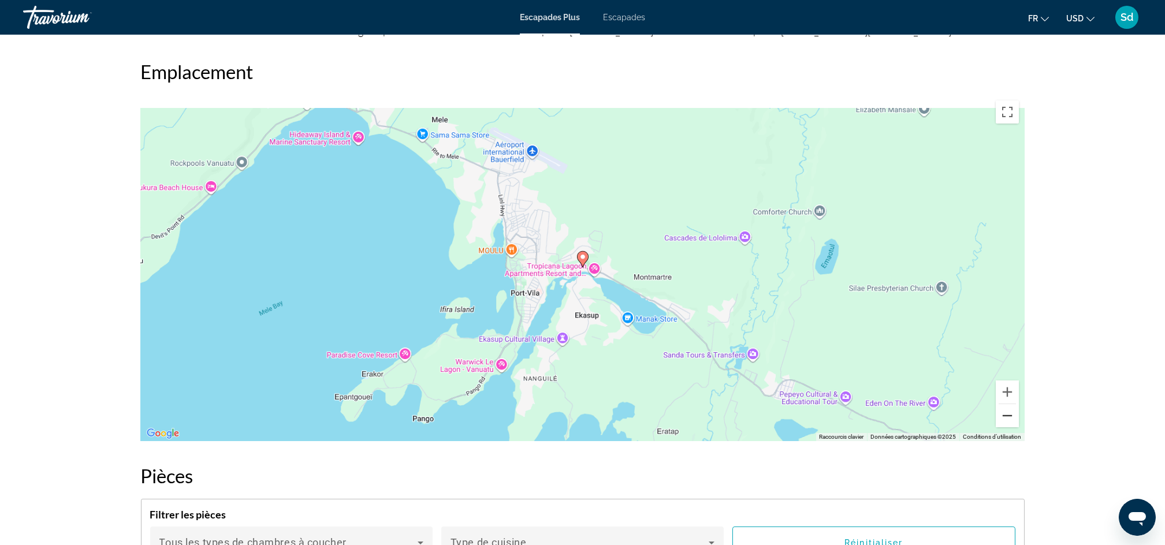
click at [1009, 417] on button "Zoom arrière" at bounding box center [1007, 415] width 23 height 23
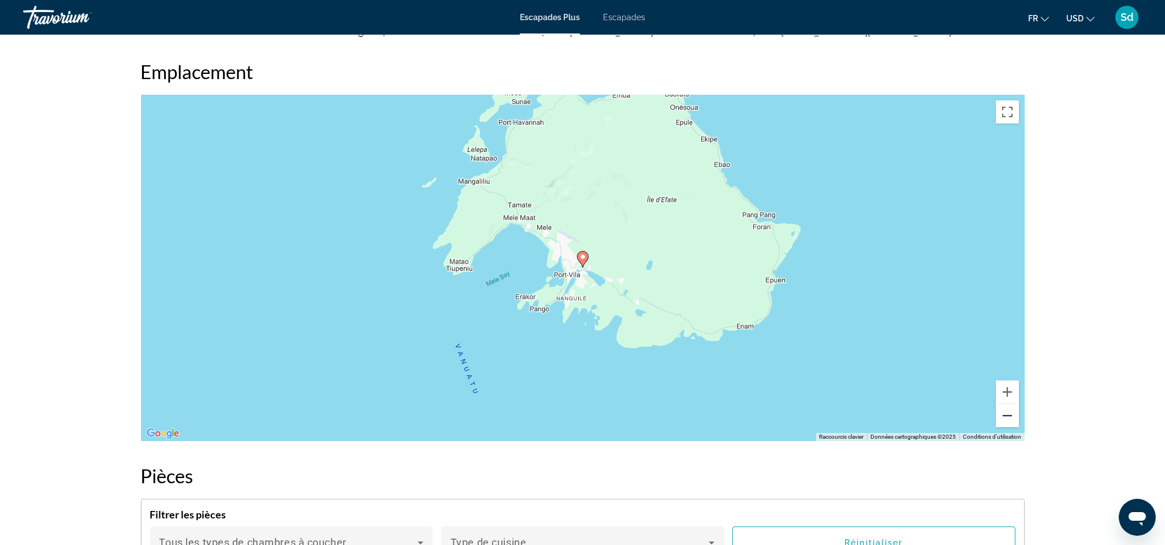
click at [1009, 417] on button "Zoom arrière" at bounding box center [1007, 415] width 23 height 23
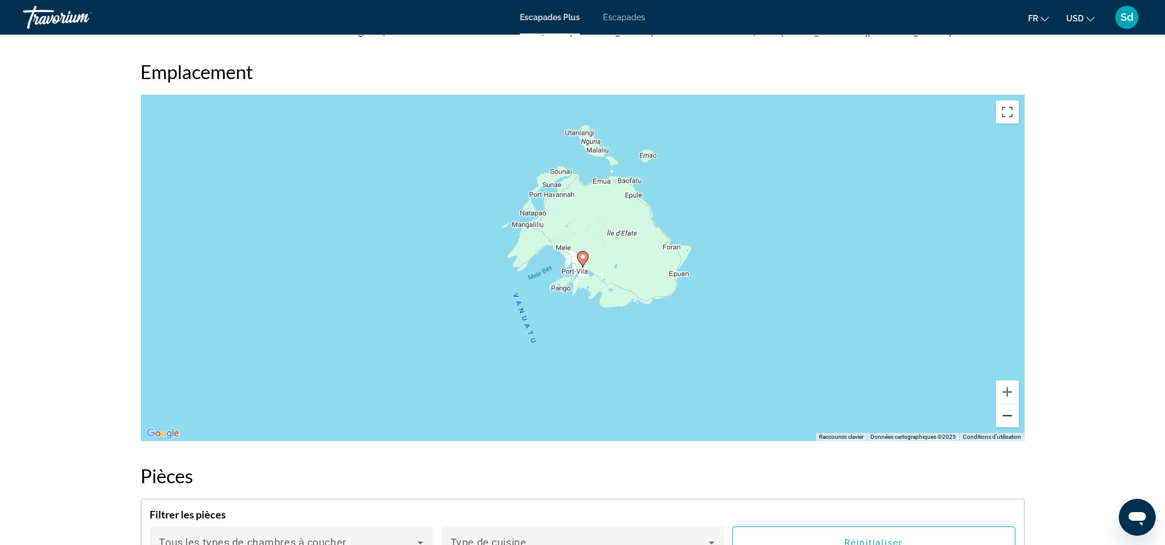
click at [1009, 417] on button "Zoom arrière" at bounding box center [1007, 415] width 23 height 23
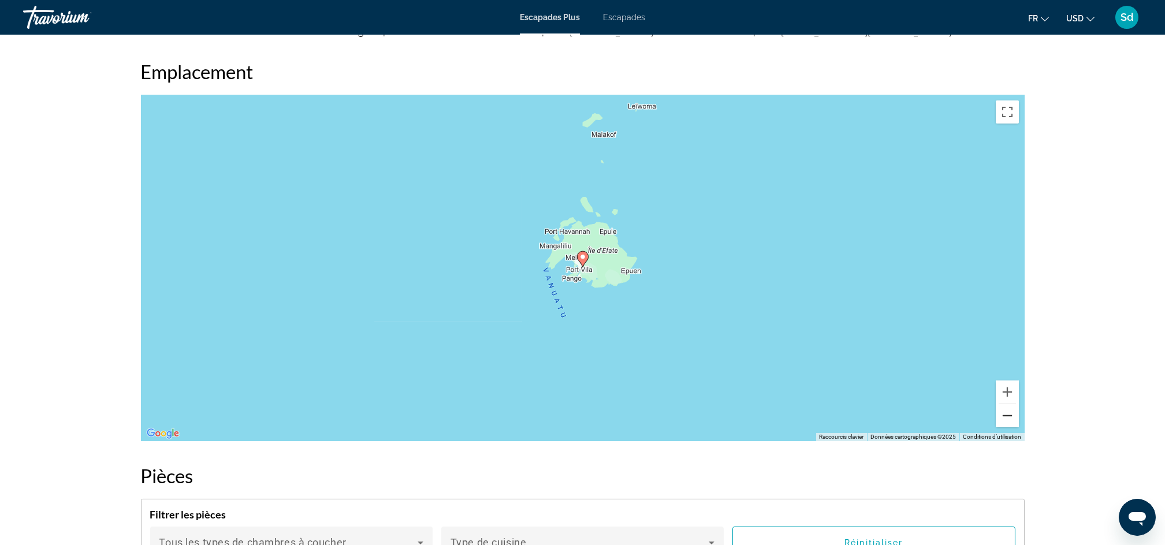
click at [1009, 417] on button "Zoom arrière" at bounding box center [1007, 415] width 23 height 23
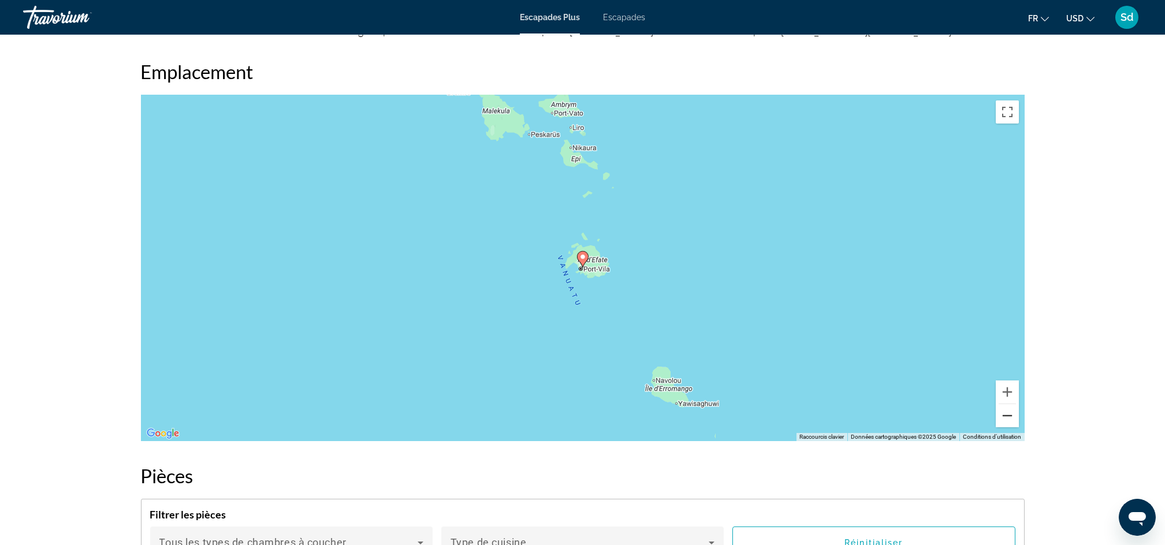
click at [1009, 417] on button "Zoom arrière" at bounding box center [1007, 415] width 23 height 23
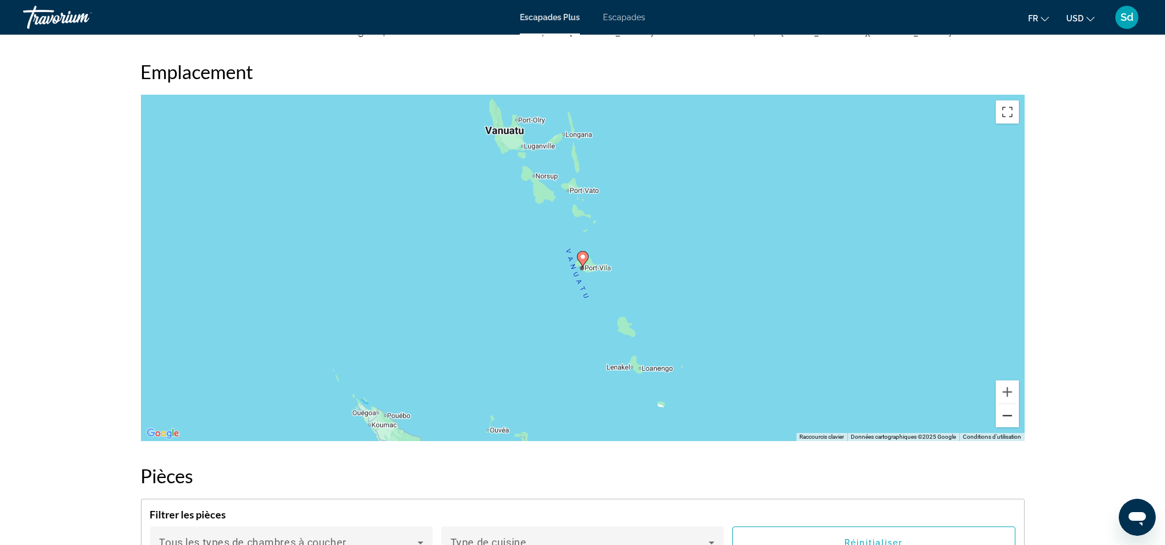
click at [1009, 417] on button "Zoom arrière" at bounding box center [1007, 415] width 23 height 23
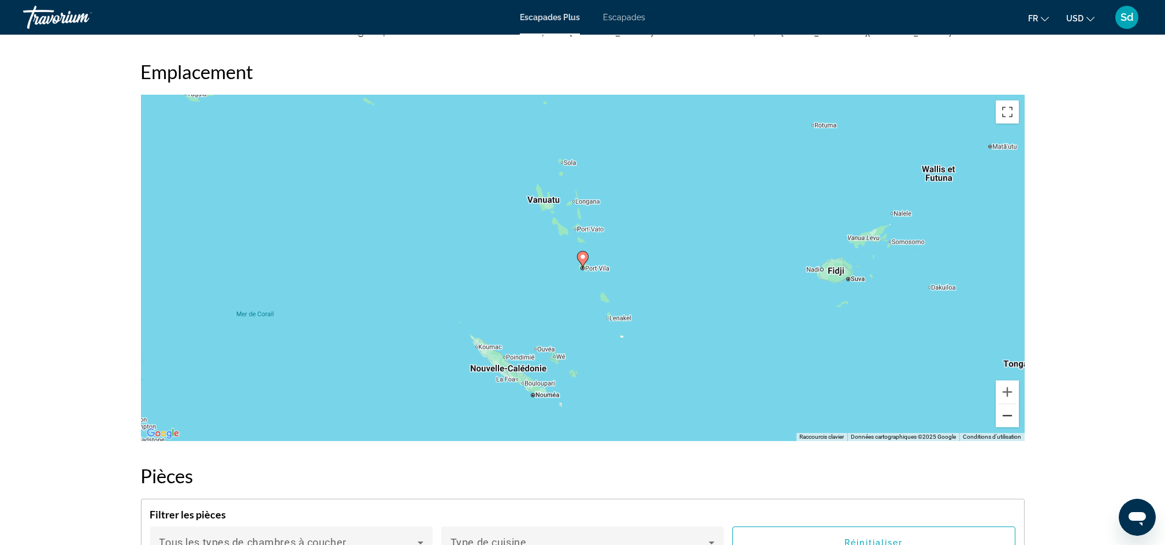
click at [1009, 417] on button "Zoom arrière" at bounding box center [1007, 415] width 23 height 23
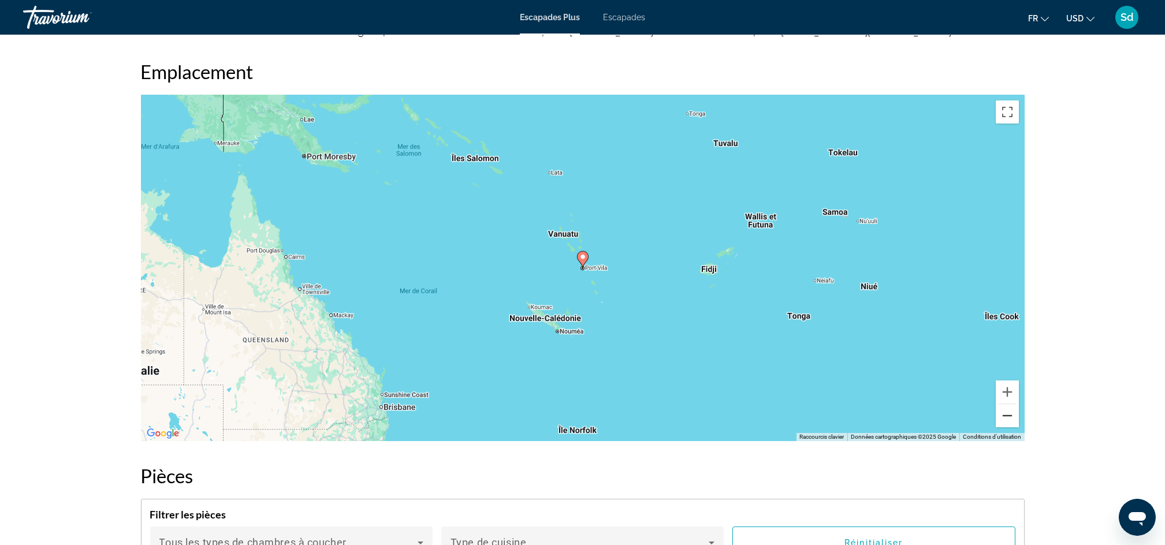
click at [1009, 417] on button "Zoom arrière" at bounding box center [1007, 415] width 23 height 23
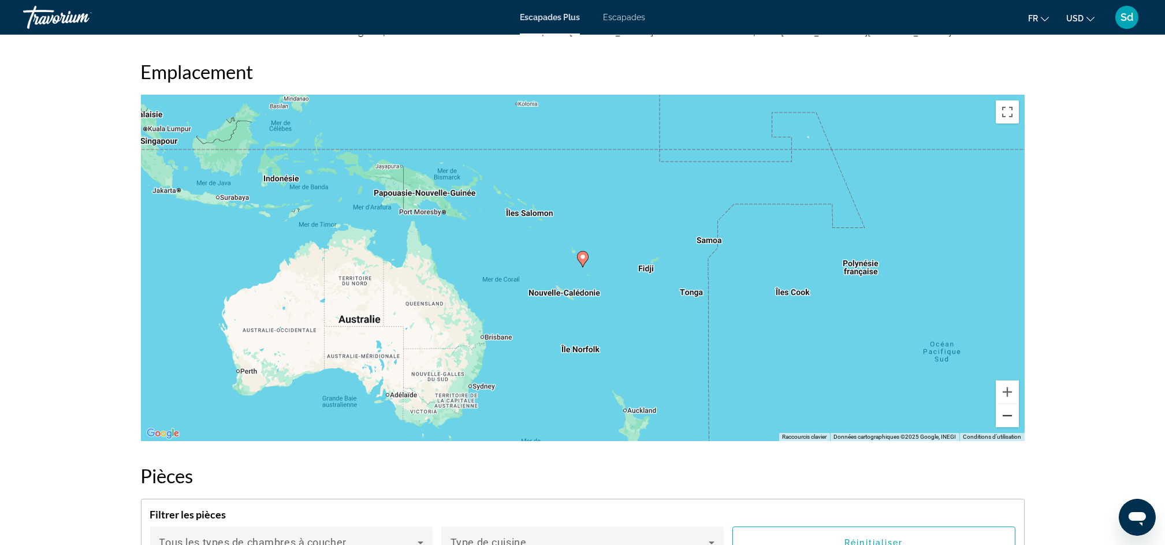
click at [1009, 417] on button "Zoom arrière" at bounding box center [1007, 415] width 23 height 23
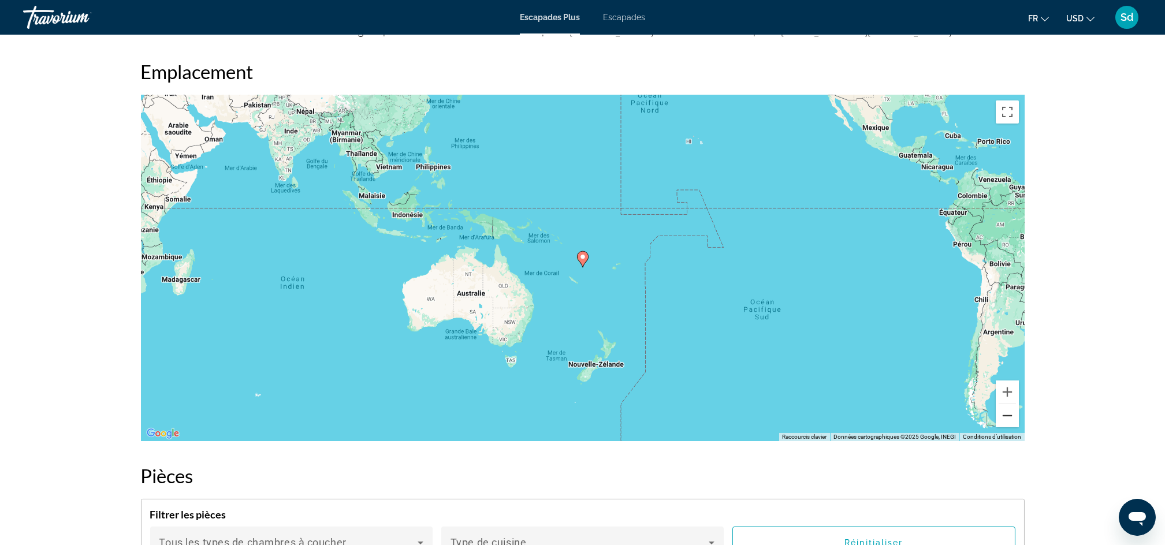
click at [1009, 417] on button "Zoom arrière" at bounding box center [1007, 415] width 23 height 23
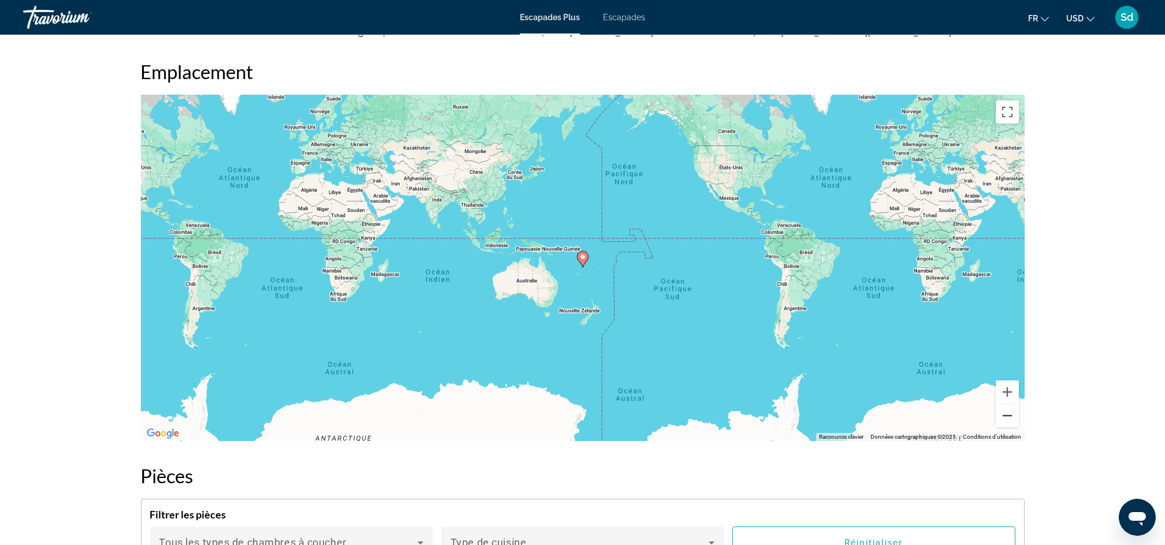
click at [1009, 417] on button "Zoom arrière" at bounding box center [1007, 415] width 23 height 23
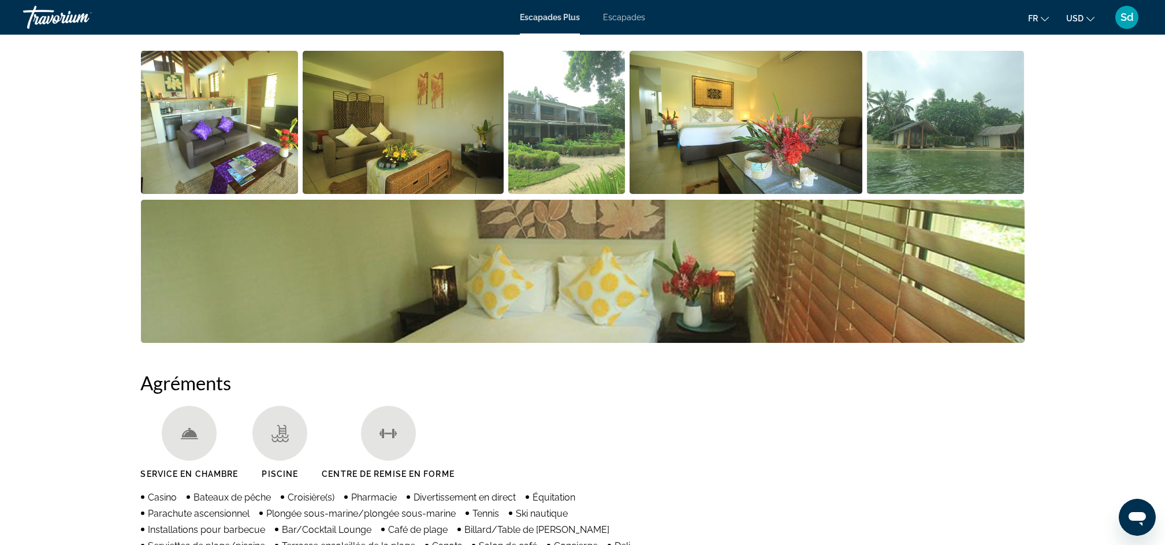
scroll to position [57, 0]
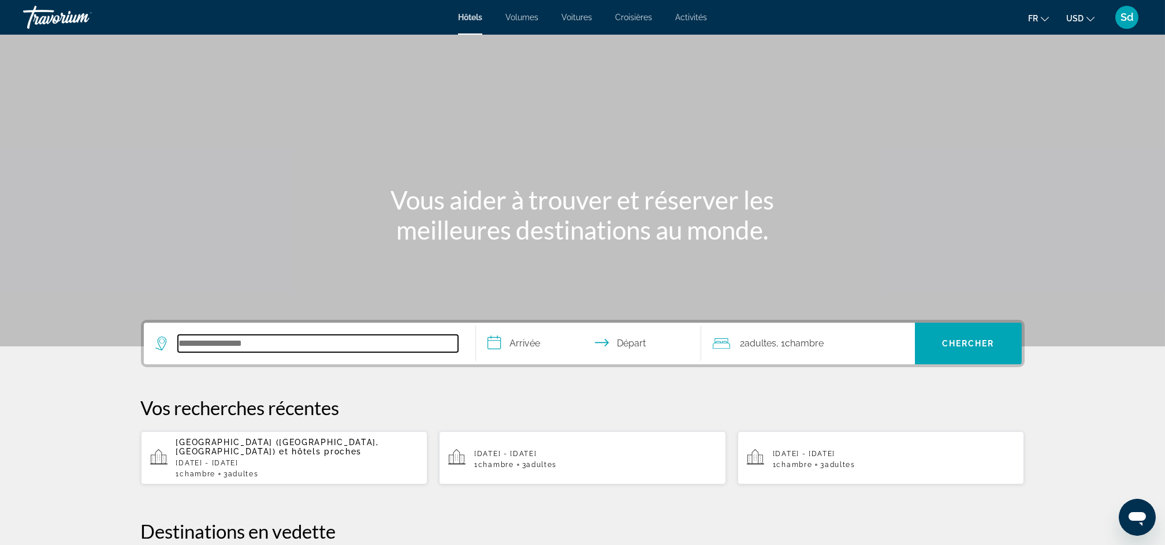
click at [210, 343] on input "Rechercher une destination hôtelière" at bounding box center [318, 343] width 280 height 17
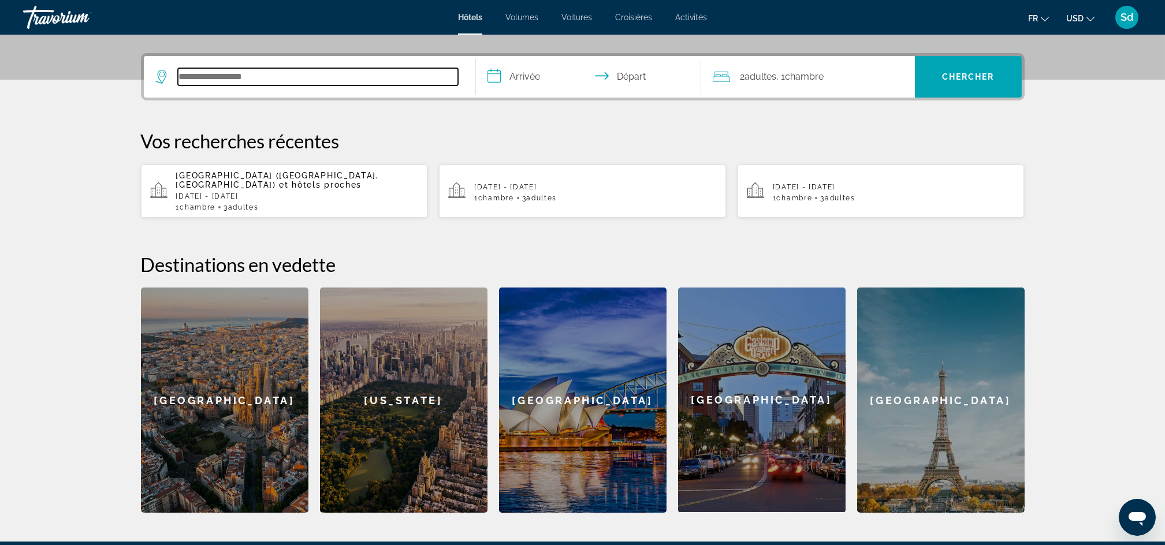
scroll to position [282, 0]
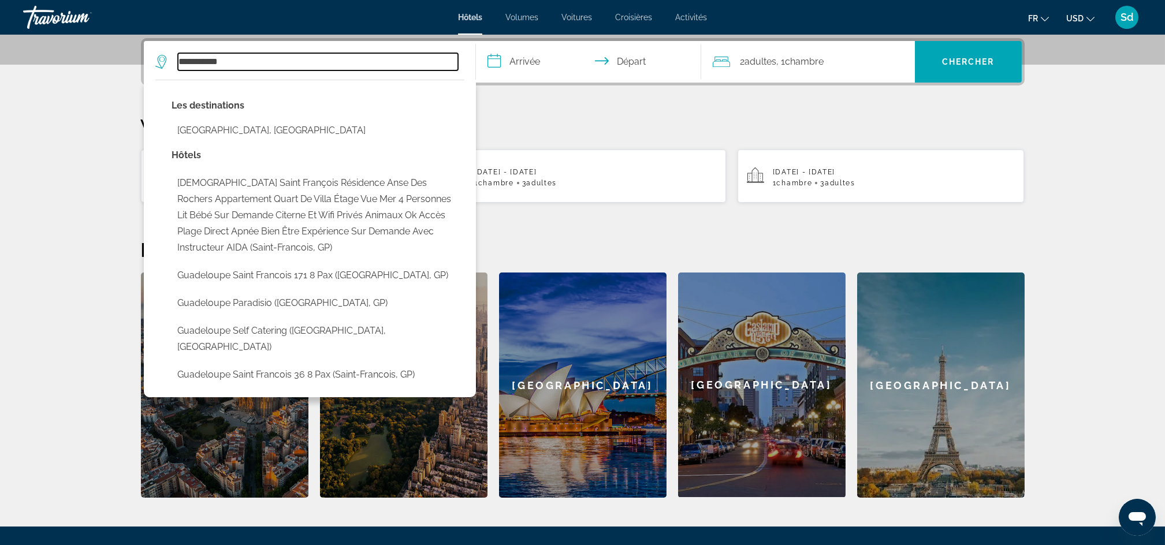
type input "**********"
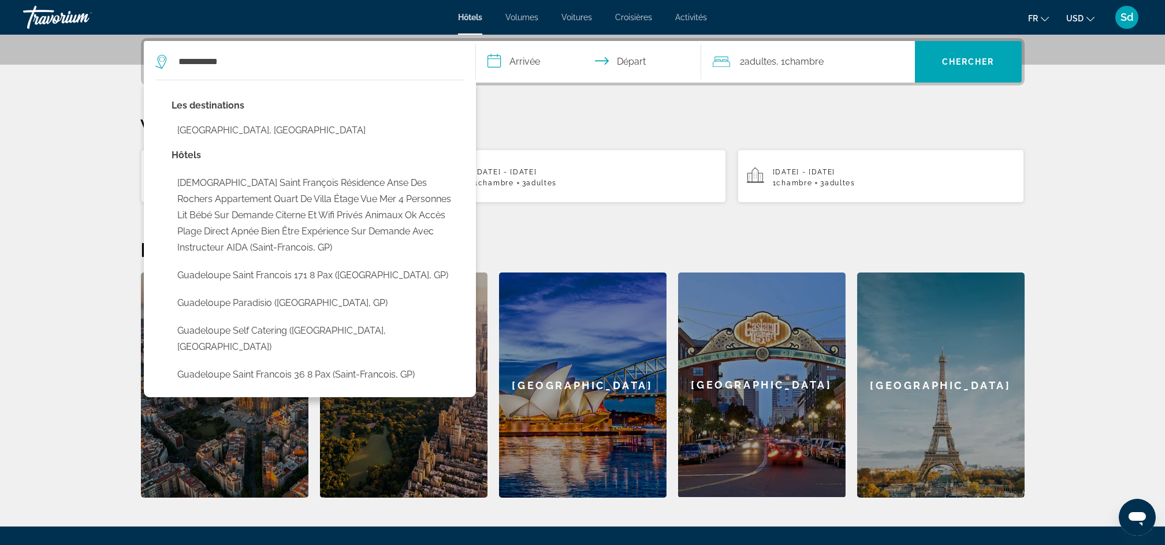
click at [528, 62] on input "**********" at bounding box center [591, 63] width 230 height 45
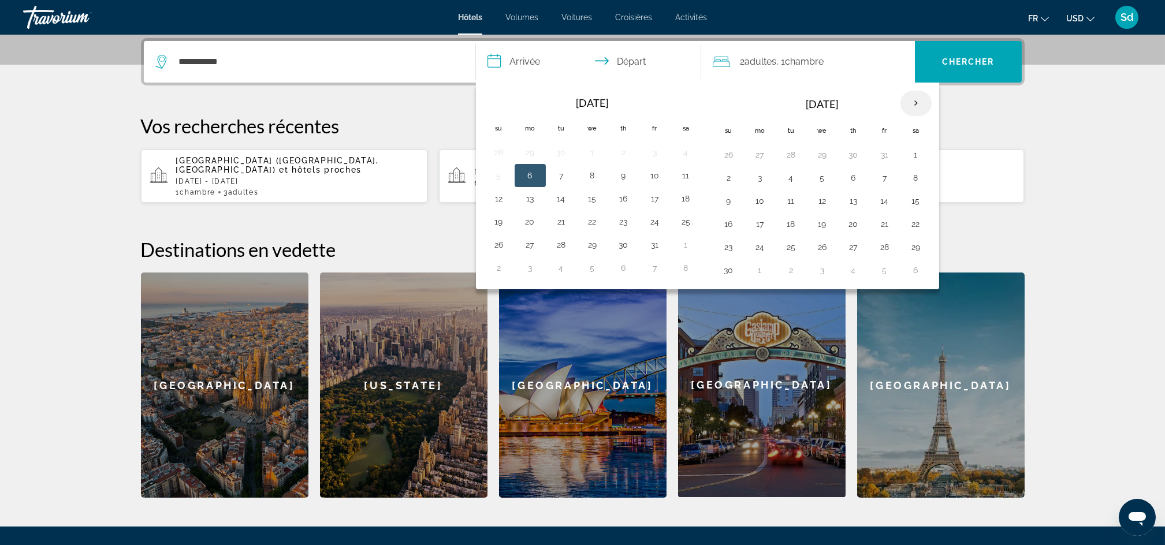
click at [921, 102] on th "Next month" at bounding box center [915, 103] width 31 height 25
click at [916, 178] on button "13" at bounding box center [916, 178] width 18 height 16
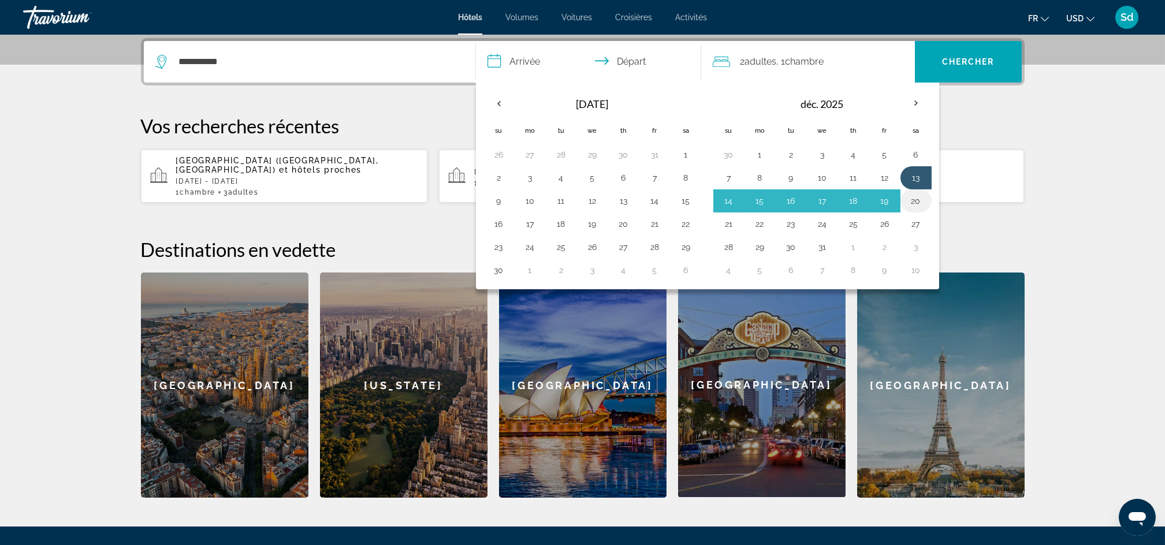
click at [917, 202] on button "20" at bounding box center [916, 201] width 18 height 16
type input "**********"
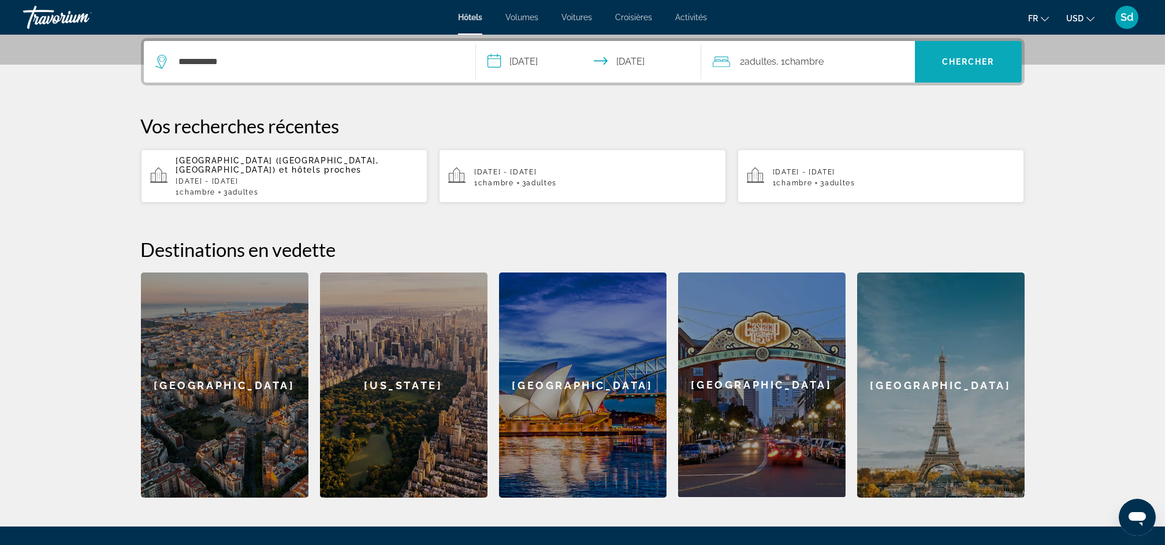
click at [965, 58] on span "Chercher" at bounding box center [968, 61] width 53 height 9
click at [968, 55] on span "Rechercher" at bounding box center [968, 62] width 107 height 28
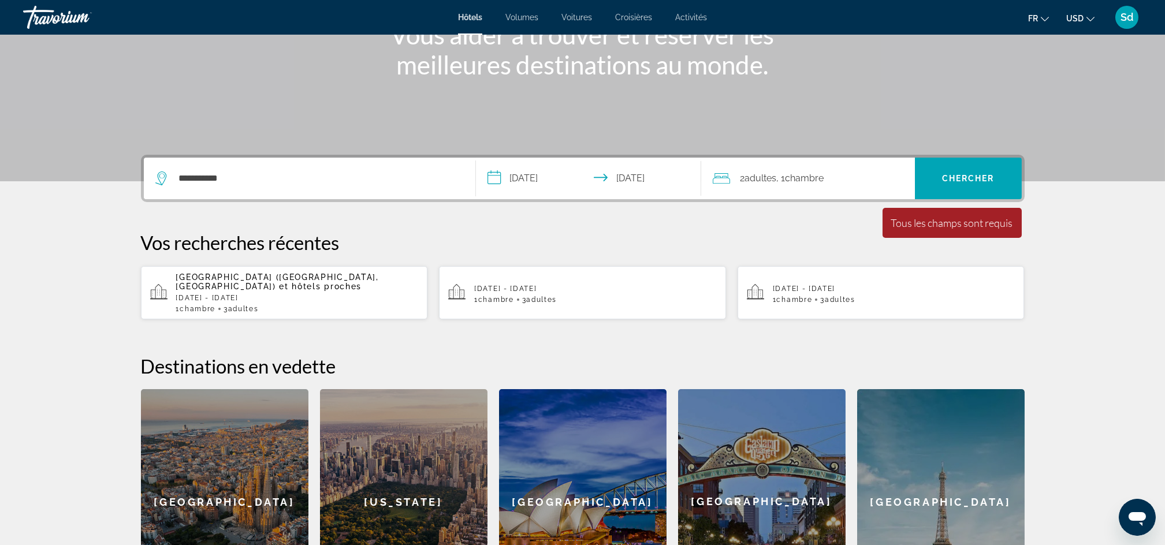
scroll to position [160, 0]
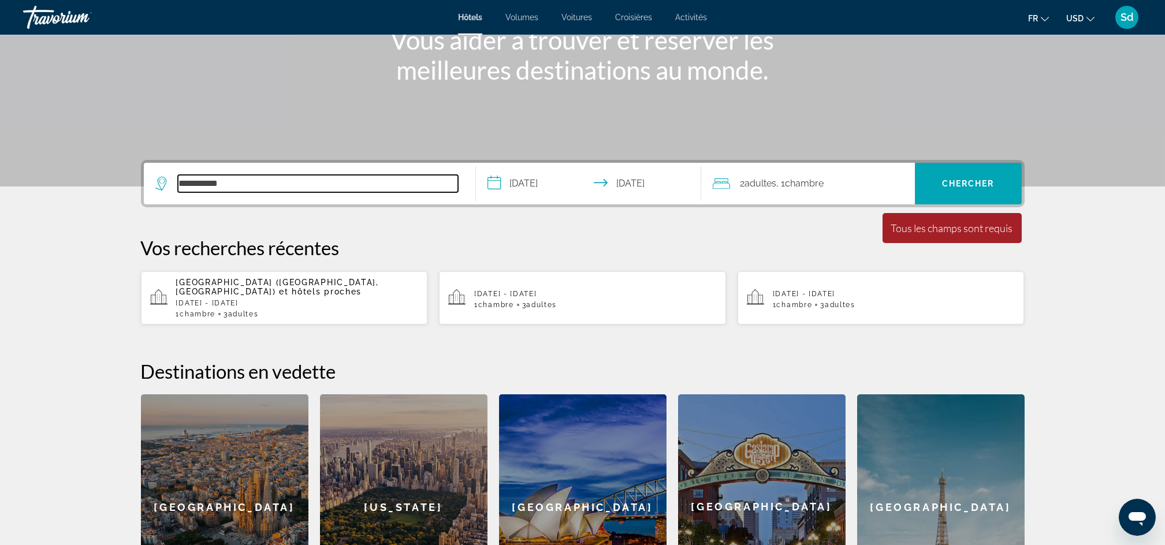
click at [322, 187] on input "**********" at bounding box center [318, 183] width 280 height 17
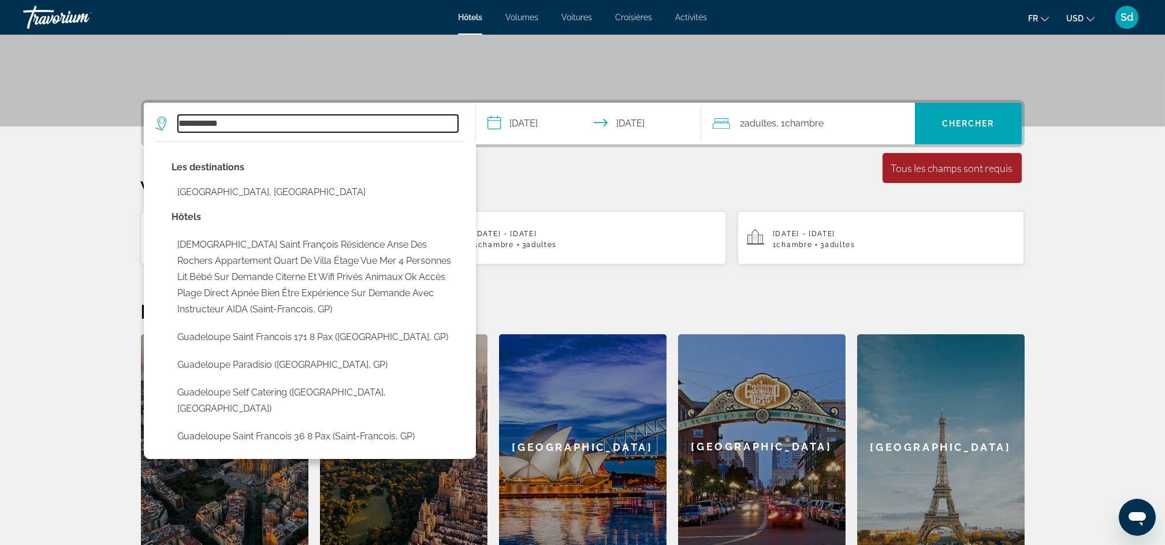
scroll to position [282, 0]
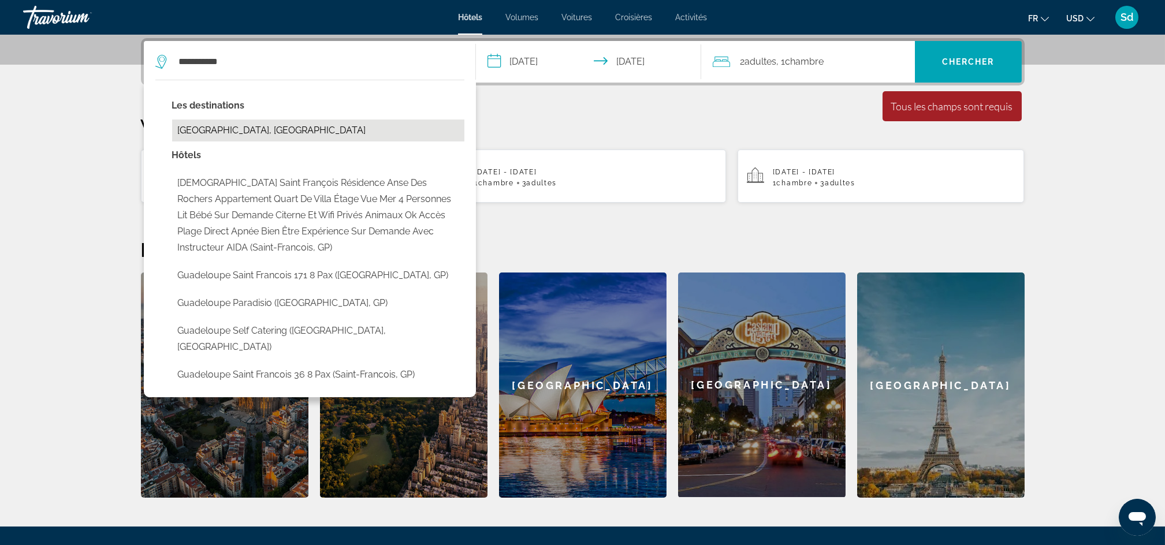
click at [221, 124] on button "Guadeloupe, Guadeloupe" at bounding box center [318, 131] width 292 height 22
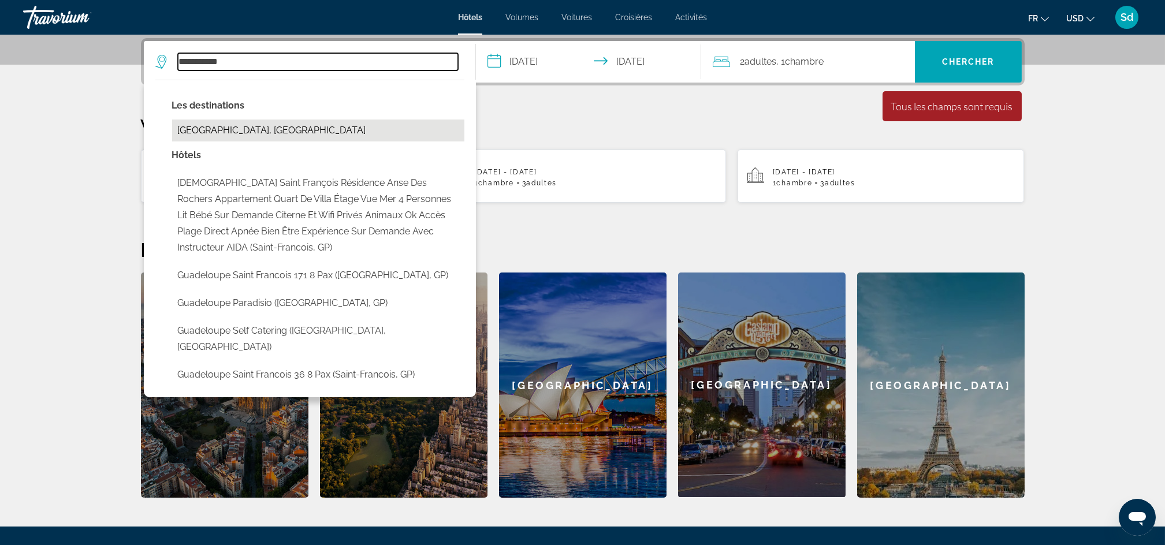
type input "**********"
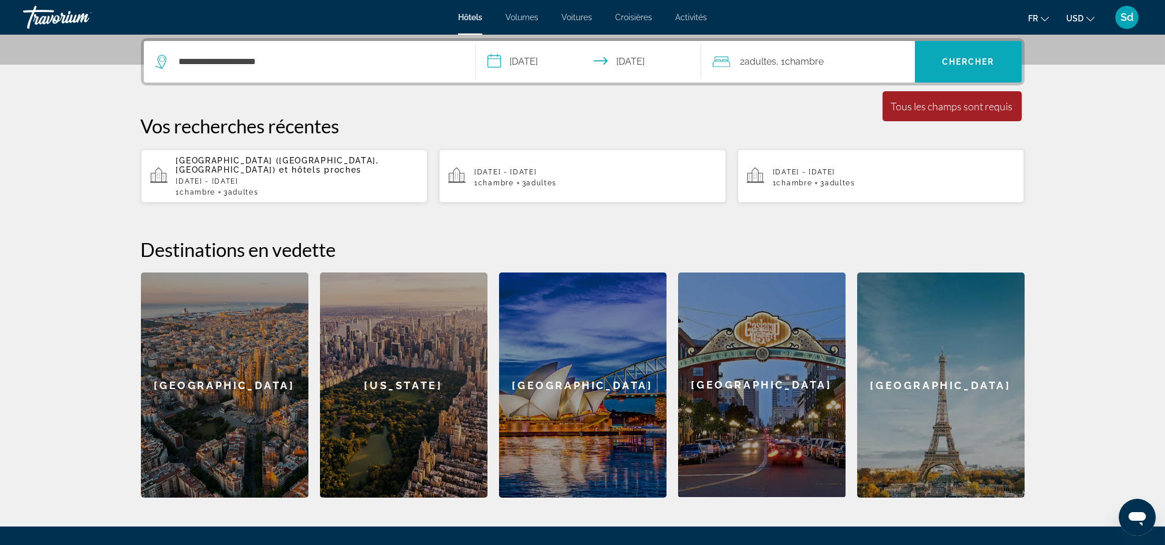
click at [970, 57] on span "Chercher" at bounding box center [968, 61] width 53 height 9
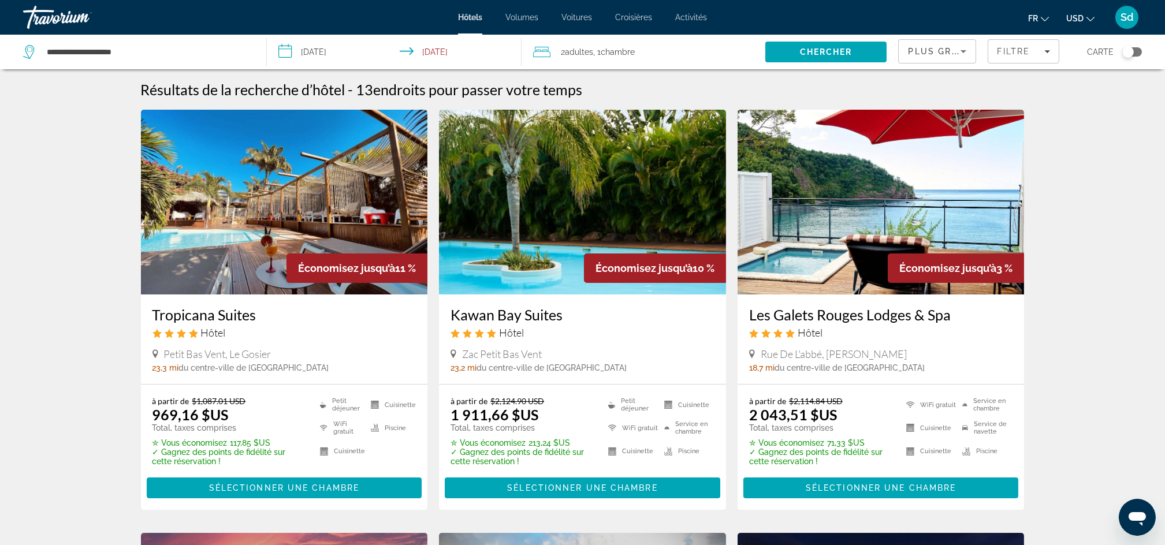
click at [531, 20] on span "Volumes" at bounding box center [521, 17] width 33 height 9
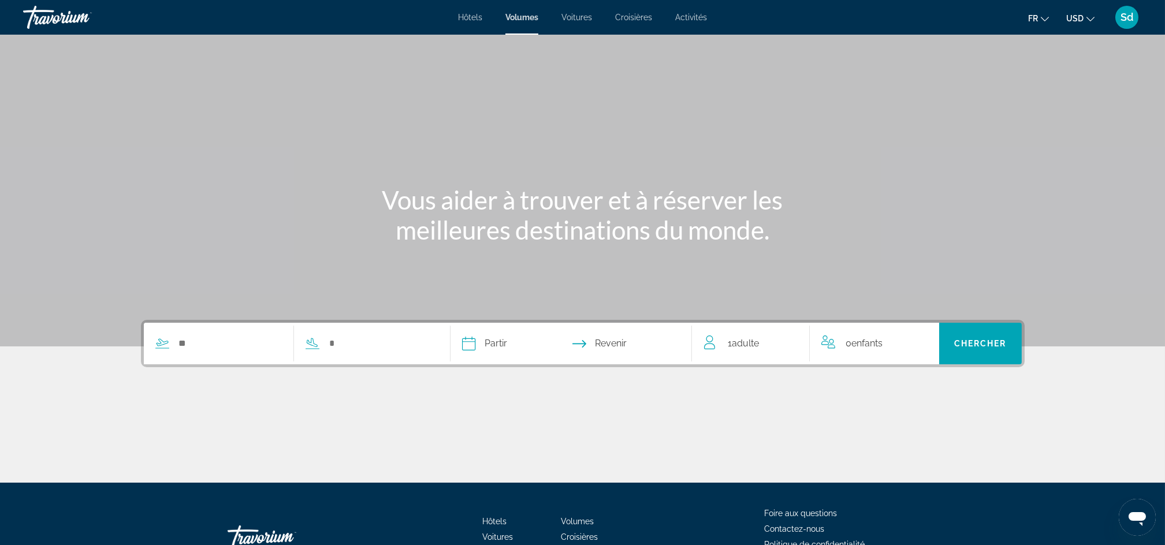
click at [694, 14] on span "Activités" at bounding box center [691, 17] width 32 height 9
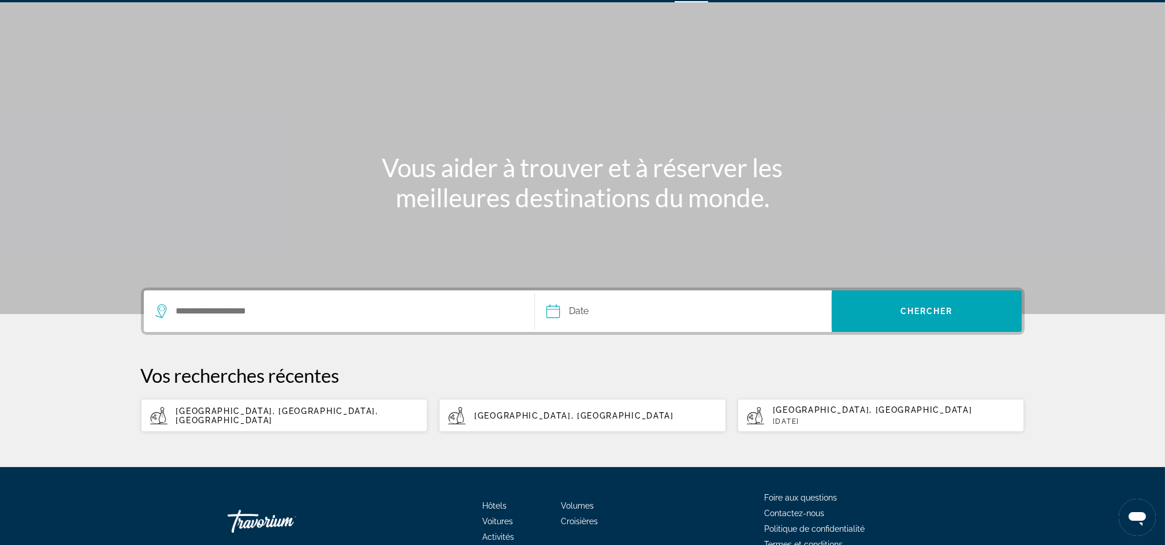
scroll to position [8, 0]
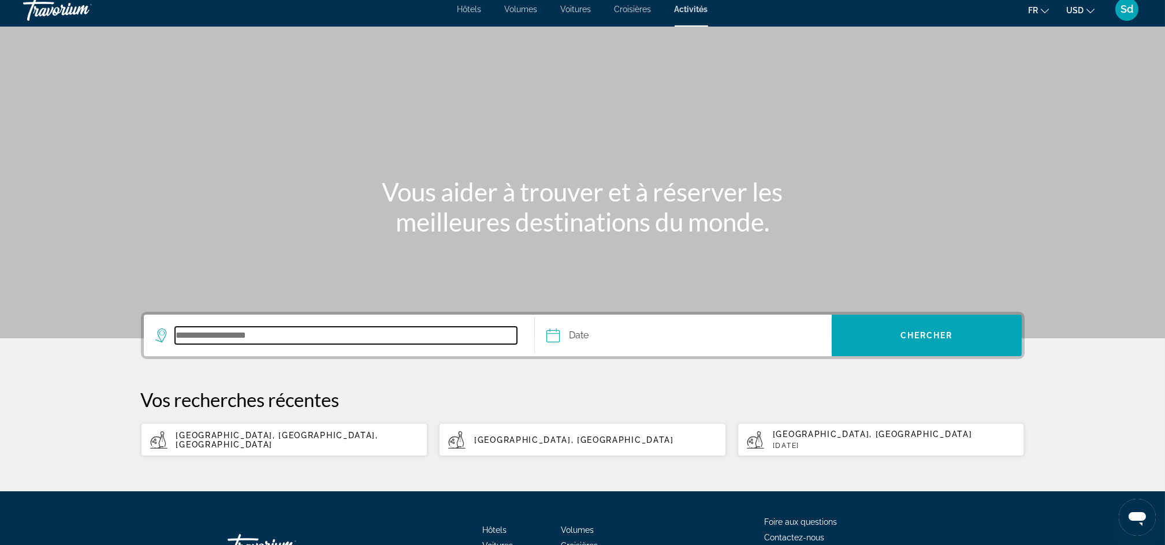
click at [229, 329] on input "Destination de recherche" at bounding box center [346, 335] width 343 height 17
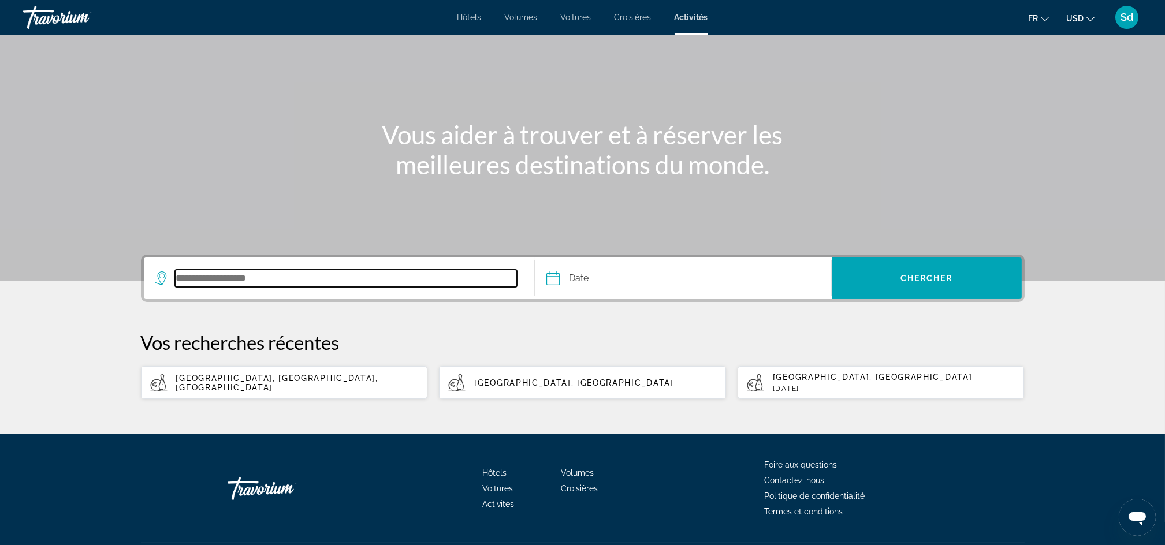
scroll to position [95, 0]
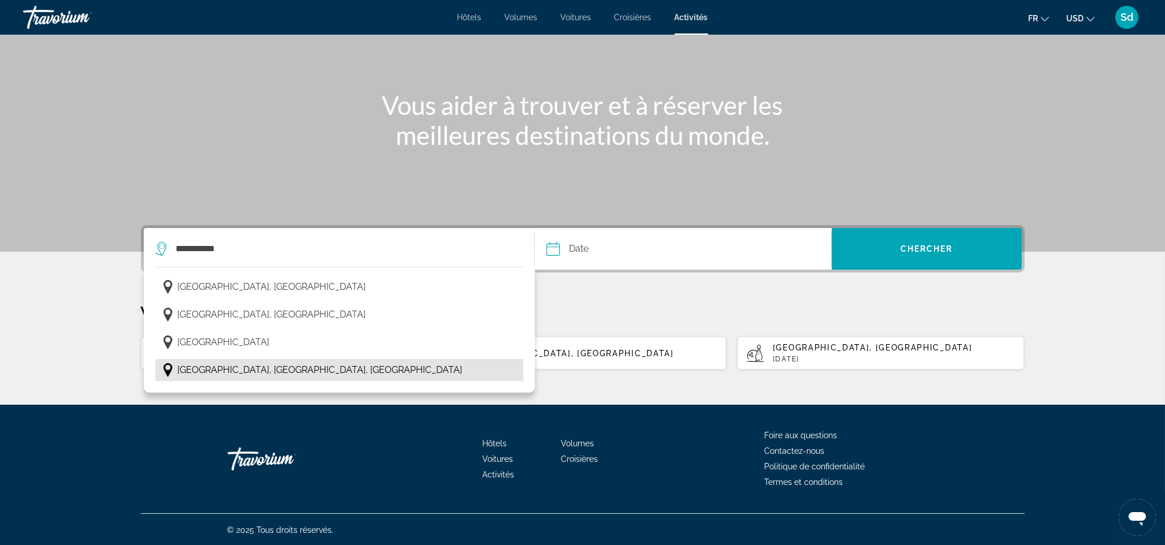
click at [225, 370] on span "Pointe-à-Pitre, Ile de Grande-Terre, Guadeloupe" at bounding box center [320, 370] width 285 height 16
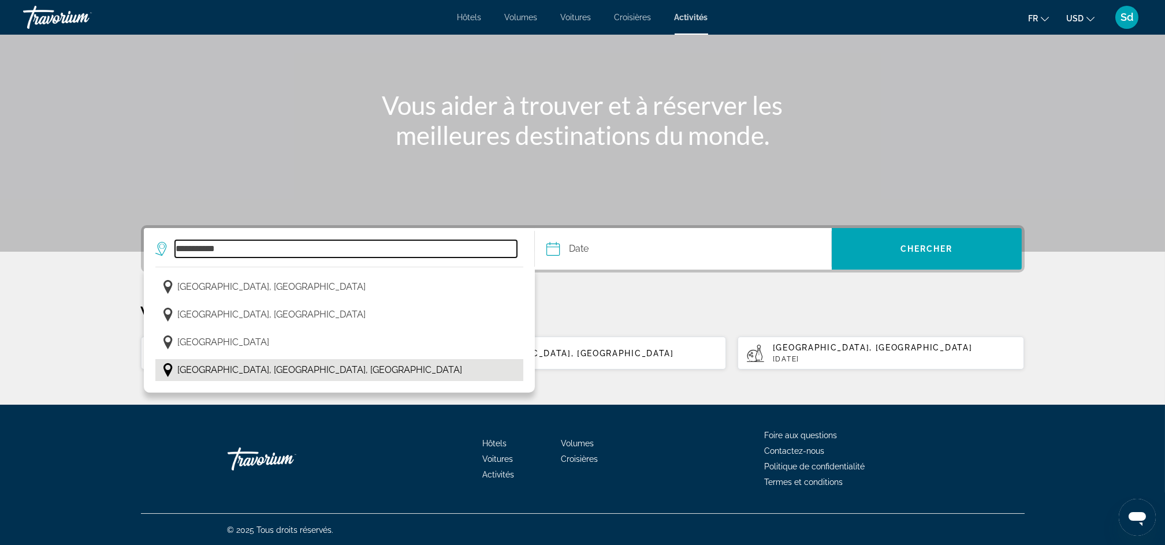
type input "**********"
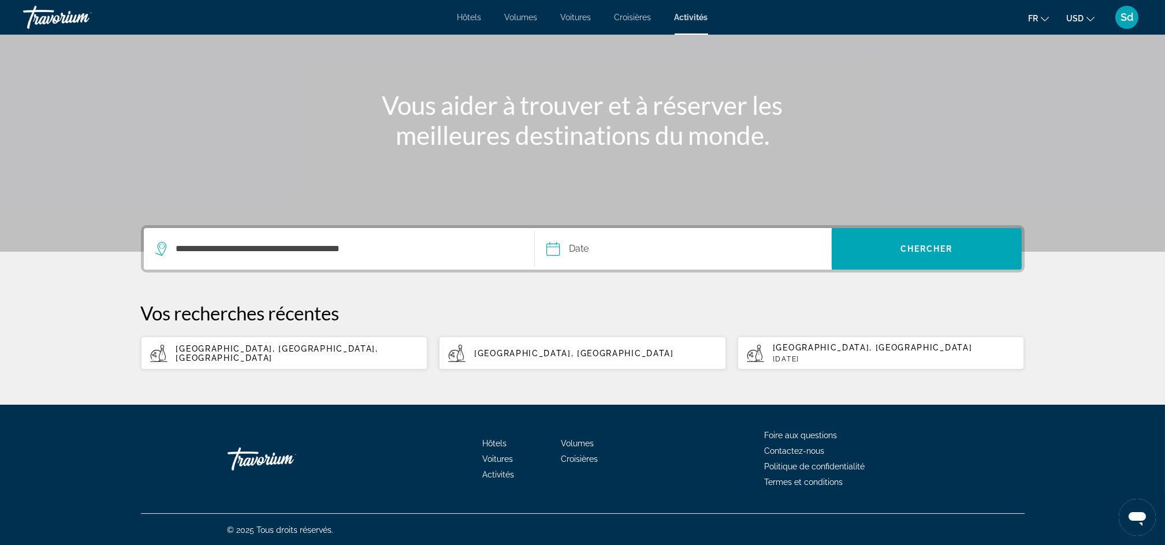
click at [589, 250] on input "Date" at bounding box center [616, 250] width 147 height 45
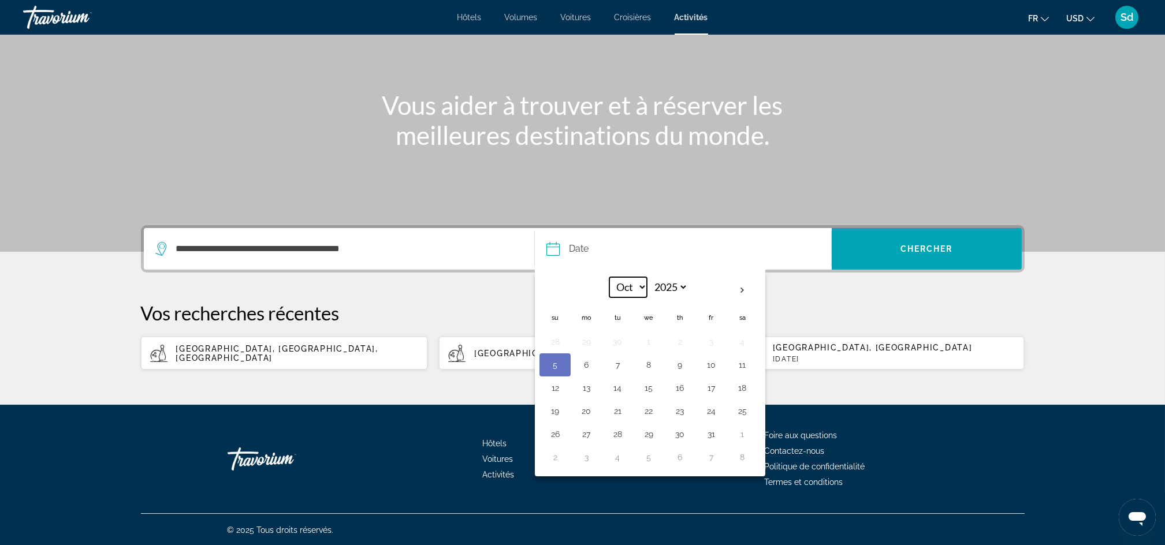
click at [638, 284] on select "*** *** *** *** *** *** *** *** *** *** *** ***" at bounding box center [628, 287] width 38 height 20
select select "**"
click at [609, 277] on select "*** *** *** *** *** *** *** *** *** *** *** ***" at bounding box center [628, 287] width 38 height 20
click at [741, 362] on button "13" at bounding box center [742, 365] width 18 height 16
type input "**********"
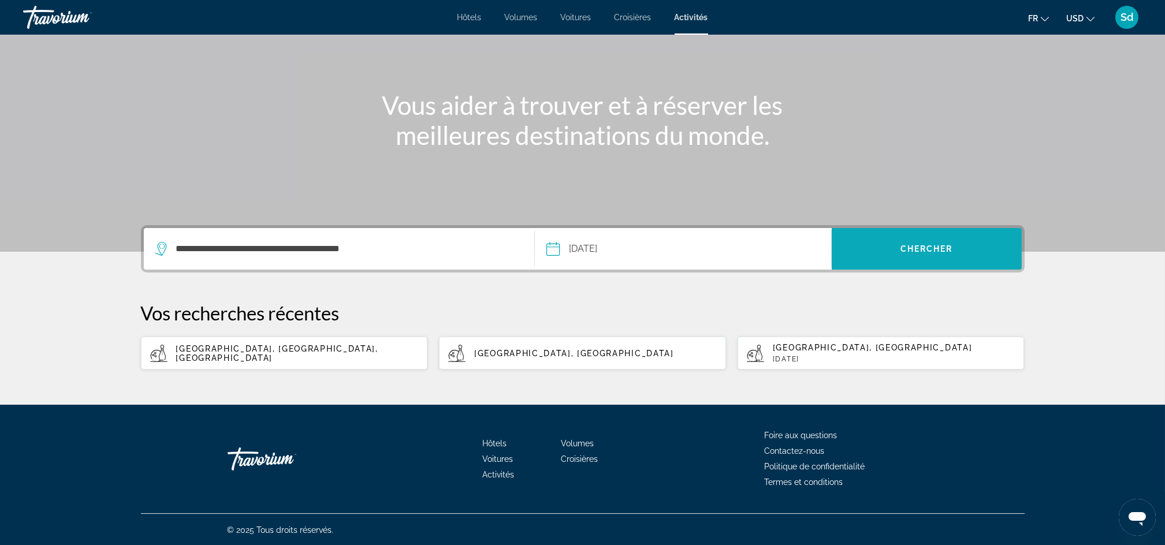
click at [935, 251] on span "Chercher" at bounding box center [926, 248] width 53 height 9
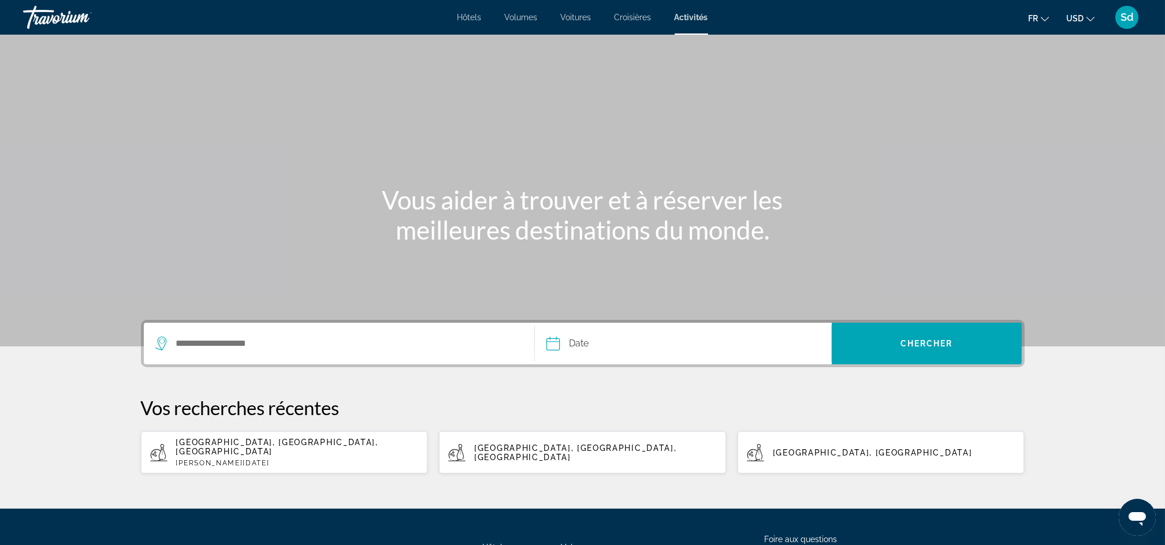
click at [470, 16] on span "Hôtels" at bounding box center [469, 17] width 24 height 9
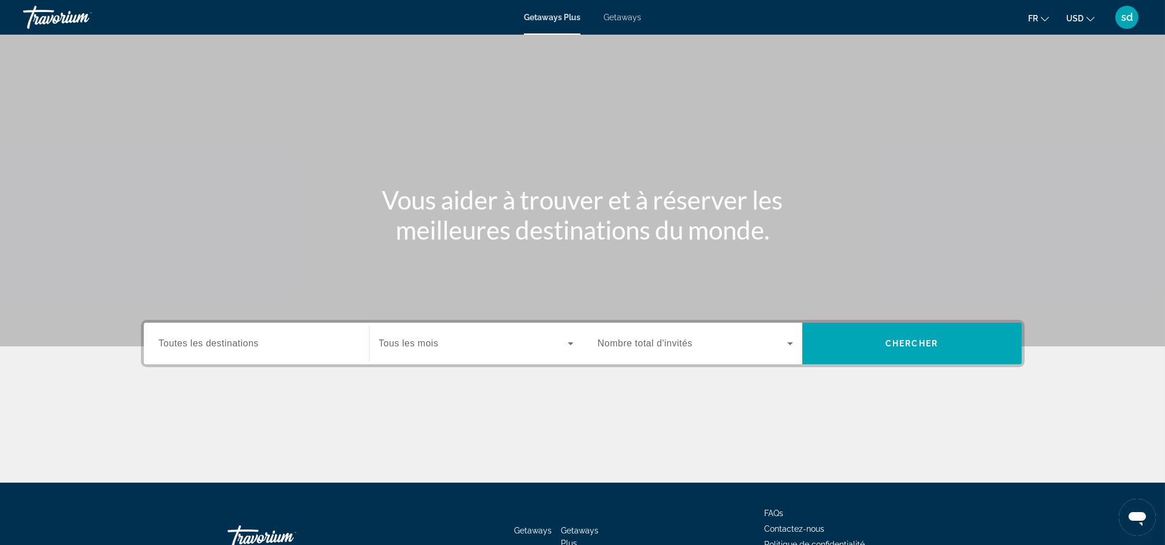
click at [626, 22] on div "Getaways Plus Getaways fr English Español Français Italiano Português русский U…" at bounding box center [582, 17] width 1165 height 30
click at [622, 16] on span "Getaways" at bounding box center [623, 17] width 38 height 9
click at [248, 338] on span "Toutes les destinations" at bounding box center [209, 343] width 100 height 10
click at [248, 338] on input "Destination Toutes les destinations" at bounding box center [256, 344] width 195 height 14
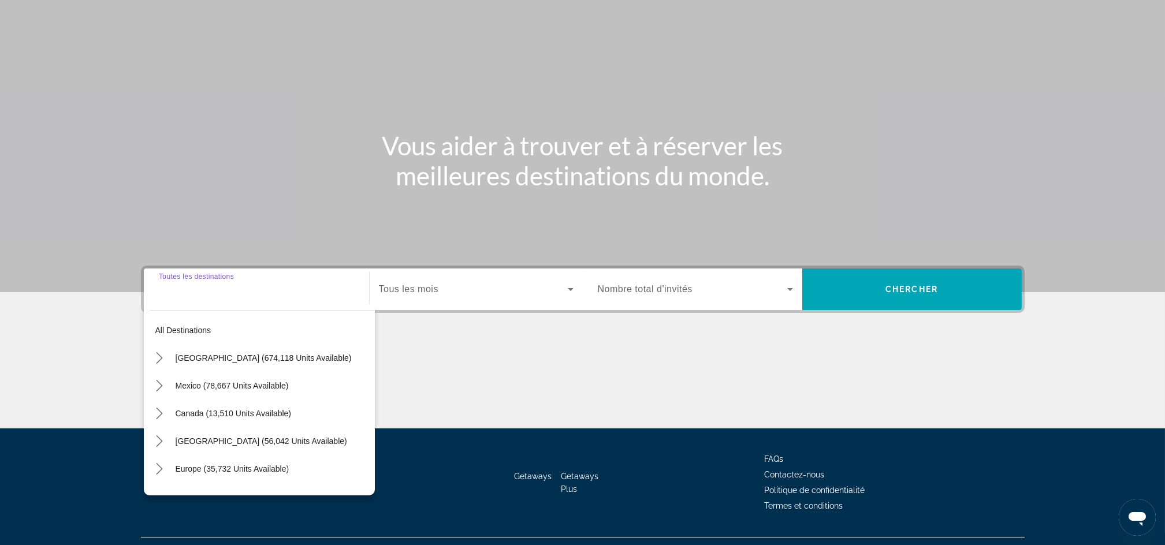
scroll to position [78, 0]
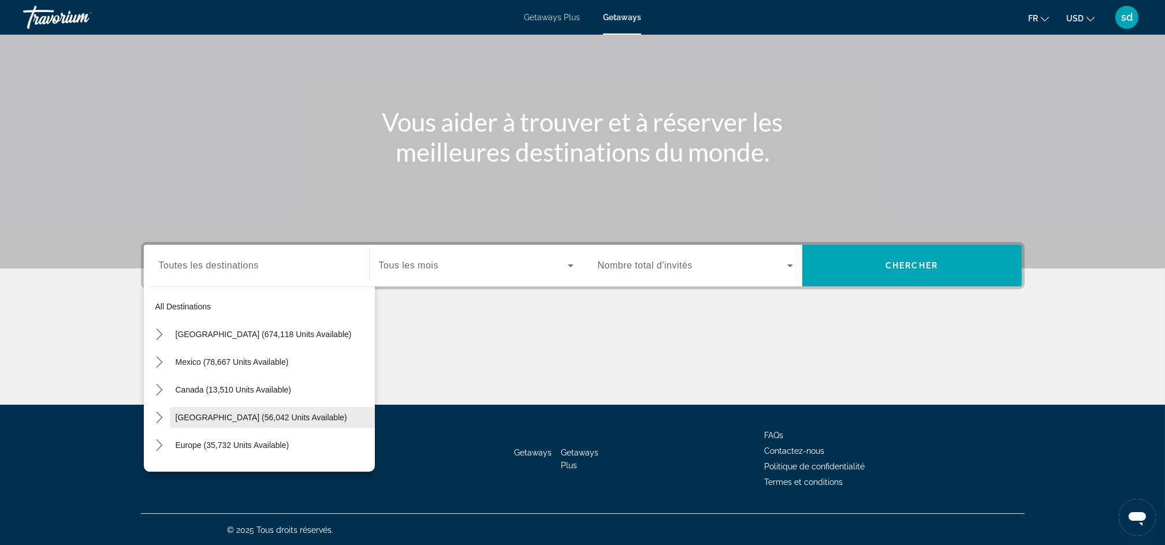
click at [256, 418] on span "[GEOGRAPHIC_DATA] (56,042 units available)" at bounding box center [262, 417] width 172 height 9
type input "**********"
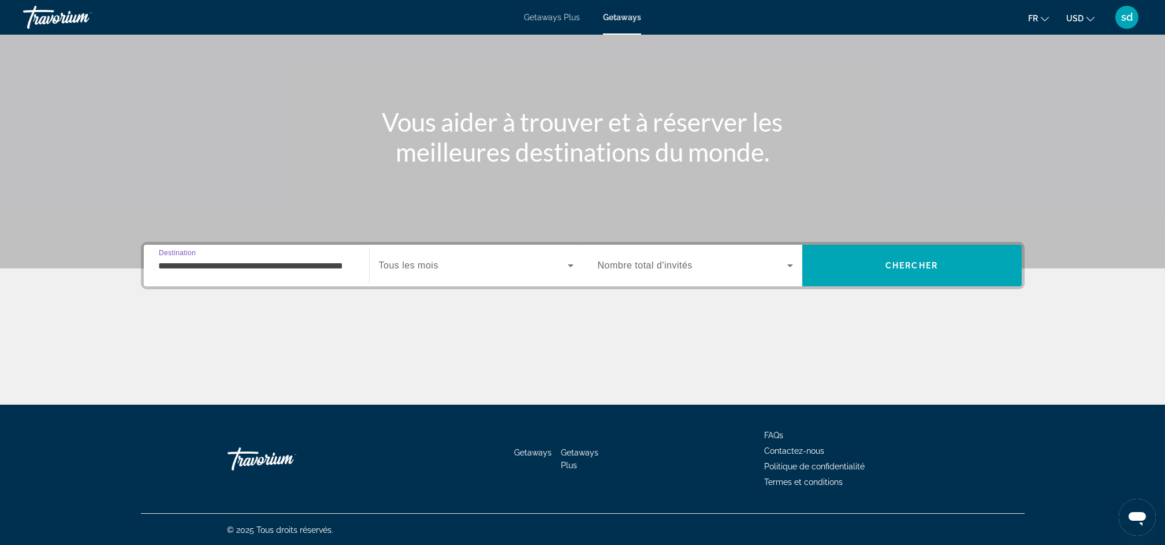
click at [567, 265] on icon "Search widget" at bounding box center [571, 266] width 14 height 14
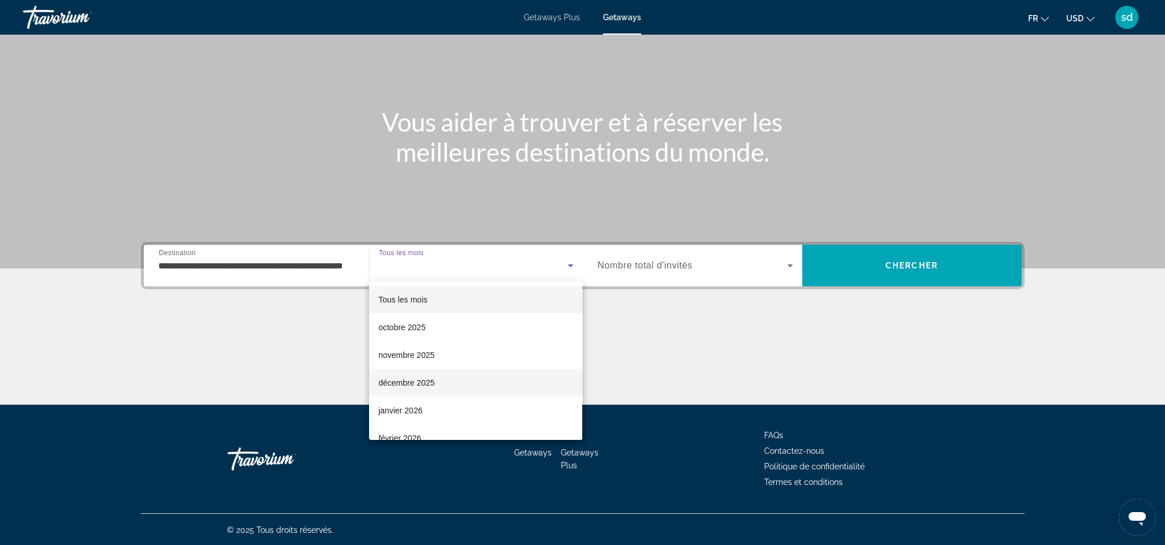
click at [419, 381] on span "décembre 2025" at bounding box center [406, 383] width 56 height 14
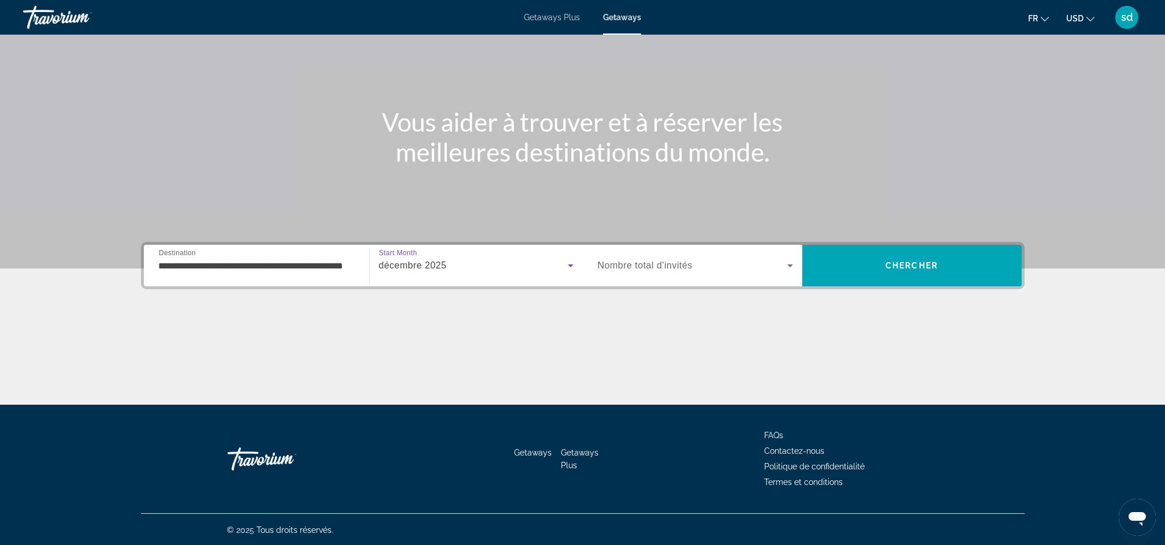
click at [791, 265] on icon "Search widget" at bounding box center [790, 266] width 6 height 3
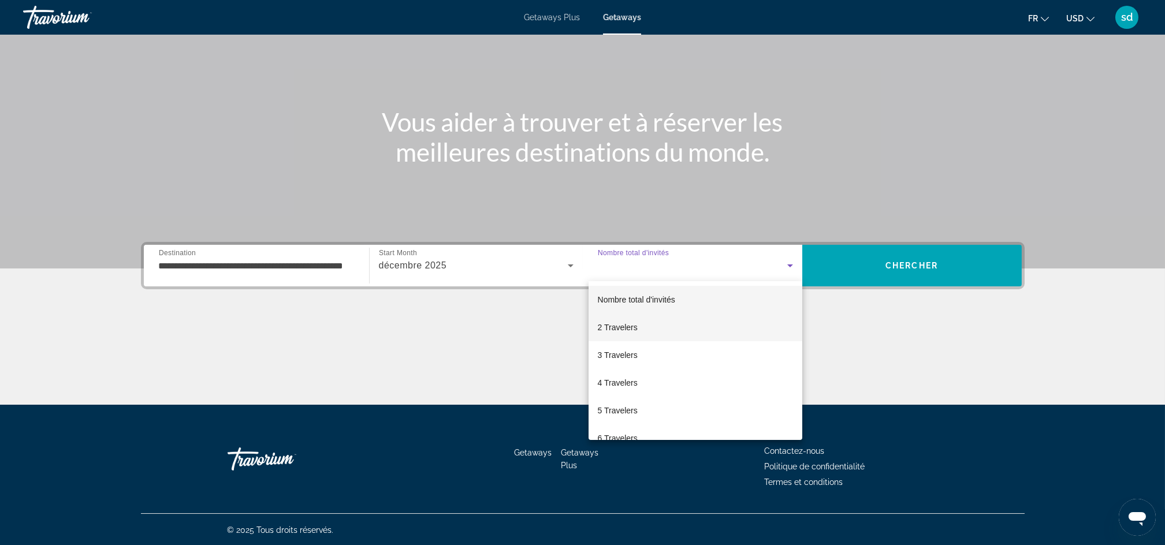
click at [632, 327] on span "2 Travelers" at bounding box center [618, 328] width 40 height 14
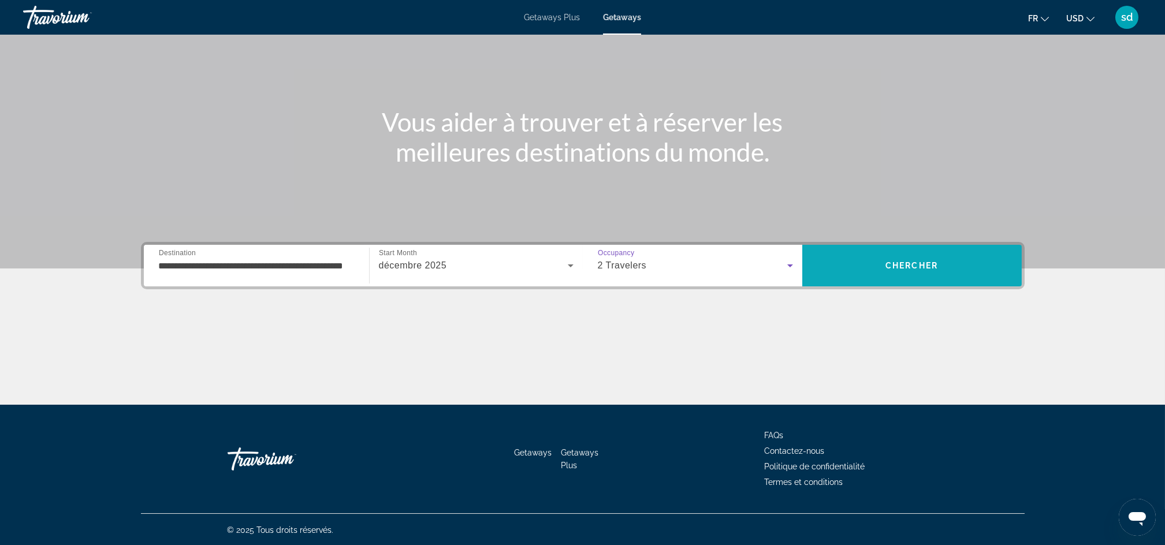
click at [907, 265] on span "Chercher" at bounding box center [911, 265] width 53 height 9
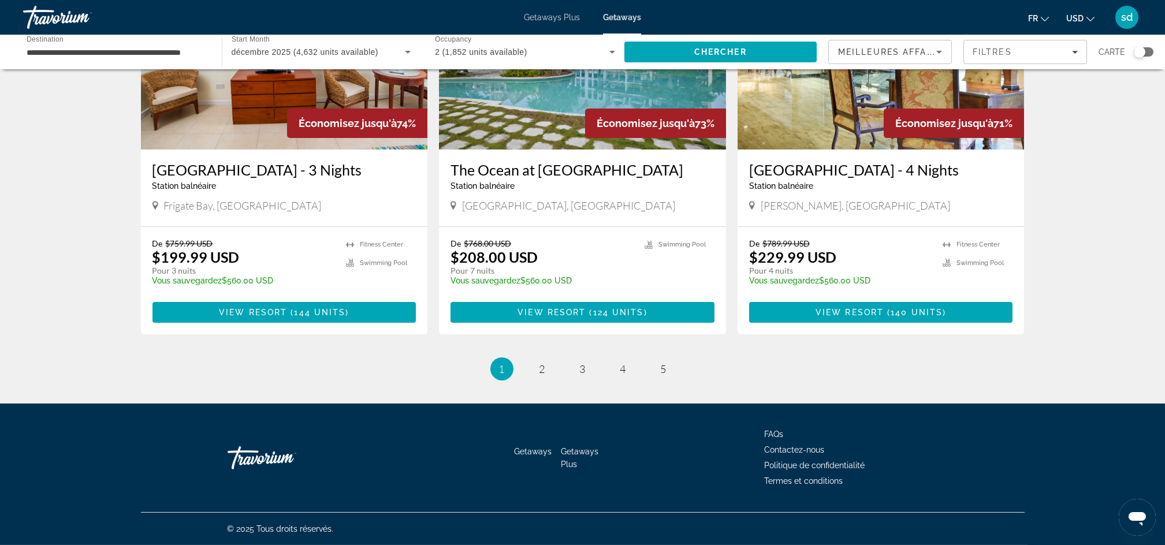
scroll to position [1369, 0]
click at [542, 372] on span "2" at bounding box center [542, 369] width 6 height 13
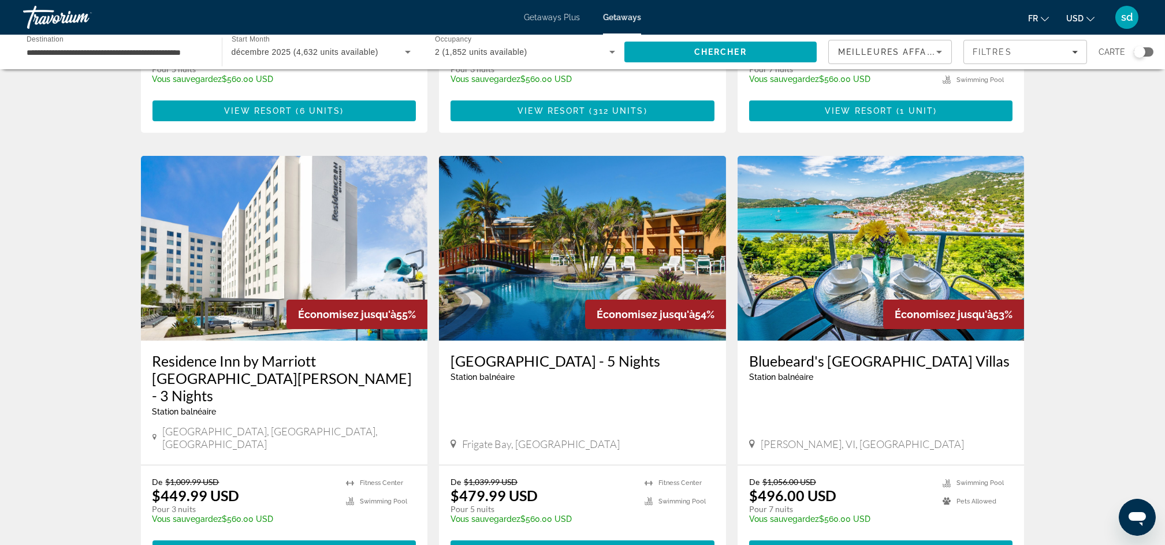
scroll to position [1376, 0]
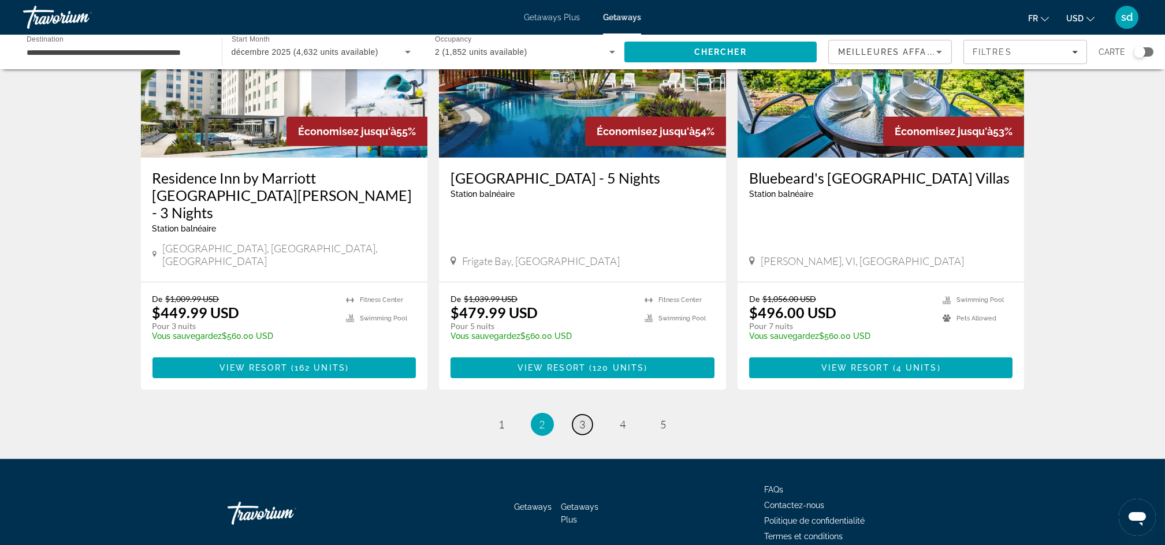
click at [581, 418] on span "3" at bounding box center [583, 424] width 6 height 13
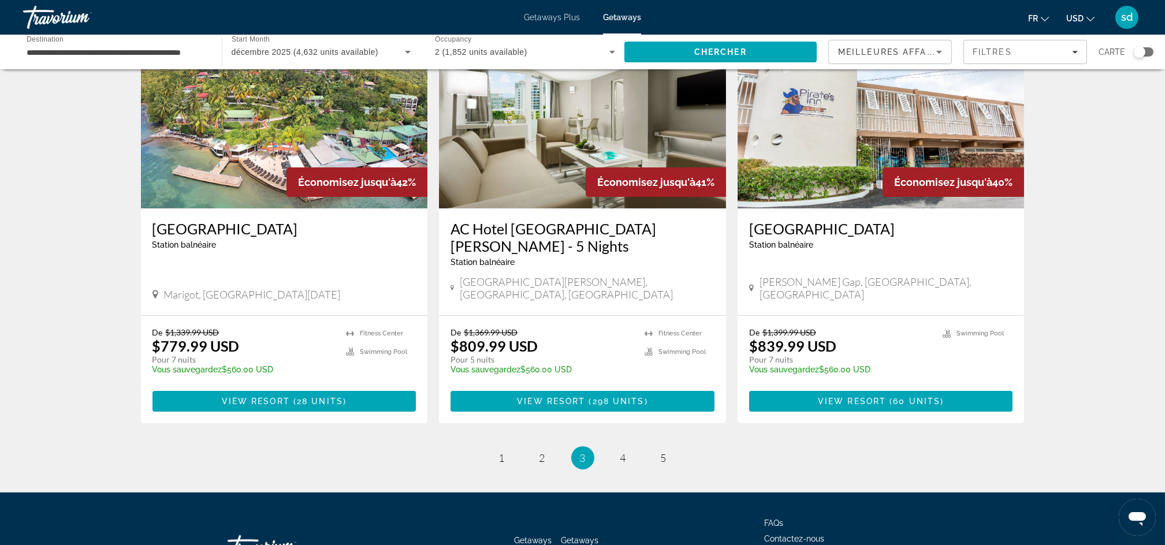
scroll to position [1341, 0]
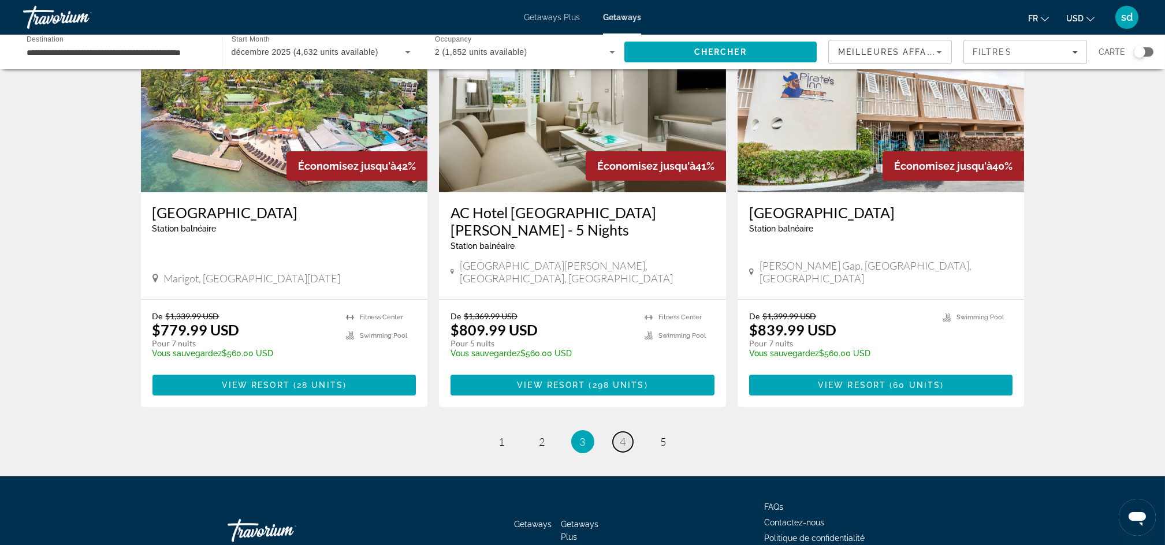
click at [624, 435] on span "4" at bounding box center [623, 441] width 6 height 13
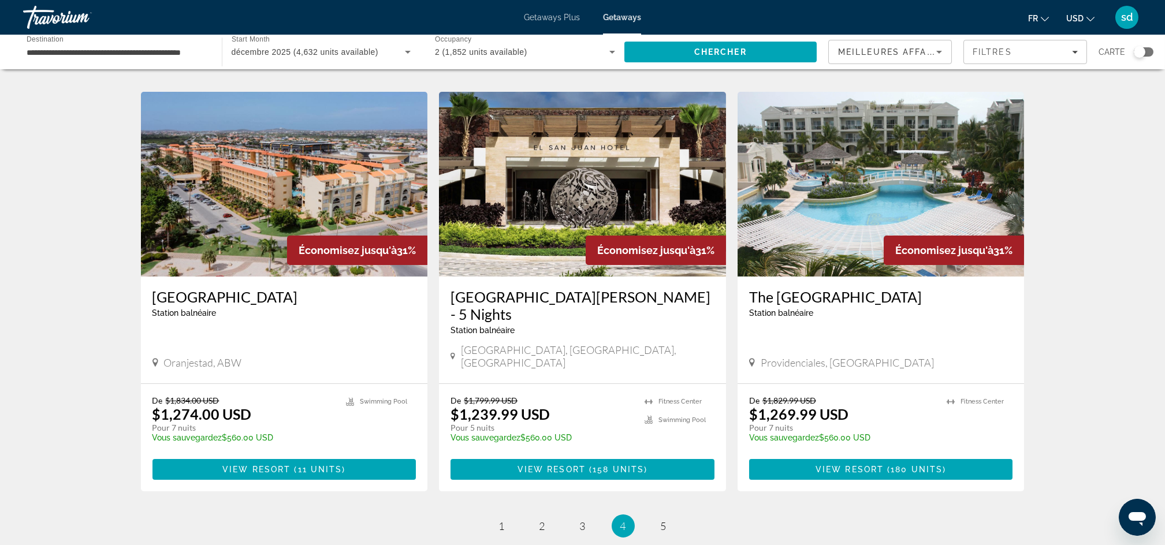
scroll to position [1357, 0]
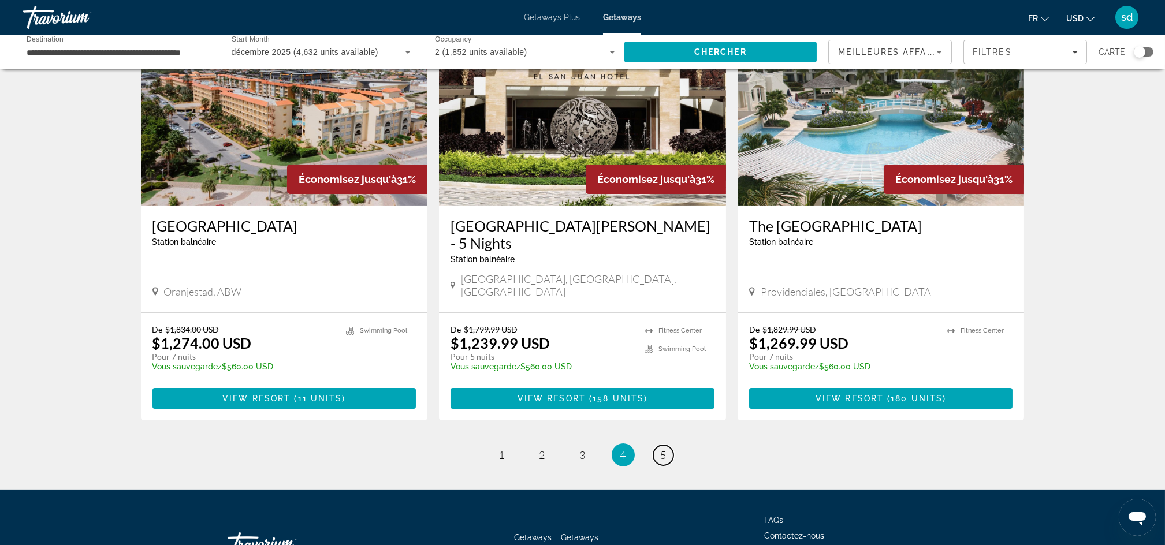
click at [661, 449] on span "5" at bounding box center [664, 455] width 6 height 13
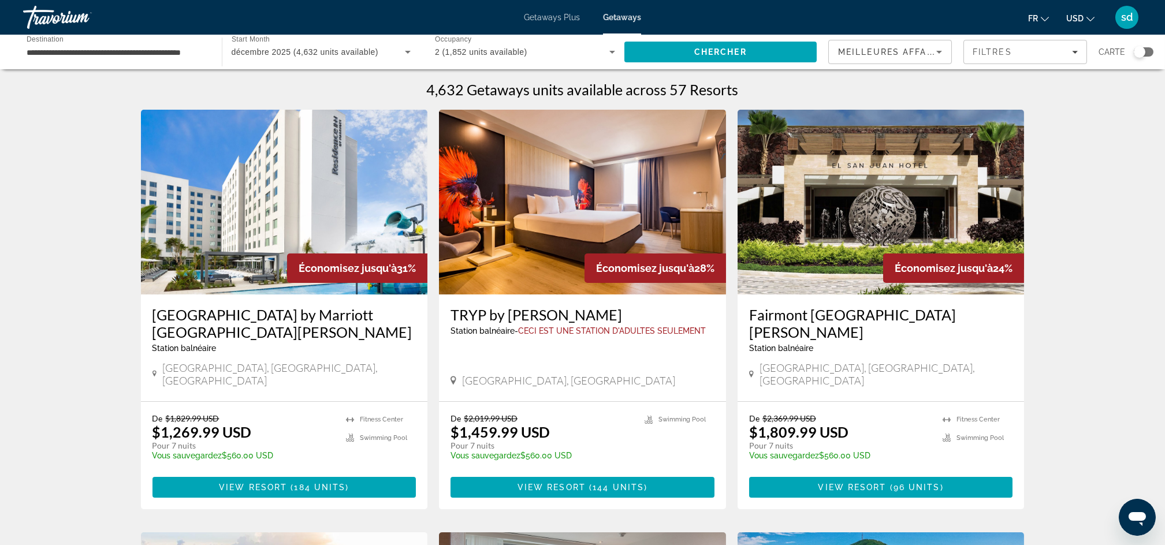
drag, startPoint x: 208, startPoint y: 52, endPoint x: 172, endPoint y: 49, distance: 35.9
drag, startPoint x: 172, startPoint y: 49, endPoint x: 139, endPoint y: 57, distance: 34.3
click at [139, 57] on input "**********" at bounding box center [117, 53] width 180 height 14
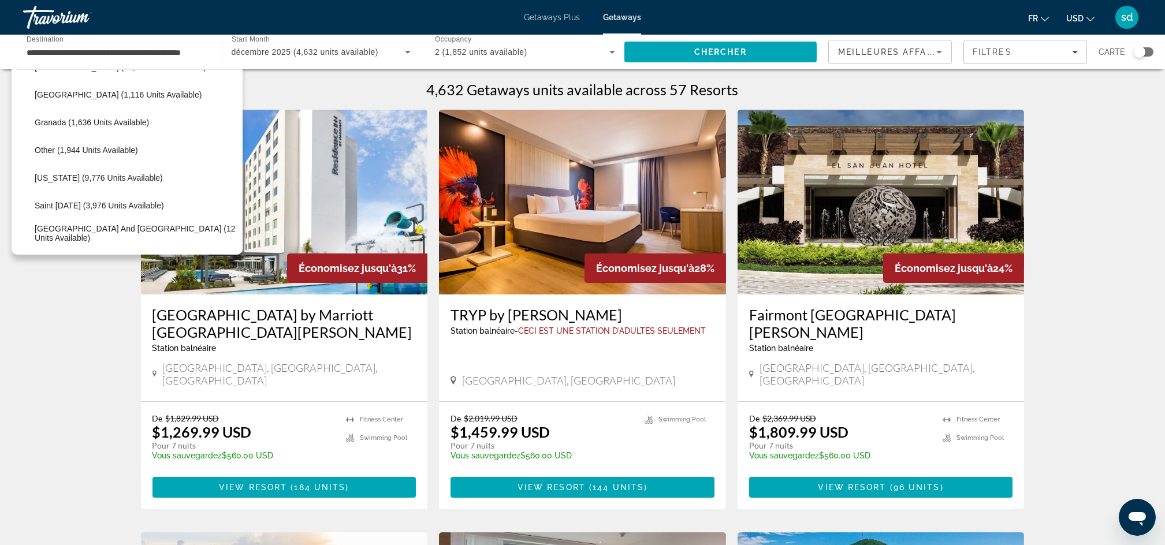
scroll to position [262, 0]
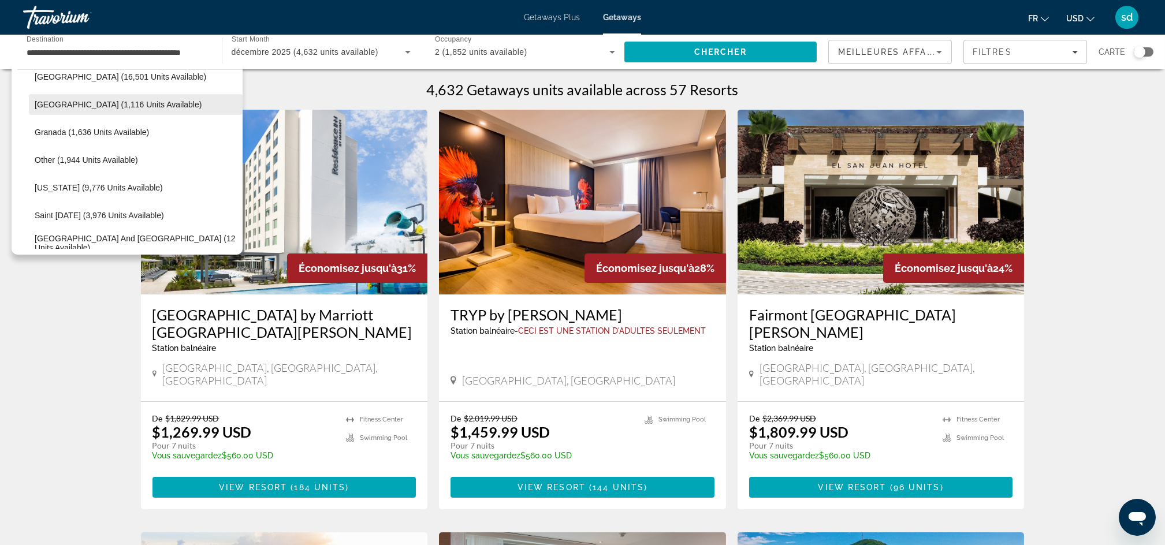
drag, startPoint x: 176, startPoint y: 104, endPoint x: 159, endPoint y: 100, distance: 16.7
drag, startPoint x: 159, startPoint y: 100, endPoint x: 109, endPoint y: 103, distance: 50.3
click at [109, 103] on span "[GEOGRAPHIC_DATA] (1,116 units available)" at bounding box center [118, 104] width 167 height 9
type input "**********"
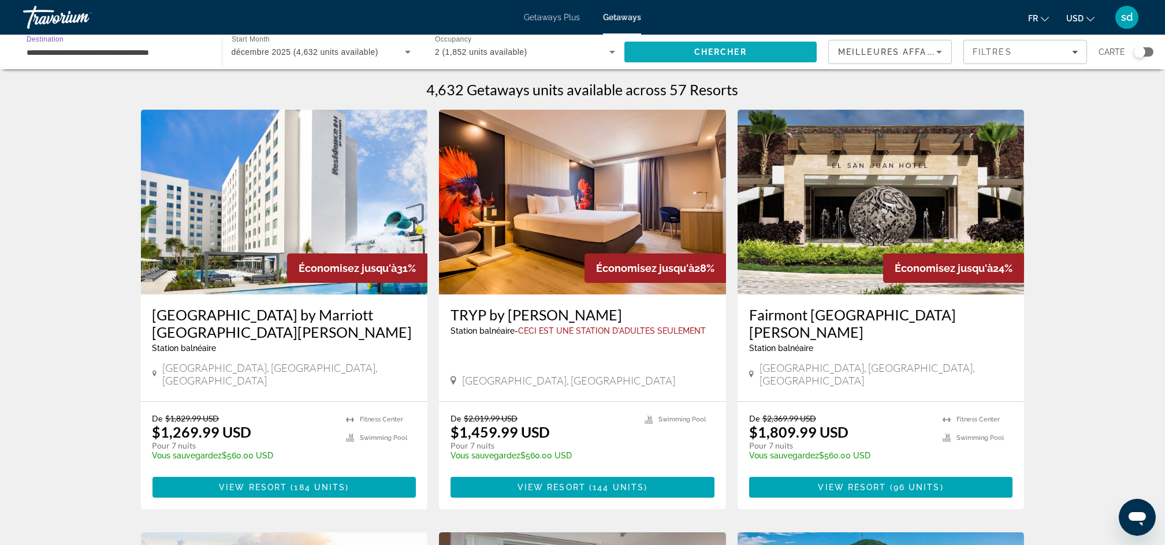
click at [690, 50] on span "Search" at bounding box center [720, 52] width 193 height 28
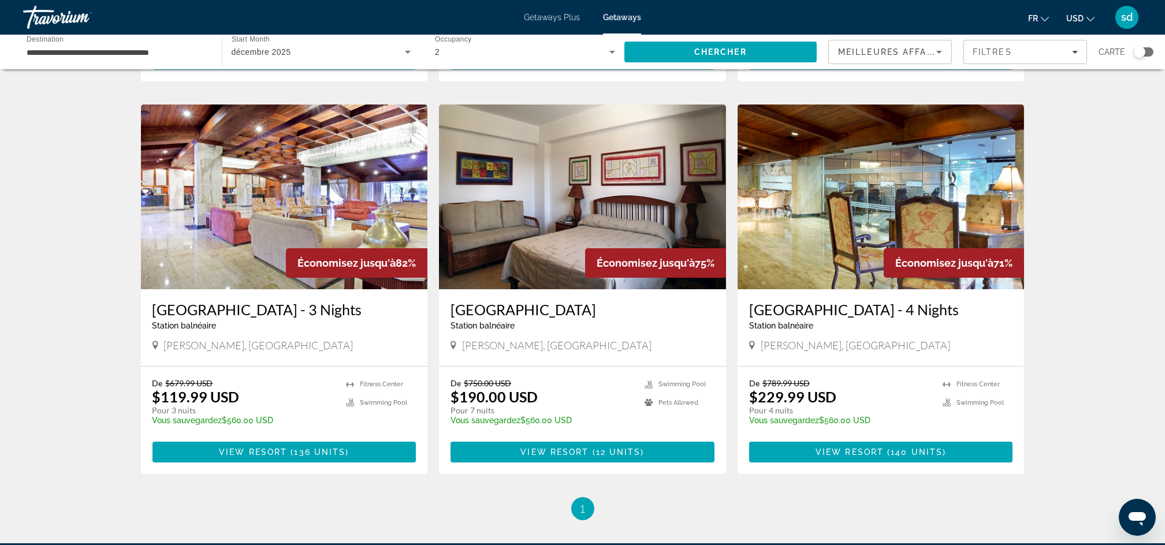
scroll to position [399, 0]
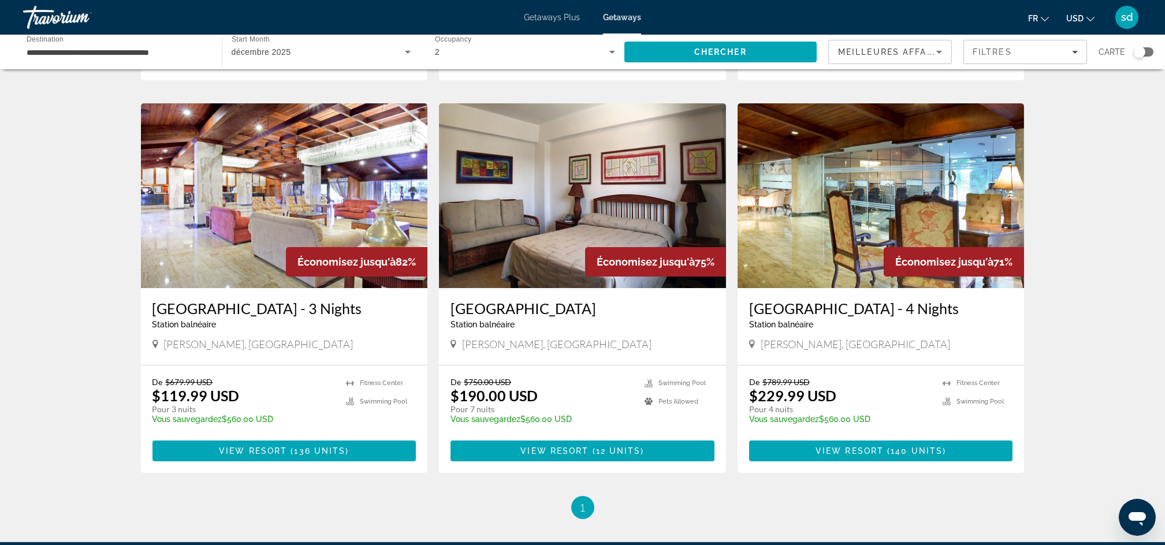
drag, startPoint x: 588, startPoint y: 211, endPoint x: 558, endPoint y: 213, distance: 30.1
click at [558, 213] on img "Main content" at bounding box center [582, 195] width 287 height 185
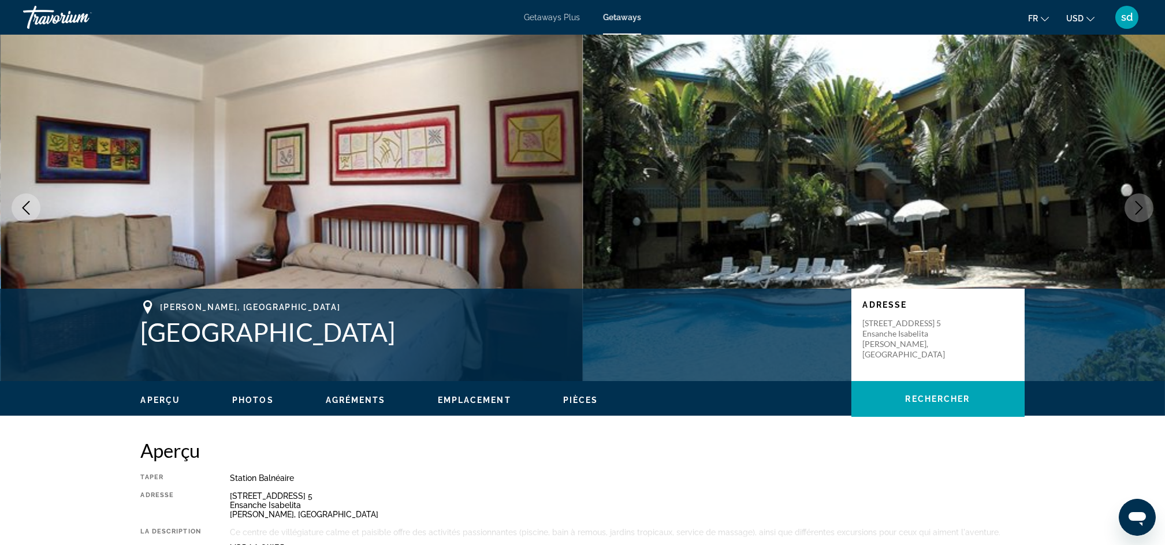
click at [1139, 205] on icon "Next image" at bounding box center [1140, 208] width 8 height 14
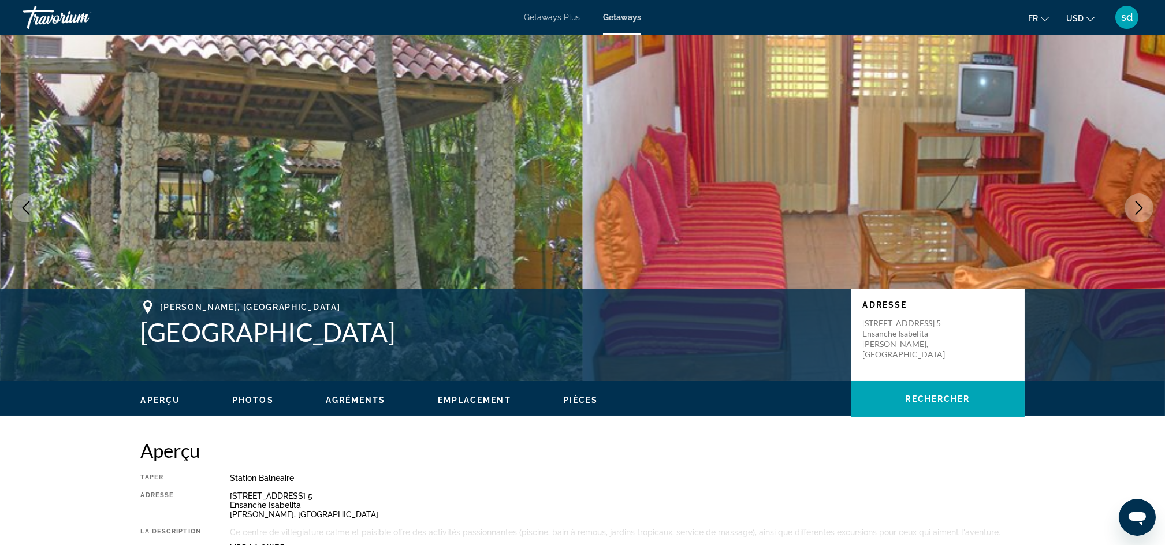
click at [1139, 205] on icon "Next image" at bounding box center [1140, 208] width 8 height 14
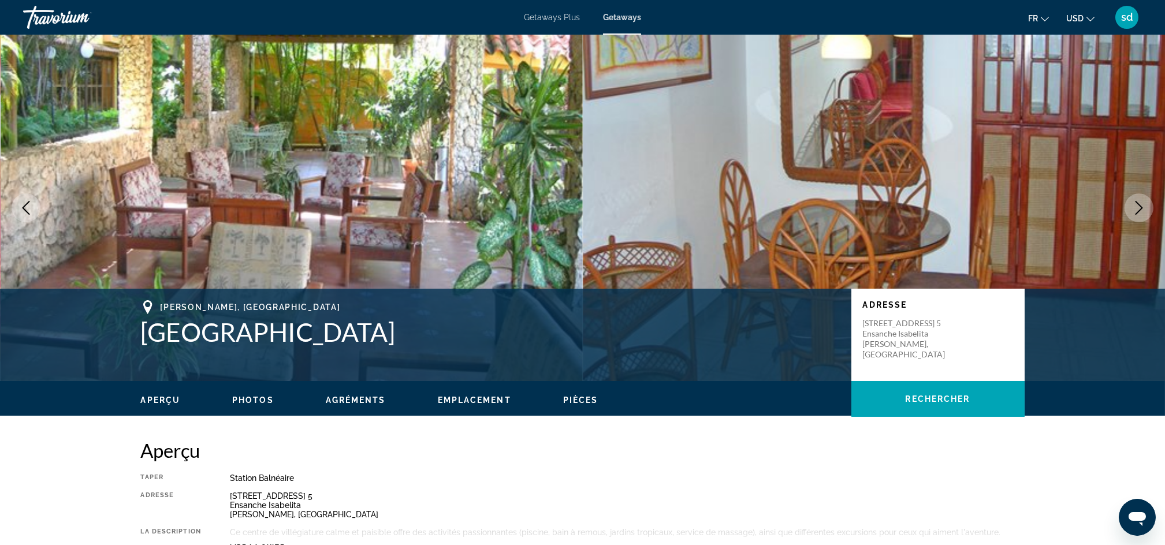
click at [1139, 205] on icon "Next image" at bounding box center [1140, 208] width 8 height 14
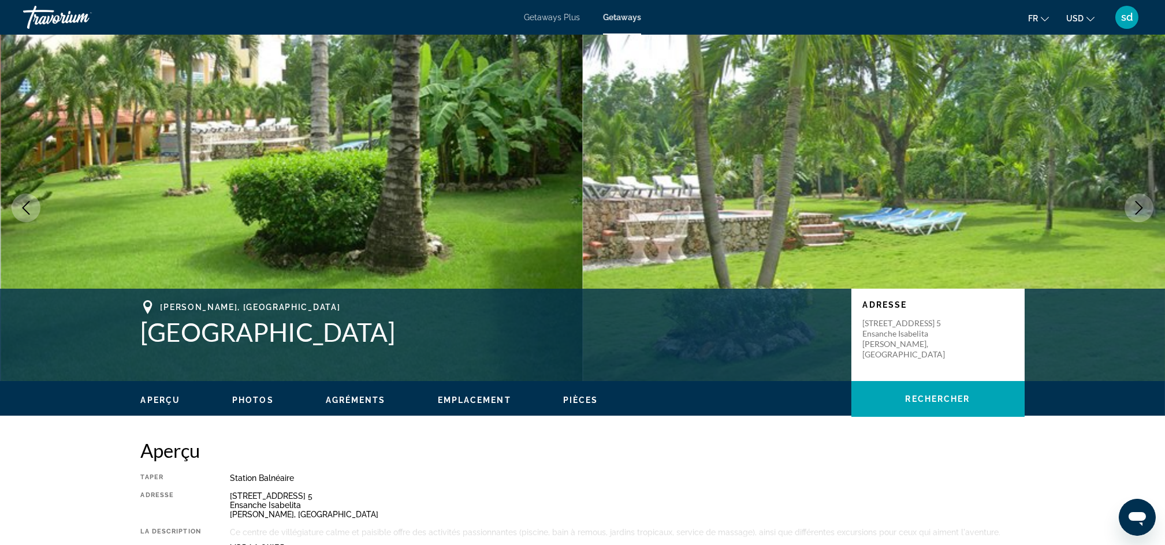
click at [1139, 205] on icon "Next image" at bounding box center [1140, 208] width 8 height 14
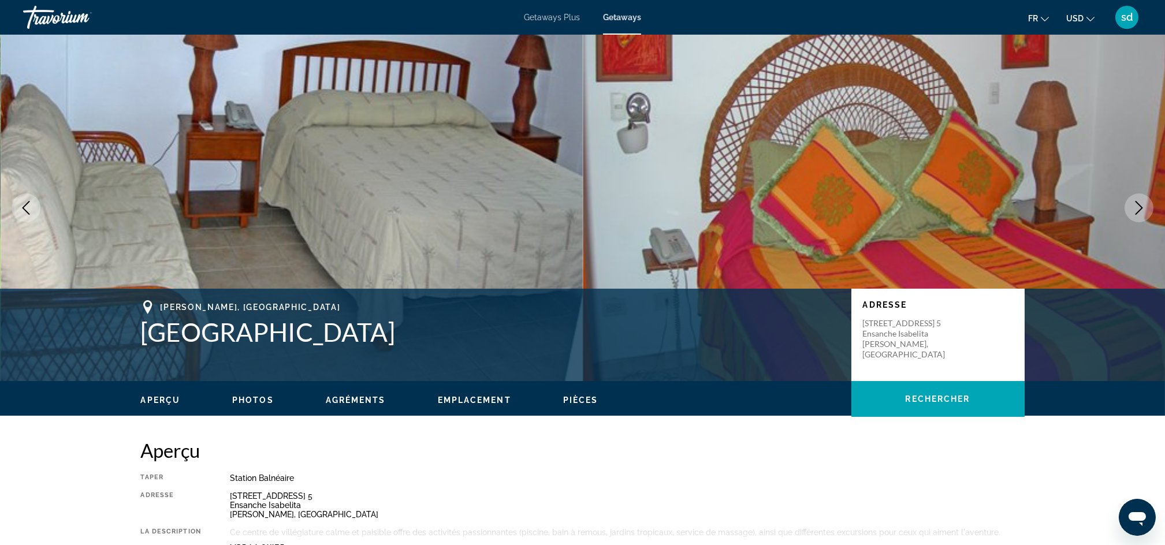
drag, startPoint x: 1139, startPoint y: 205, endPoint x: 1145, endPoint y: 167, distance: 38.0
click at [1145, 167] on img "Main content" at bounding box center [874, 208] width 583 height 347
drag, startPoint x: 1141, startPoint y: 209, endPoint x: 1134, endPoint y: 197, distance: 13.2
click at [1134, 197] on button "Next image" at bounding box center [1139, 207] width 29 height 29
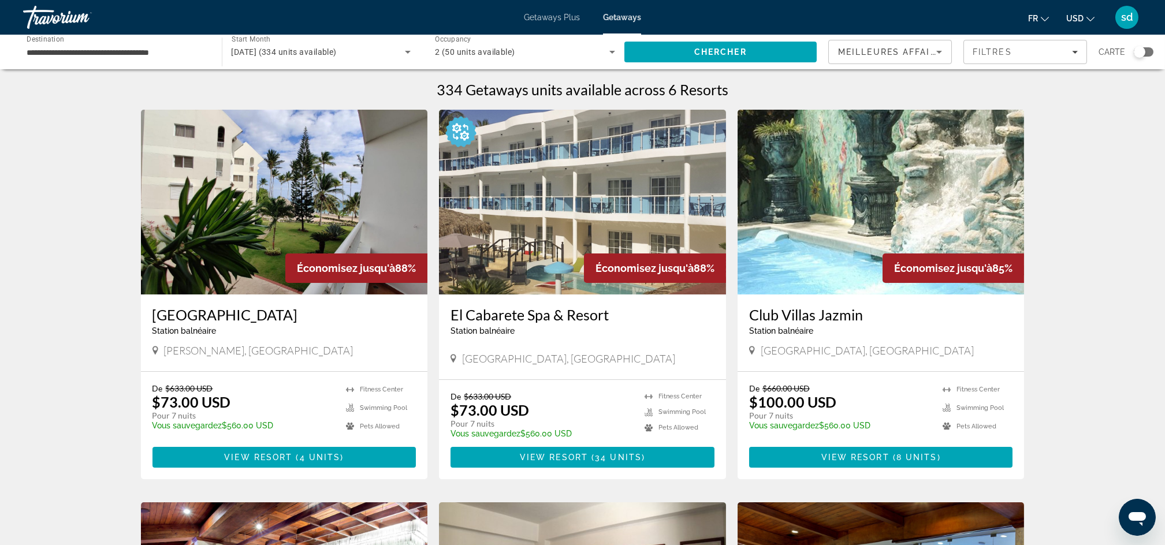
drag, startPoint x: 211, startPoint y: 214, endPoint x: 192, endPoint y: 207, distance: 20.1
click at [192, 207] on img "Main content" at bounding box center [284, 202] width 287 height 185
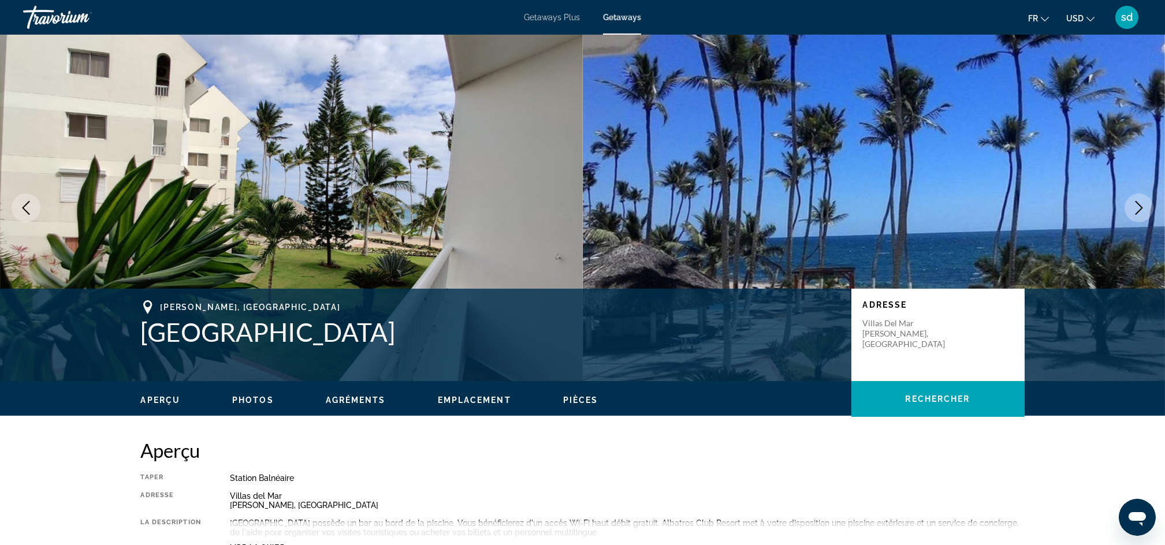
click at [1133, 203] on icon "Next image" at bounding box center [1139, 208] width 14 height 14
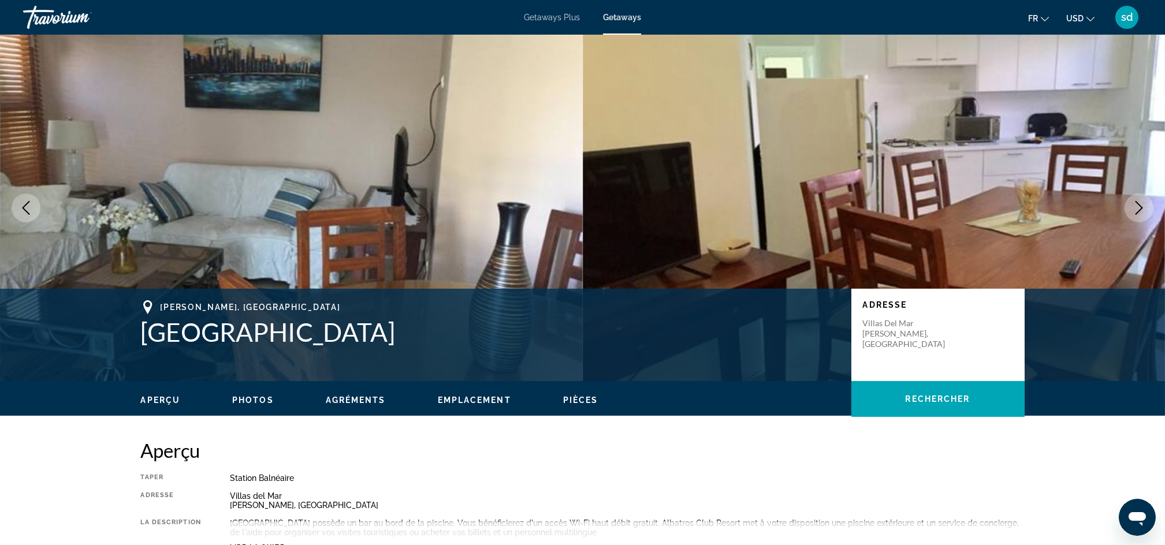
click at [1133, 203] on icon "Next image" at bounding box center [1139, 208] width 14 height 14
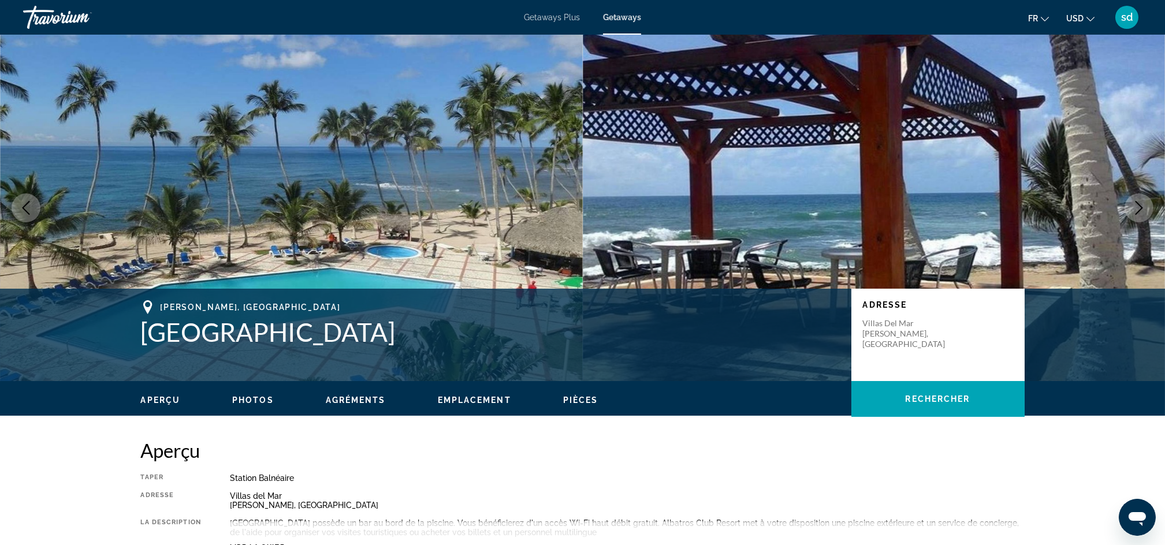
click at [1133, 203] on icon "Next image" at bounding box center [1139, 208] width 14 height 14
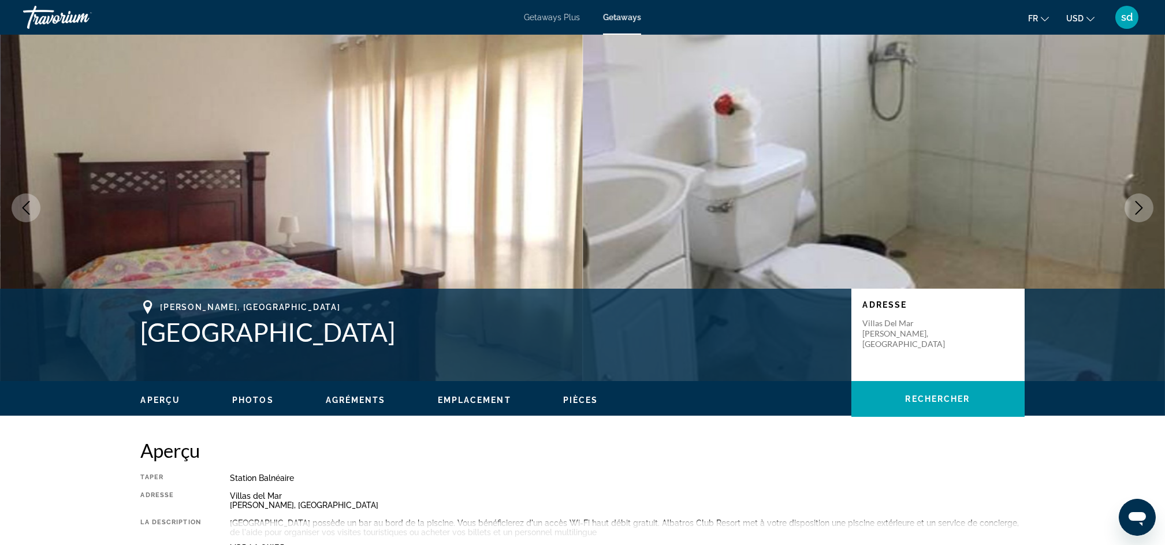
click at [1133, 203] on icon "Next image" at bounding box center [1139, 208] width 14 height 14
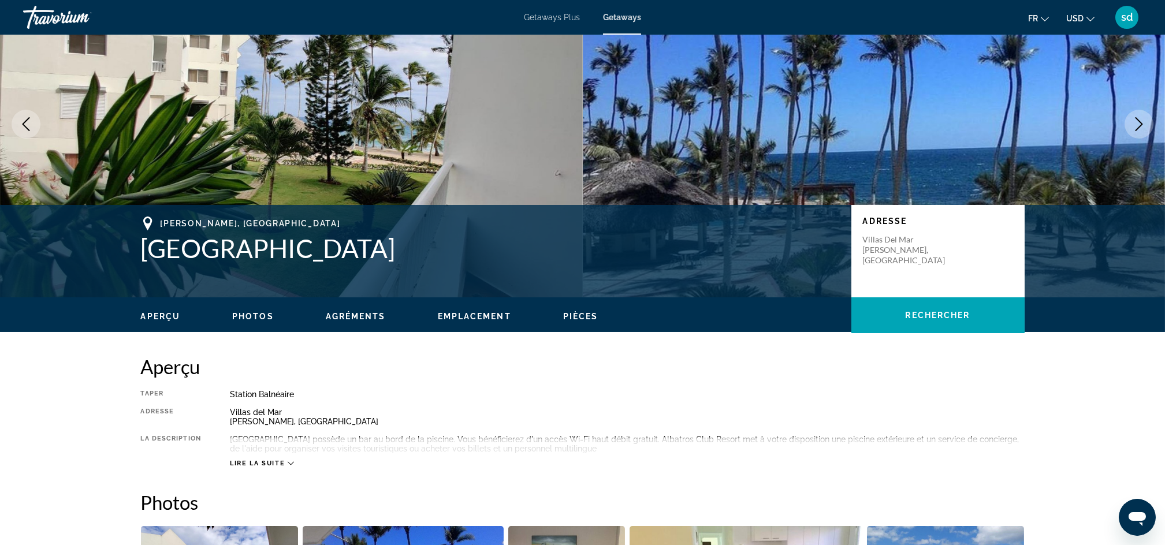
scroll to position [173, 0]
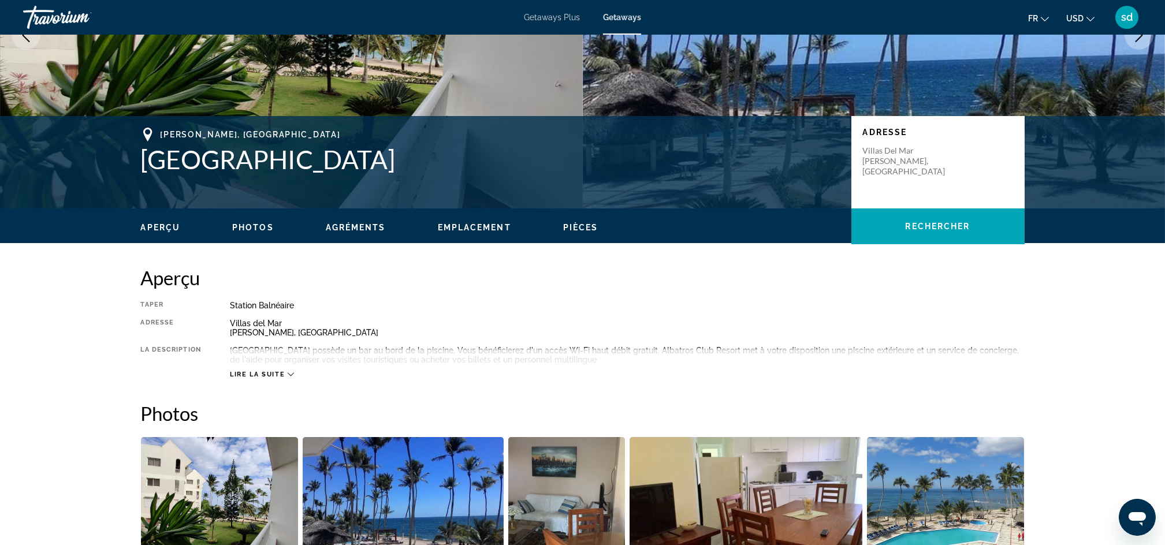
click at [289, 371] on div "Lire la suite" at bounding box center [262, 375] width 64 height 8
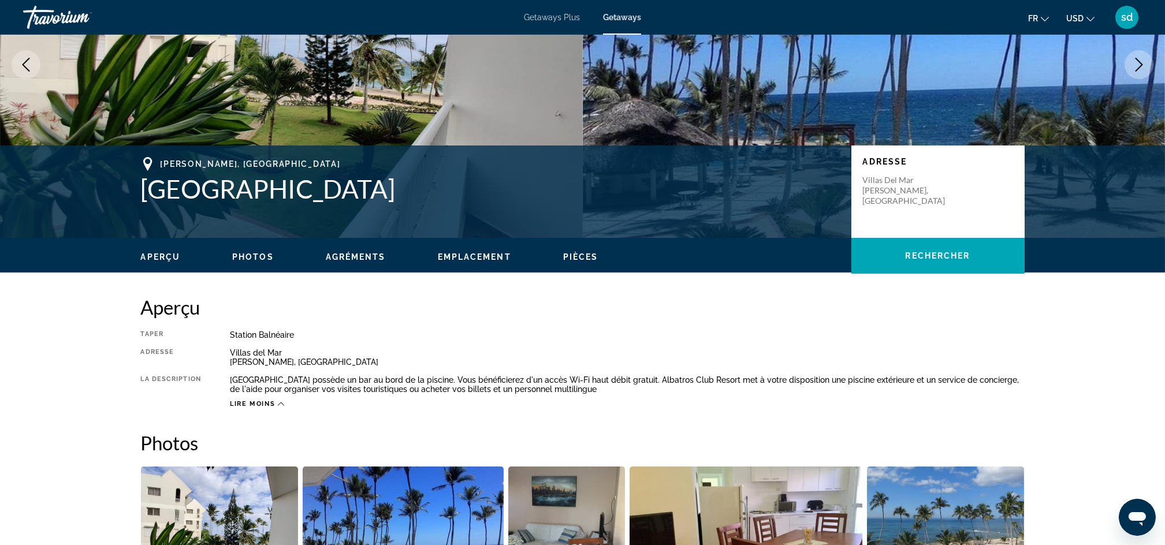
scroll to position [110, 0]
